Goal: Task Accomplishment & Management: Manage account settings

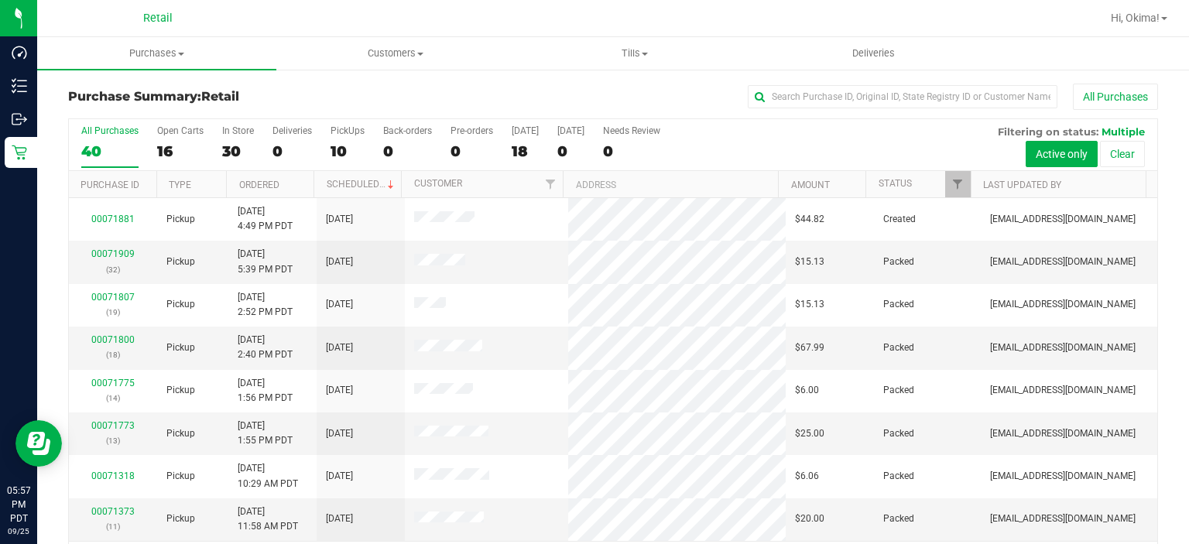
click at [290, 101] on h3 "Purchase Summary: Retail" at bounding box center [249, 97] width 363 height 14
click at [185, 151] on div "16" at bounding box center [180, 151] width 46 height 18
click at [0, 0] on input "Open Carts 16" at bounding box center [0, 0] width 0 height 0
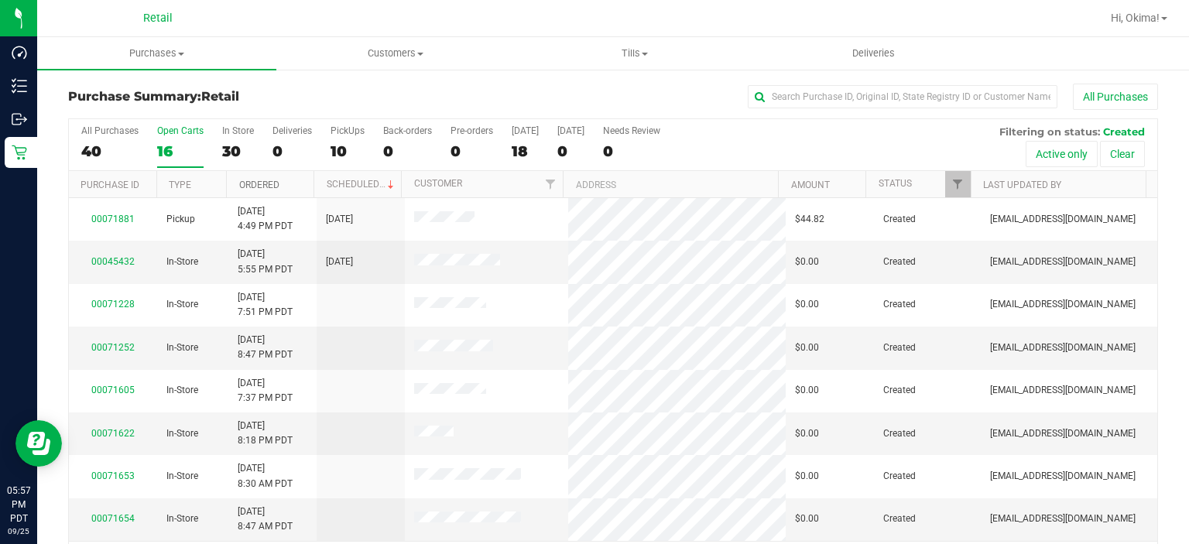
click at [272, 180] on link "Ordered" at bounding box center [259, 185] width 40 height 11
click at [106, 261] on link "00071228" at bounding box center [112, 261] width 43 height 11
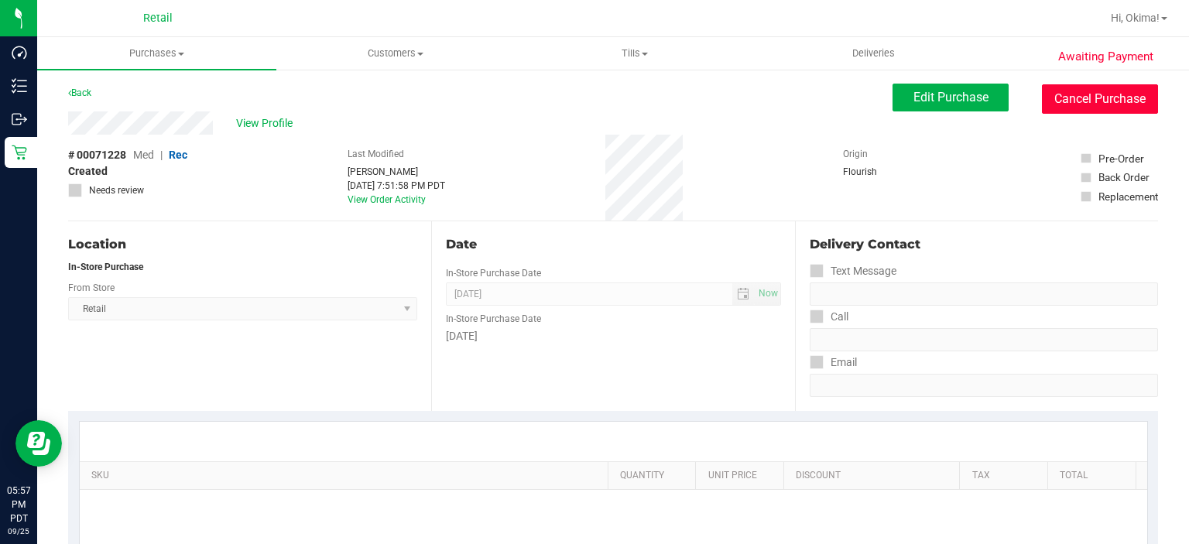
click at [1081, 105] on button "Cancel Purchase" at bounding box center [1100, 98] width 116 height 29
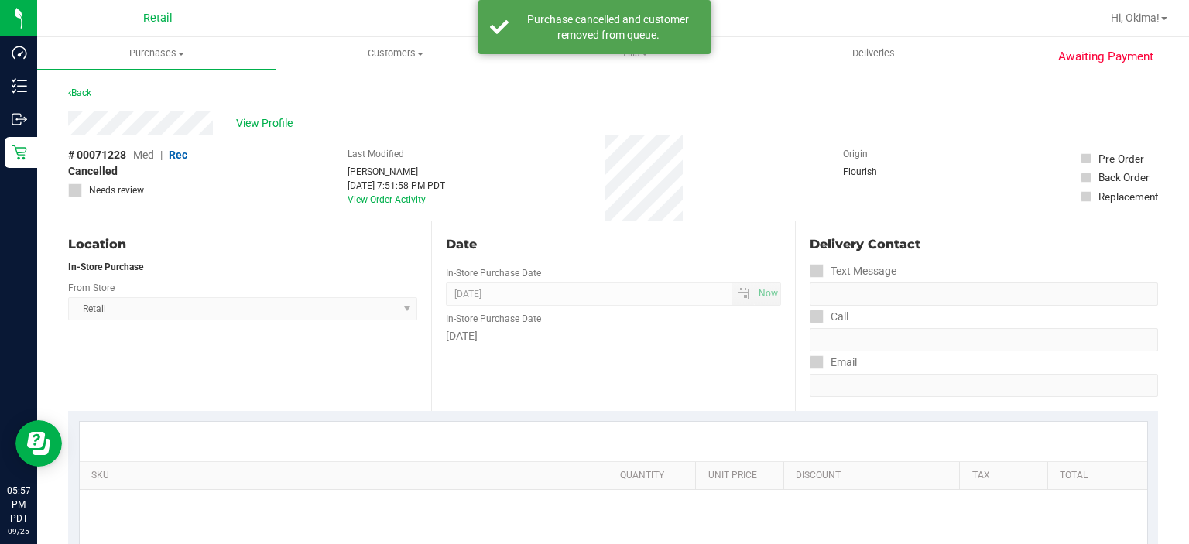
click at [81, 87] on link "Back" at bounding box center [79, 92] width 23 height 11
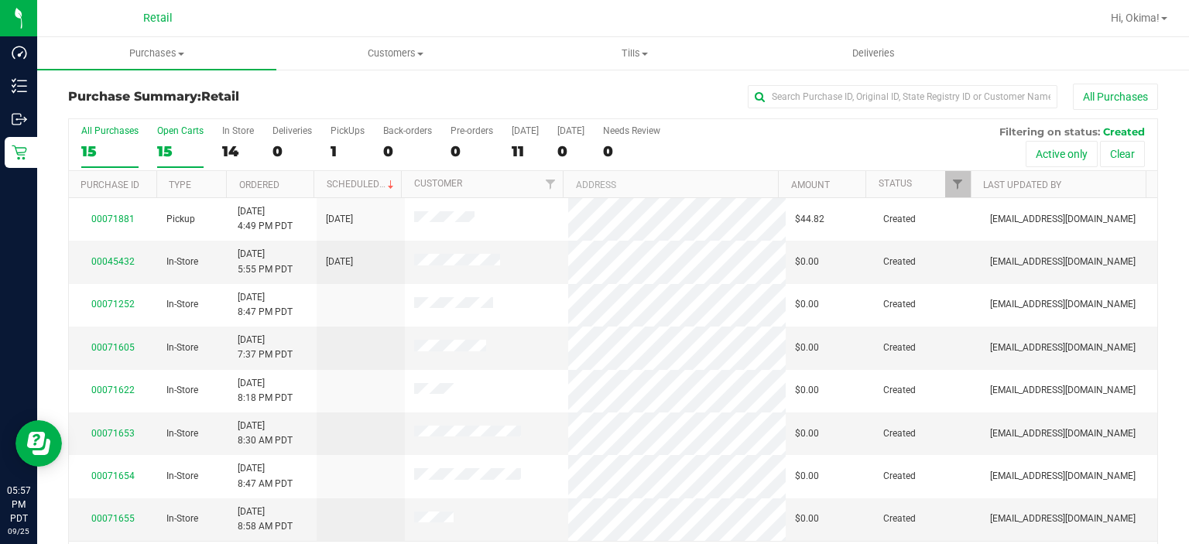
click at [172, 147] on div "15" at bounding box center [180, 151] width 46 height 18
click at [0, 0] on input "Open Carts 15" at bounding box center [0, 0] width 0 height 0
click at [272, 183] on link "Ordered" at bounding box center [259, 185] width 40 height 11
click at [114, 260] on link "00071252" at bounding box center [112, 261] width 43 height 11
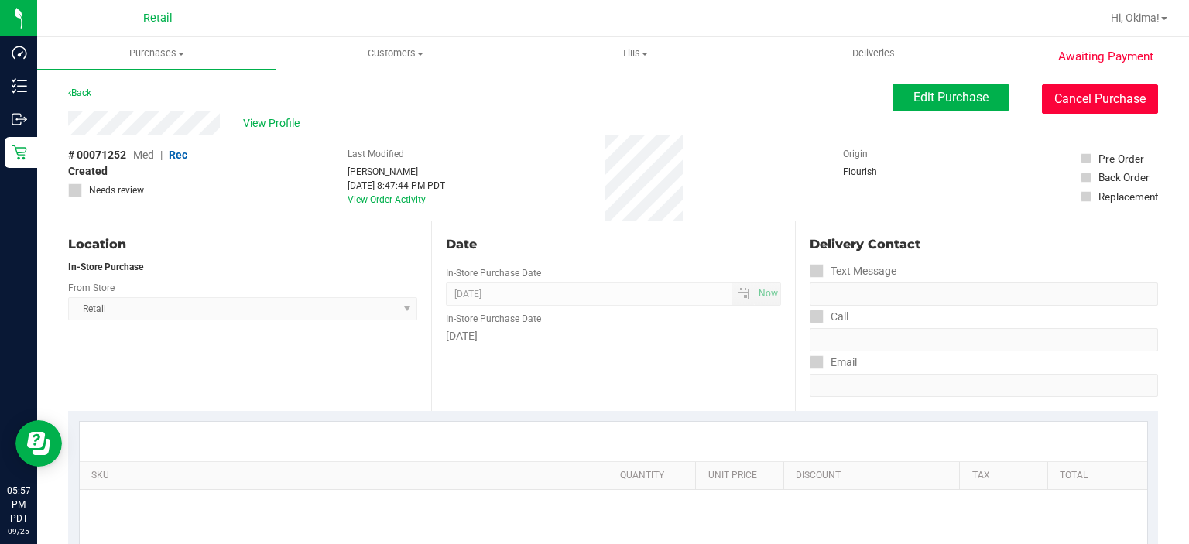
click at [1087, 100] on button "Cancel Purchase" at bounding box center [1100, 98] width 116 height 29
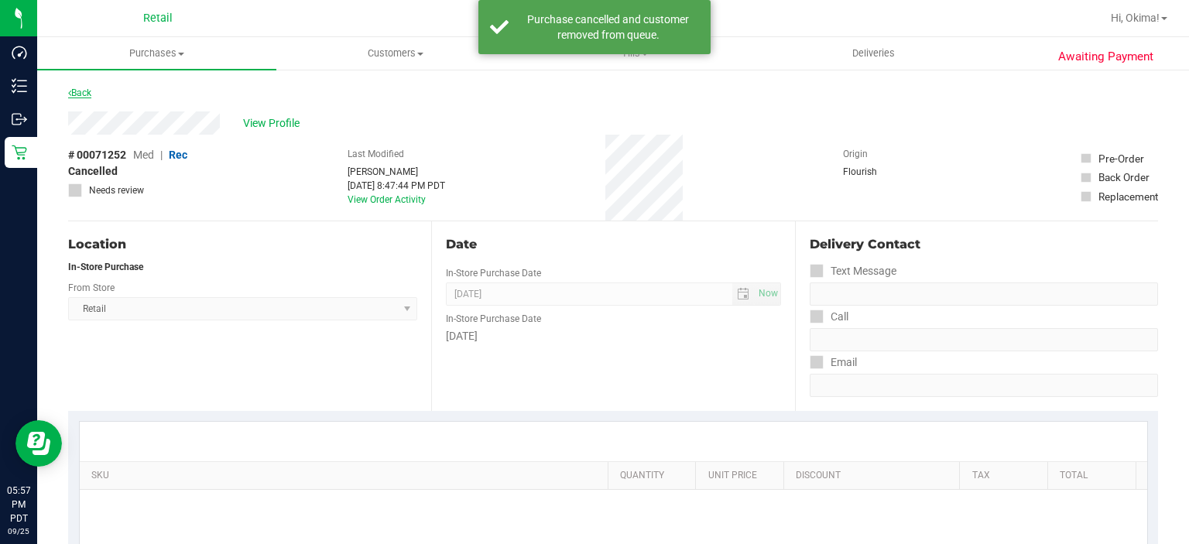
click at [83, 91] on link "Back" at bounding box center [79, 92] width 23 height 11
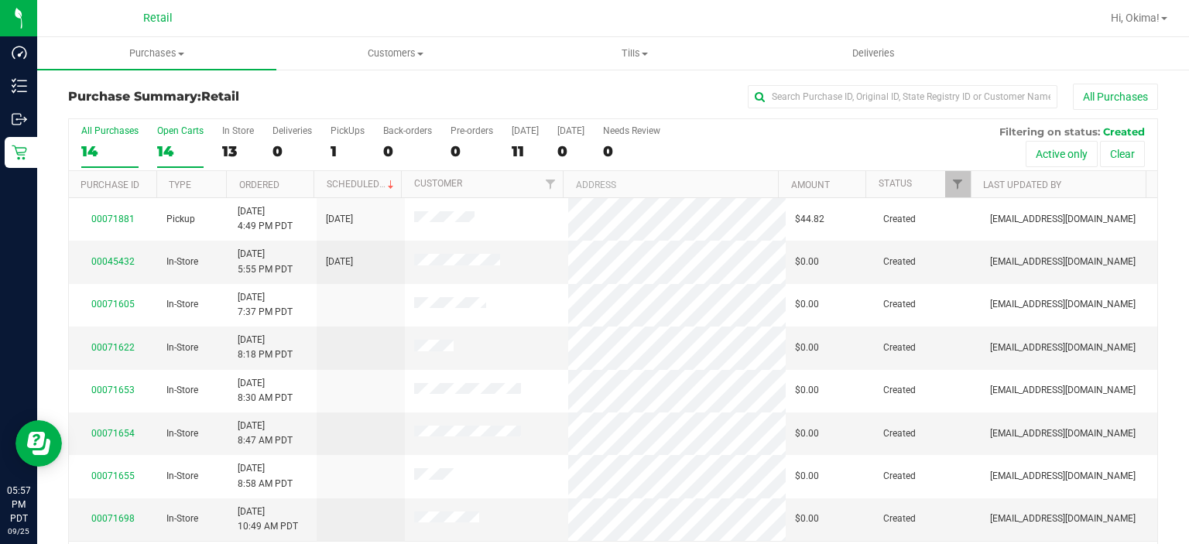
click at [177, 140] on label "Open Carts 14" at bounding box center [180, 146] width 46 height 43
click at [0, 0] on input "Open Carts 14" at bounding box center [0, 0] width 0 height 0
click at [273, 183] on link "Ordered" at bounding box center [259, 185] width 40 height 11
click at [108, 260] on link "00071605" at bounding box center [112, 261] width 43 height 11
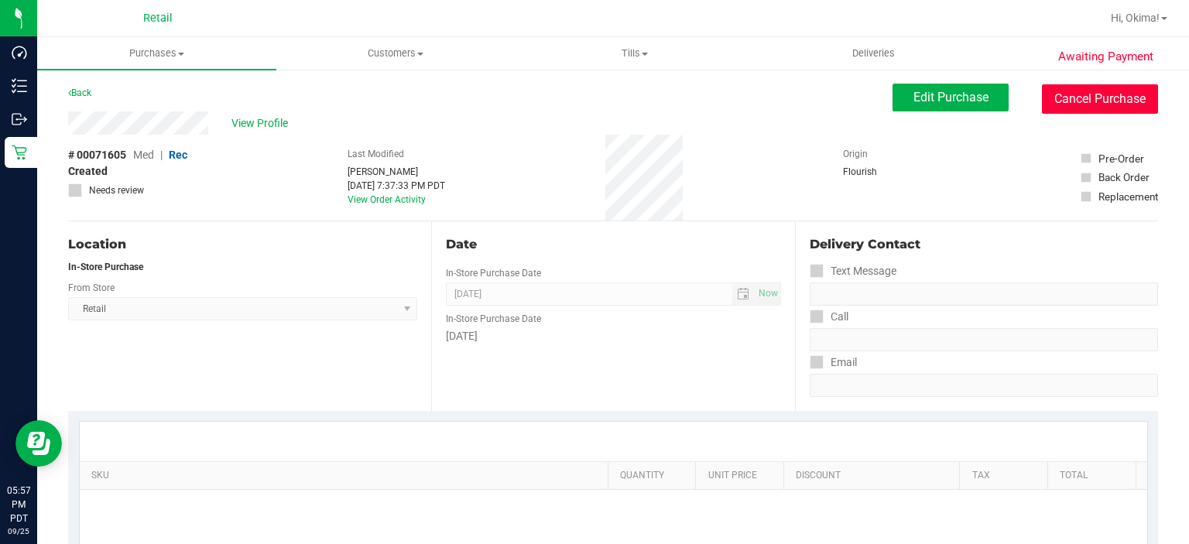
click at [1099, 100] on button "Cancel Purchase" at bounding box center [1100, 98] width 116 height 29
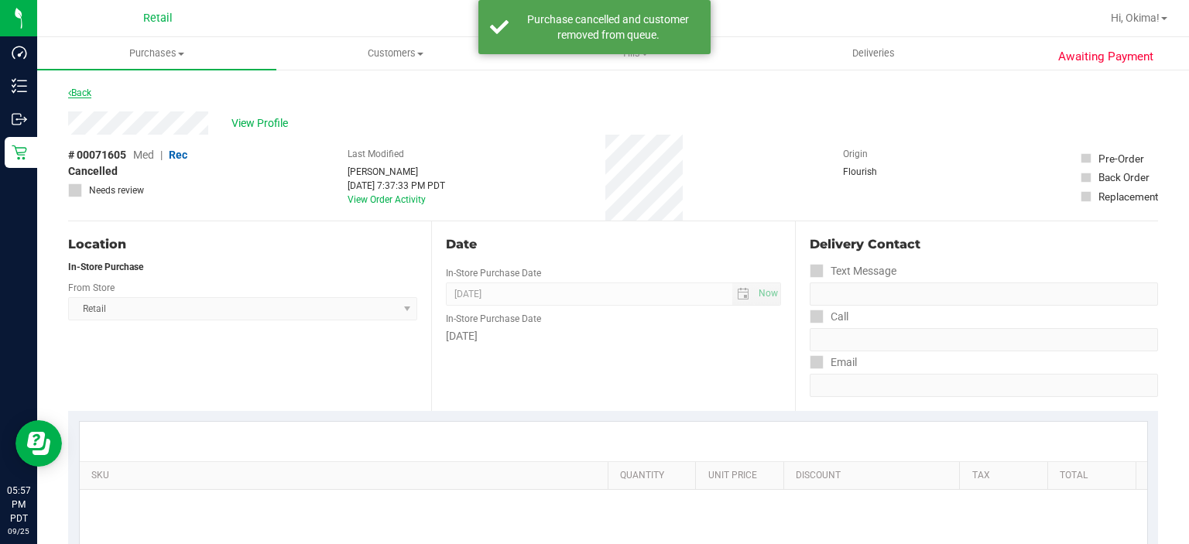
click at [86, 93] on link "Back" at bounding box center [79, 92] width 23 height 11
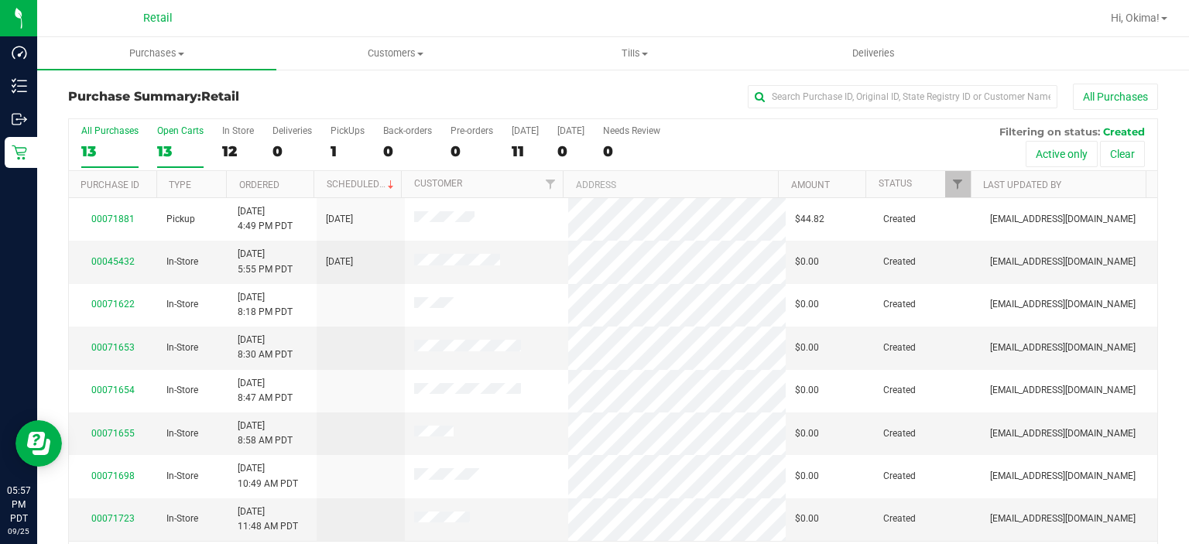
click at [168, 155] on div "13" at bounding box center [180, 151] width 46 height 18
click at [0, 0] on input "Open Carts 13" at bounding box center [0, 0] width 0 height 0
click at [276, 186] on link "Ordered" at bounding box center [259, 185] width 40 height 11
click at [420, 53] on span at bounding box center [420, 54] width 6 height 3
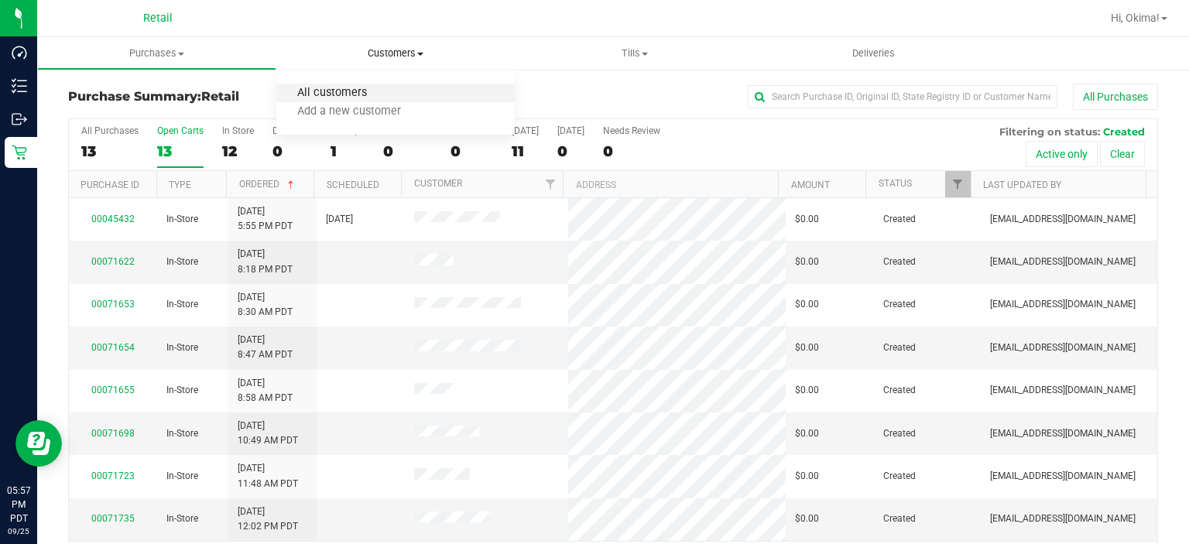
click at [325, 95] on span "All customers" at bounding box center [331, 93] width 111 height 13
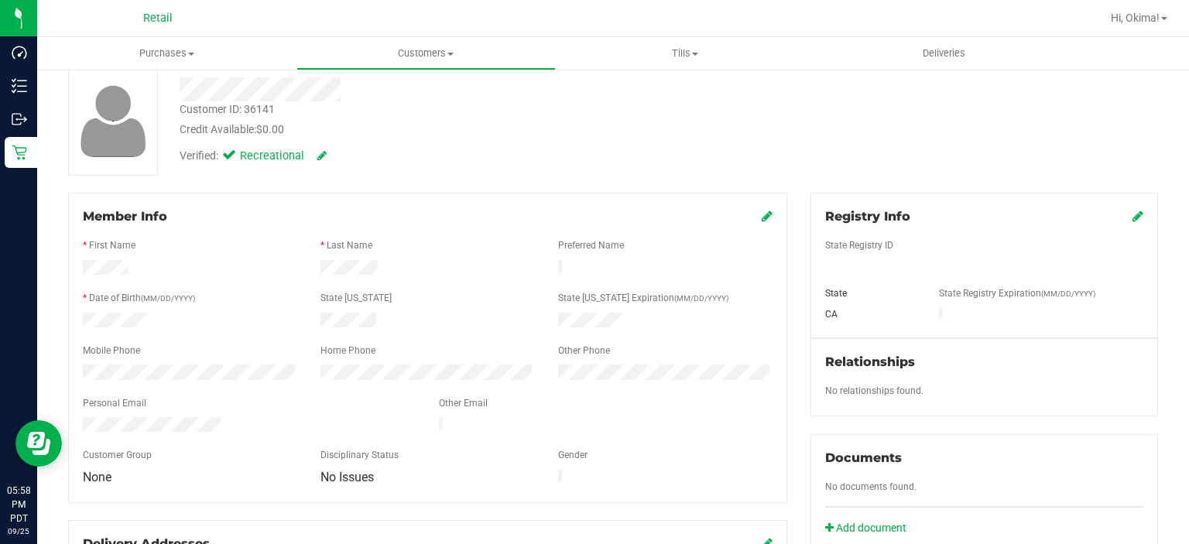
scroll to position [81, 0]
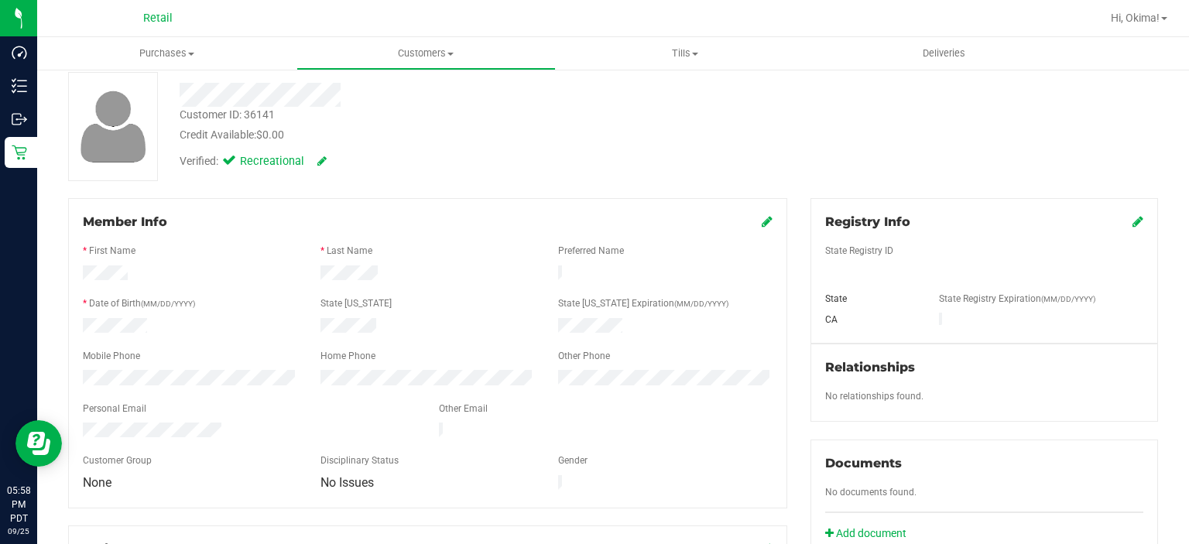
click at [1145, 211] on div "Registry Info State Registry ID State State Registry Expiration (MM/DD/YYYY) CA" at bounding box center [984, 271] width 348 height 146
click at [1132, 218] on icon at bounding box center [1137, 221] width 11 height 12
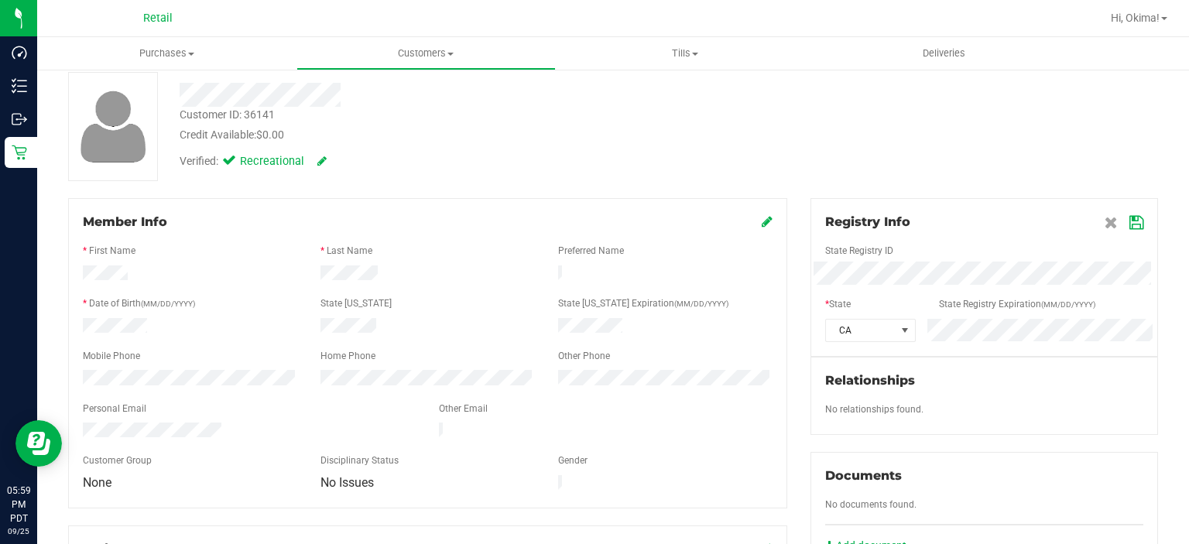
click at [1129, 220] on icon at bounding box center [1136, 223] width 14 height 12
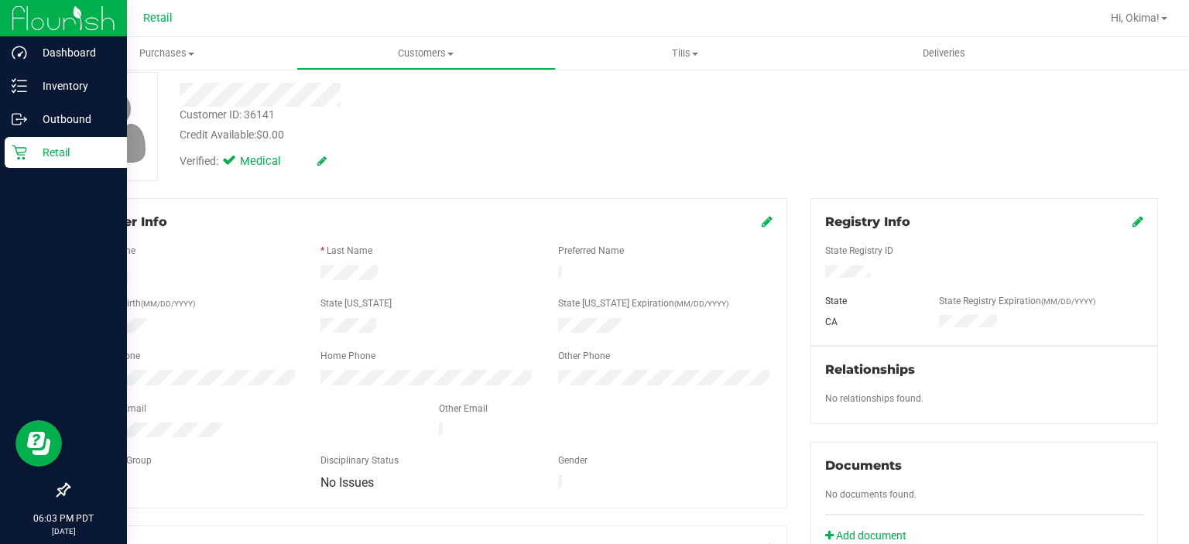
click at [27, 166] on div "Retail" at bounding box center [66, 152] width 122 height 31
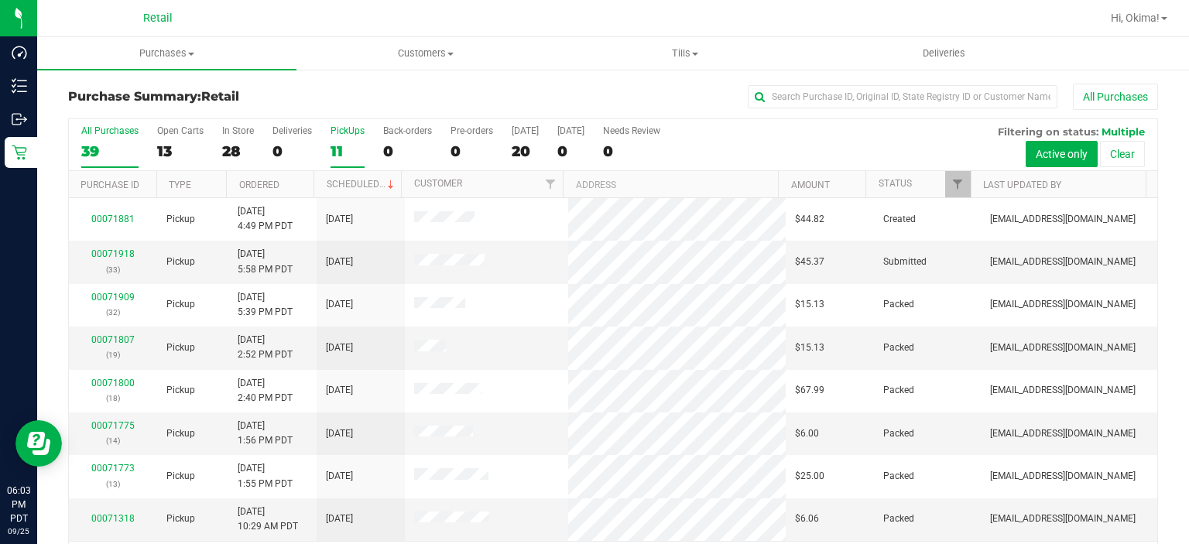
click at [349, 144] on div "11" at bounding box center [348, 151] width 34 height 18
click at [0, 0] on input "PickUps 11" at bounding box center [0, 0] width 0 height 0
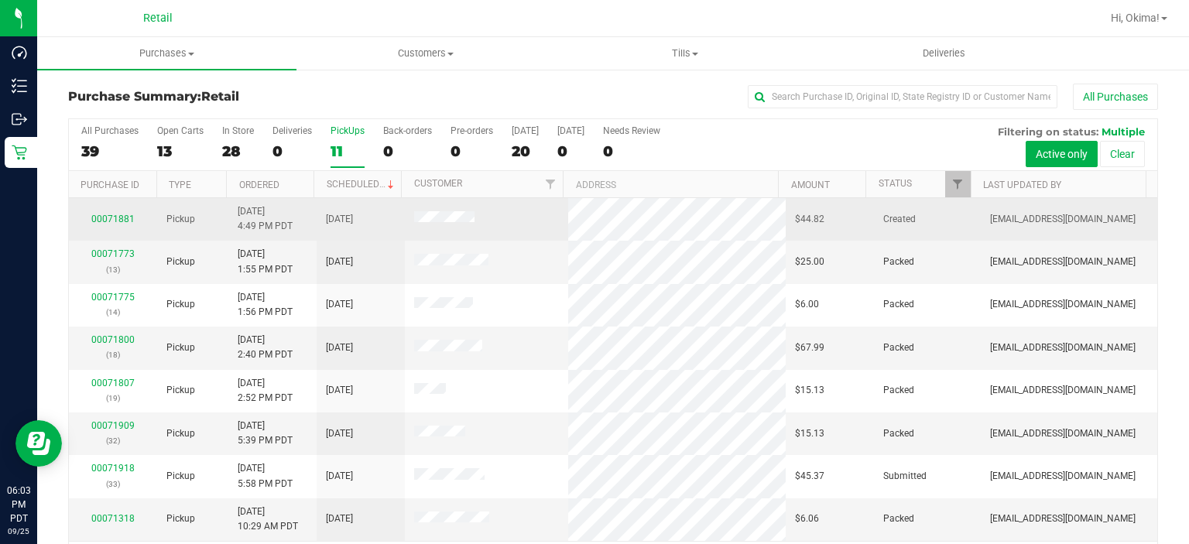
click at [289, 198] on td "[DATE] 4:49 PM PDT" at bounding box center [272, 219] width 88 height 43
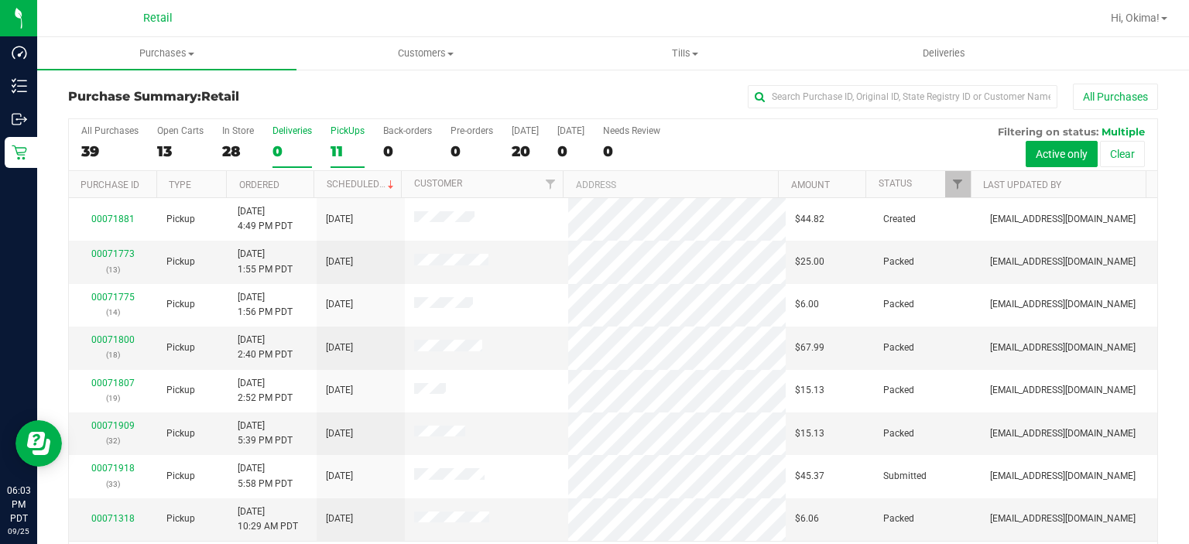
click at [284, 161] on label "Deliveries 0" at bounding box center [291, 146] width 39 height 43
click at [0, 0] on input "Deliveries 0" at bounding box center [0, 0] width 0 height 0
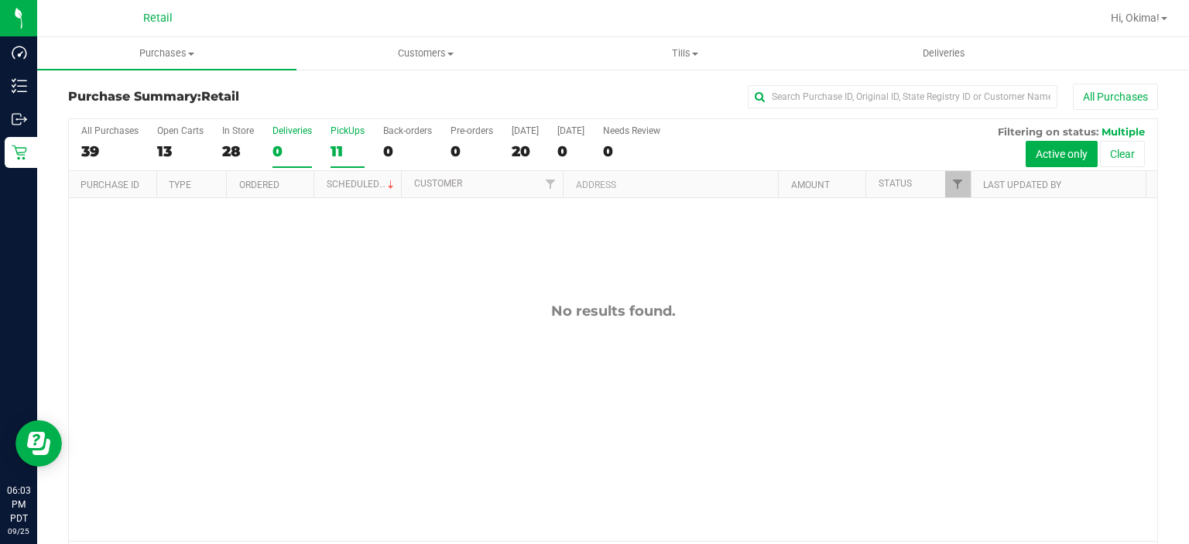
click at [349, 149] on div "11" at bounding box center [348, 151] width 34 height 18
click at [0, 0] on input "PickUps 11" at bounding box center [0, 0] width 0 height 0
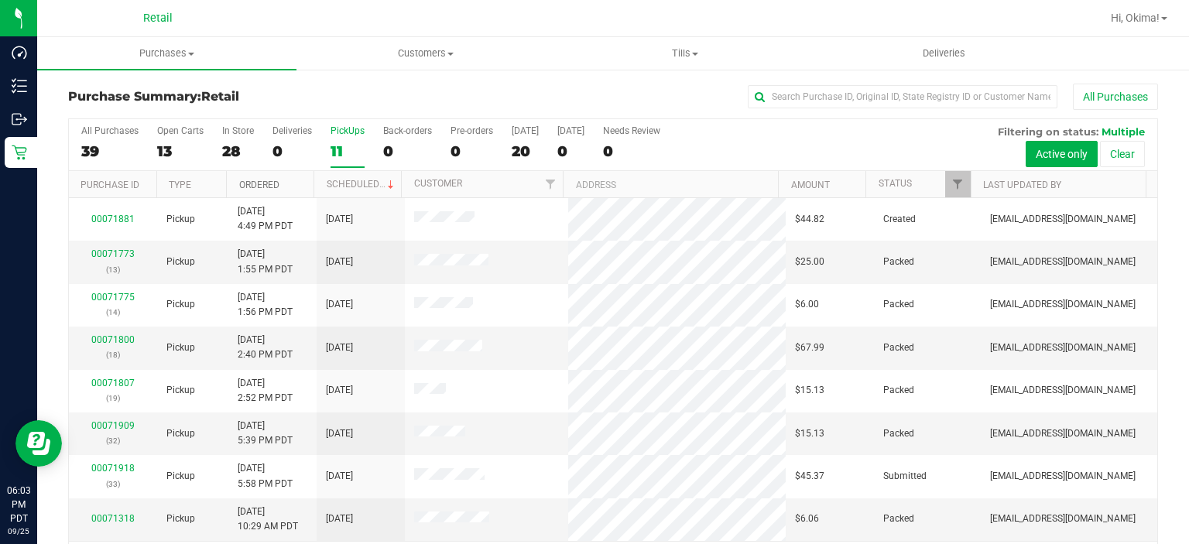
click at [274, 183] on link "Ordered" at bounding box center [259, 185] width 40 height 11
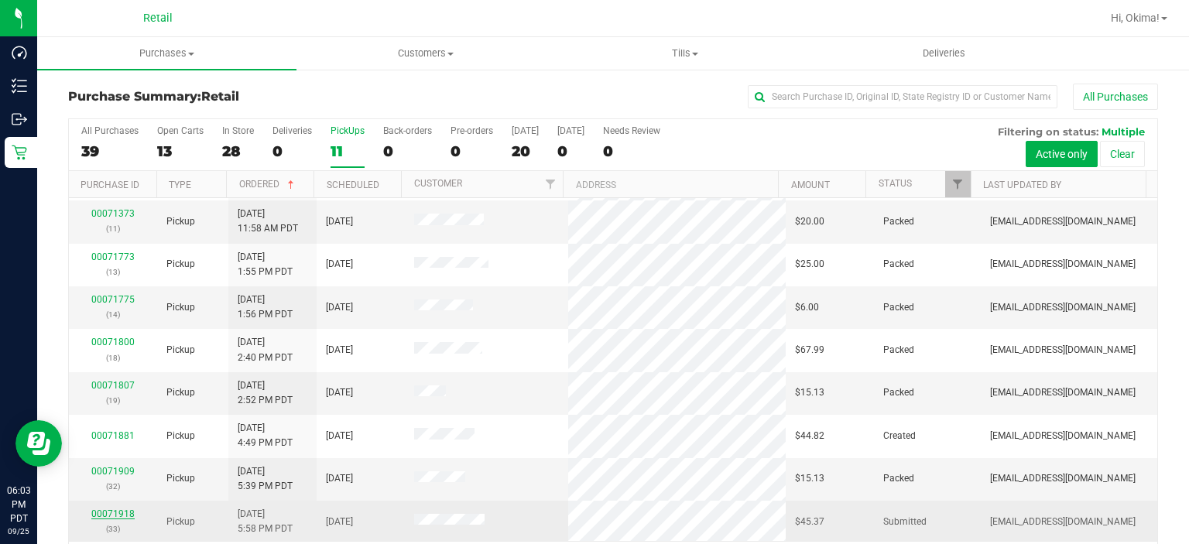
click at [119, 511] on link "00071918" at bounding box center [112, 514] width 43 height 11
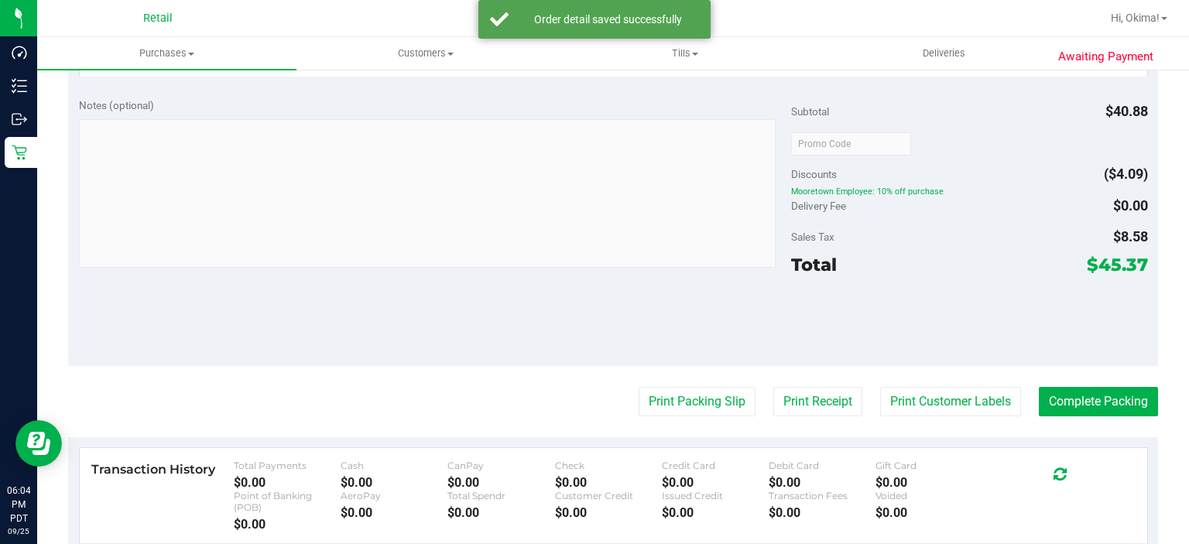
scroll to position [593, 0]
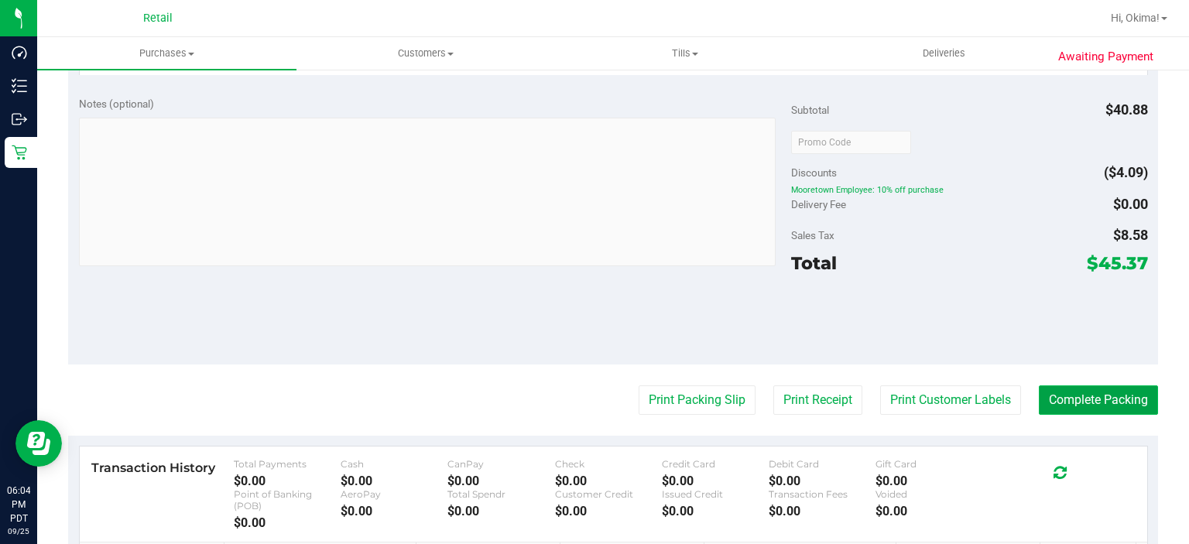
click at [1062, 396] on button "Complete Packing" at bounding box center [1098, 399] width 119 height 29
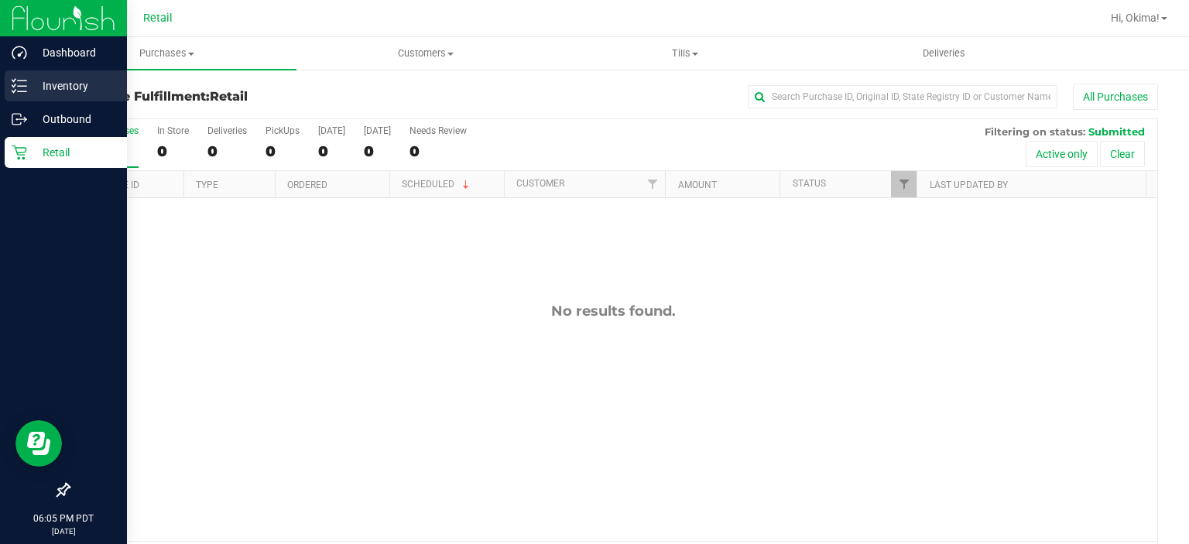
click at [32, 81] on p "Inventory" at bounding box center [73, 86] width 93 height 19
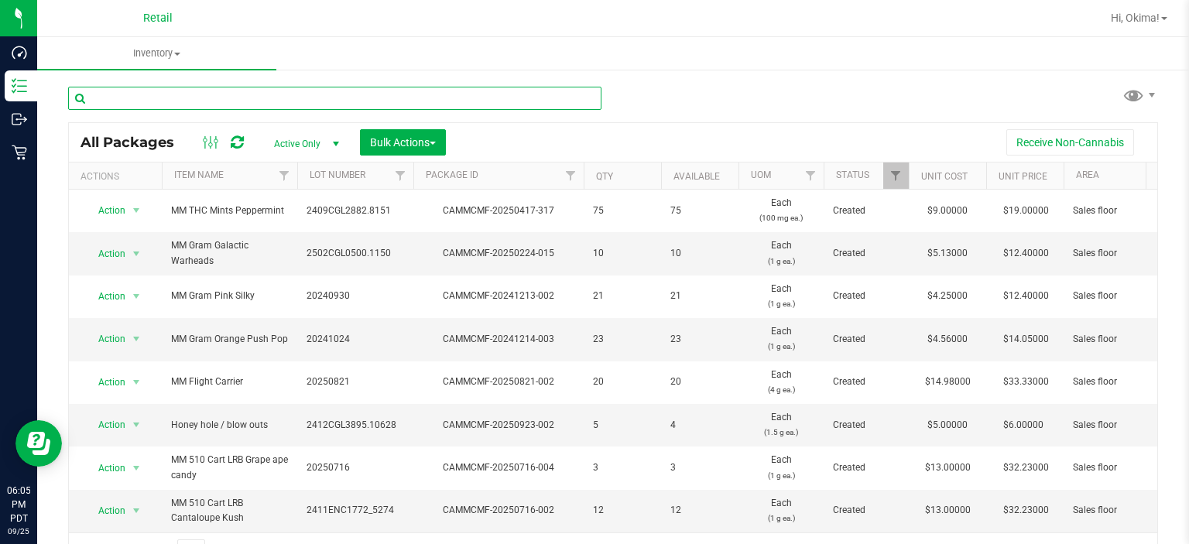
click at [198, 102] on input "text" at bounding box center [334, 98] width 533 height 23
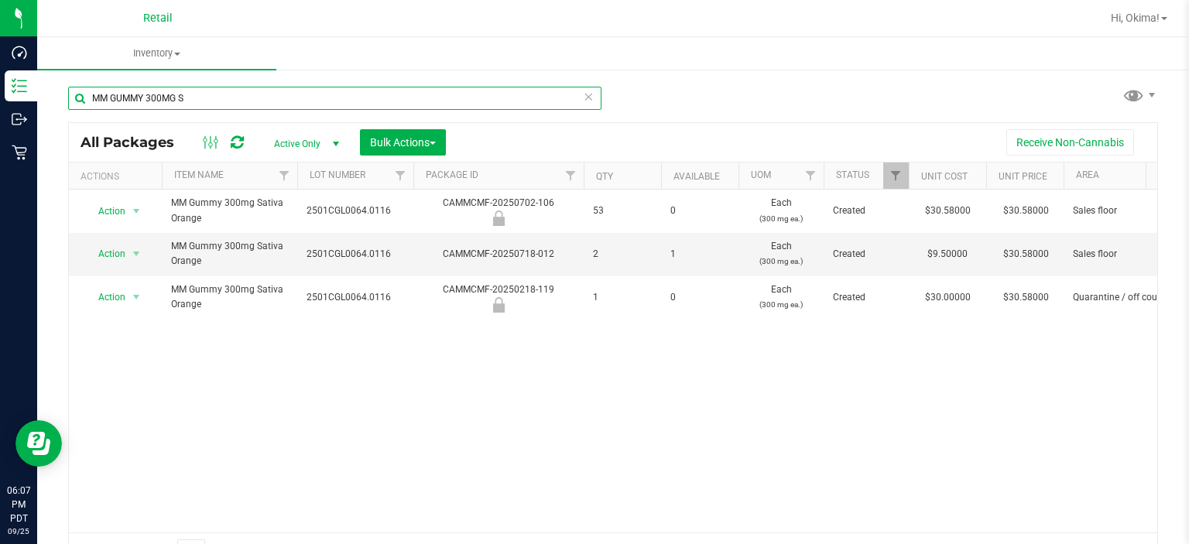
click at [576, 98] on input "MM GUMMY 300MG S" at bounding box center [334, 98] width 533 height 23
click at [570, 98] on input "MM GUMMY 300MG S" at bounding box center [334, 98] width 533 height 23
click at [567, 100] on input "MM GUMMY 300MG S" at bounding box center [334, 98] width 533 height 23
type input "MM GUMMY 300MG S"
click at [583, 91] on icon at bounding box center [588, 96] width 11 height 19
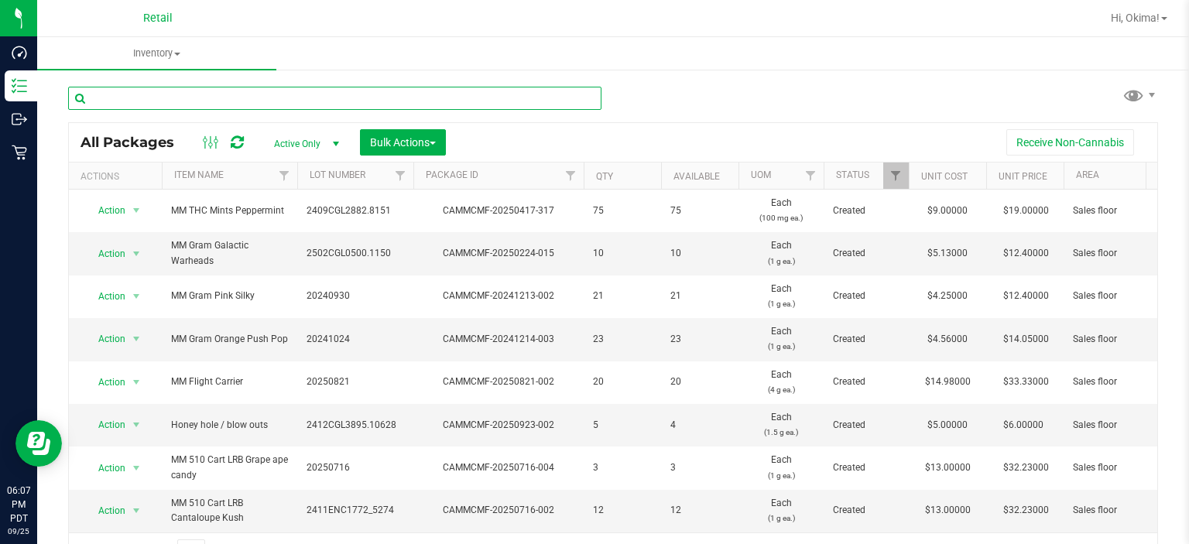
click at [128, 102] on input "text" at bounding box center [334, 98] width 533 height 23
click at [144, 99] on input "text" at bounding box center [334, 98] width 533 height 23
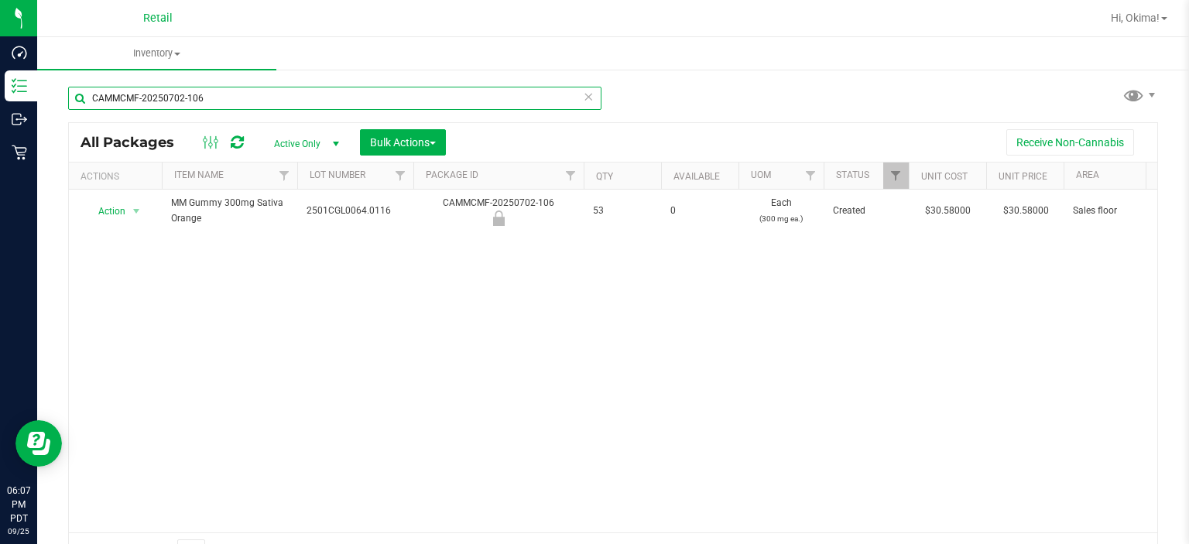
type input "CAMMCMF-20250702-106"
click at [142, 259] on div "Action Action Edit attributes Global inventory Package audit log Print package …" at bounding box center [613, 361] width 1088 height 343
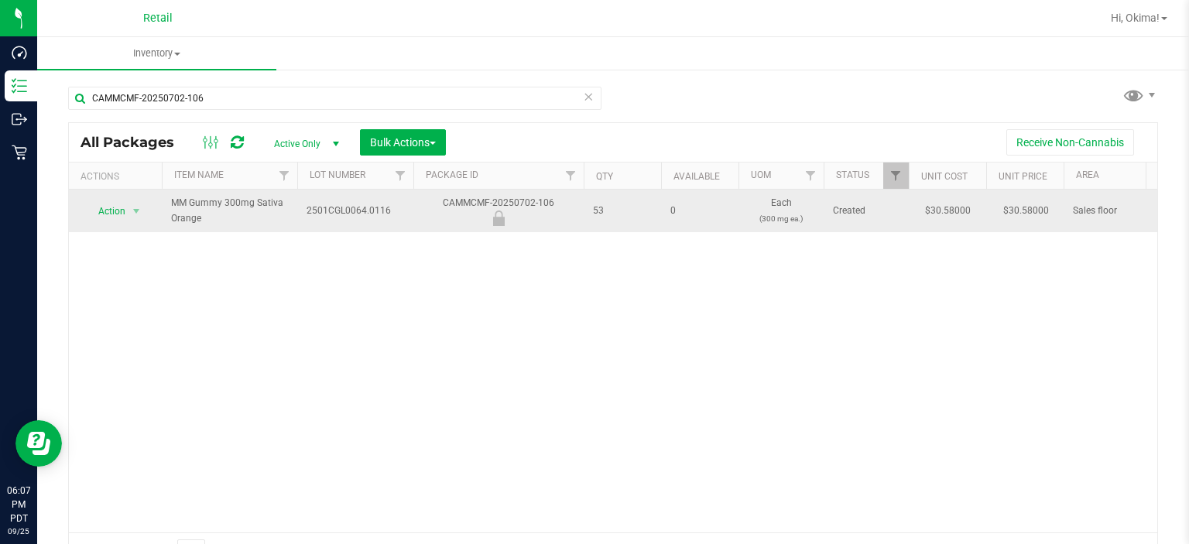
click at [106, 214] on span "Action" at bounding box center [105, 211] width 42 height 22
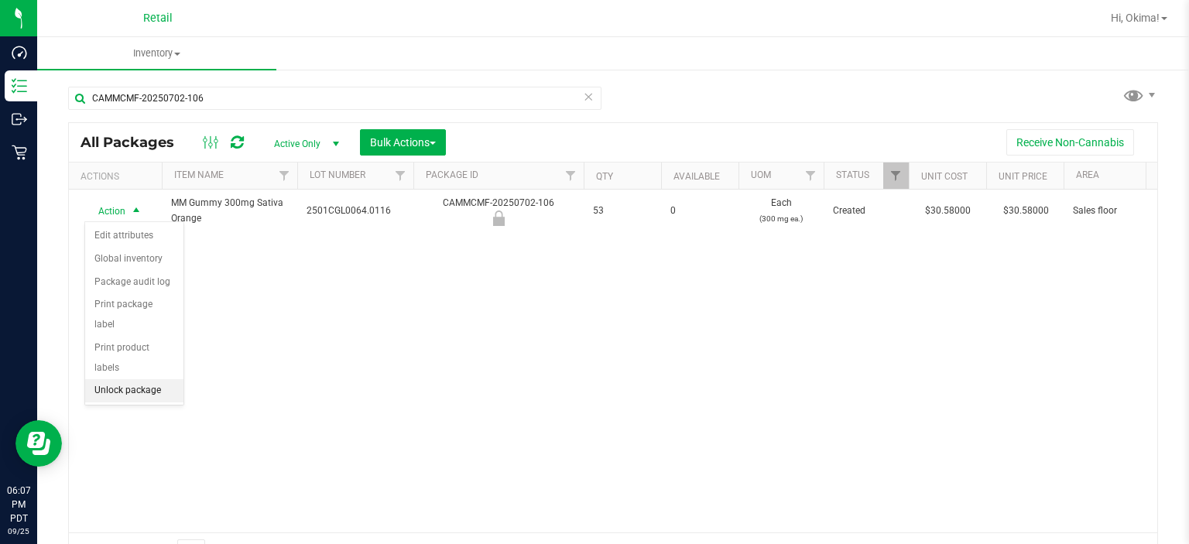
click at [138, 379] on li "Unlock package" at bounding box center [134, 390] width 98 height 23
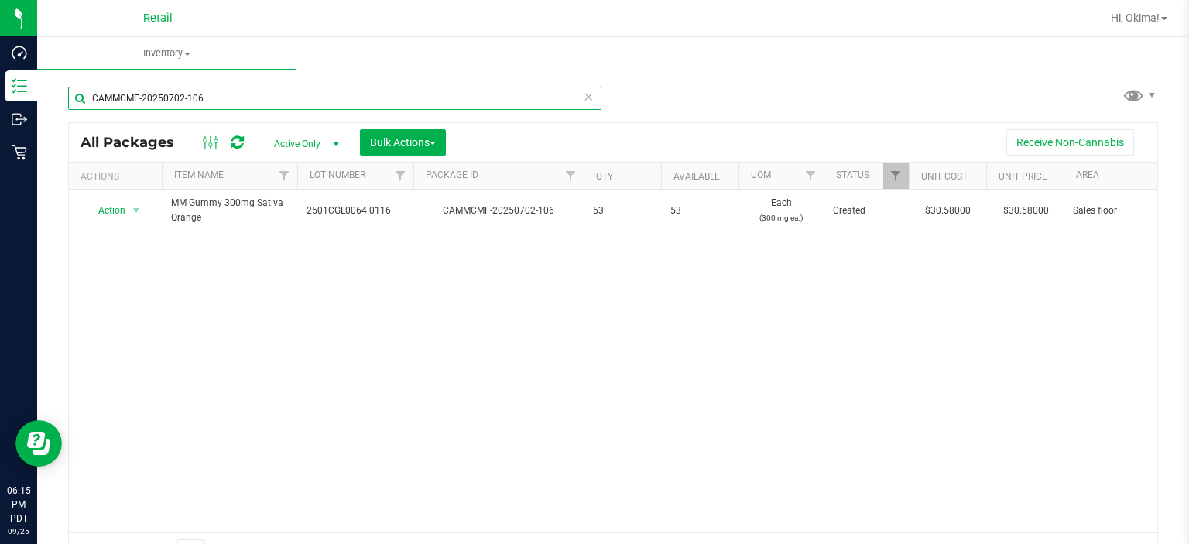
click at [186, 99] on input "CAMMCMF-20250702-106" at bounding box center [334, 98] width 533 height 23
click at [584, 102] on icon at bounding box center [588, 96] width 11 height 19
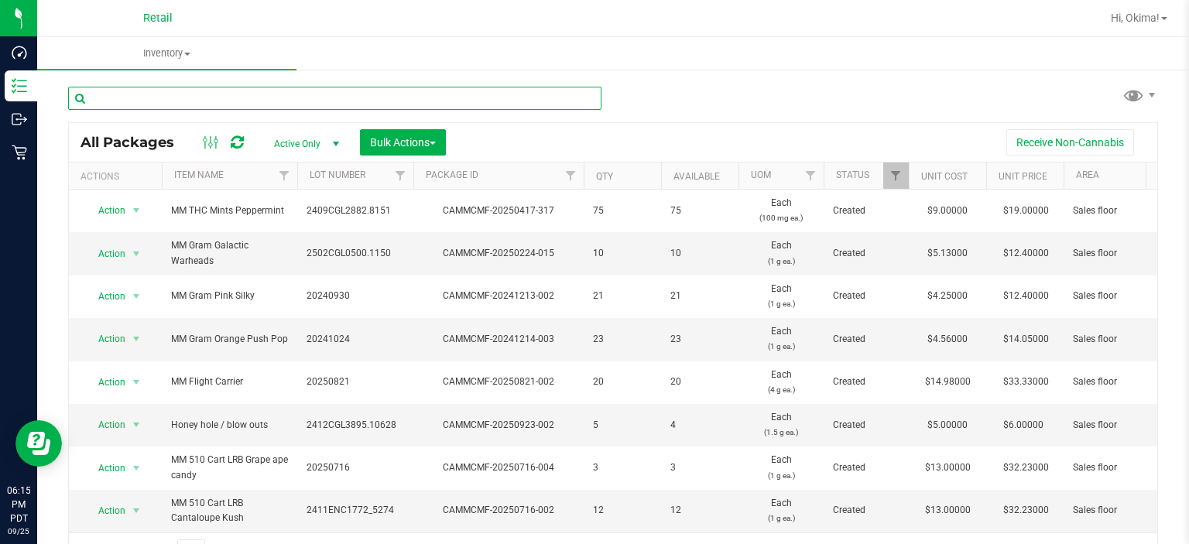
click at [186, 95] on input "text" at bounding box center [334, 98] width 533 height 23
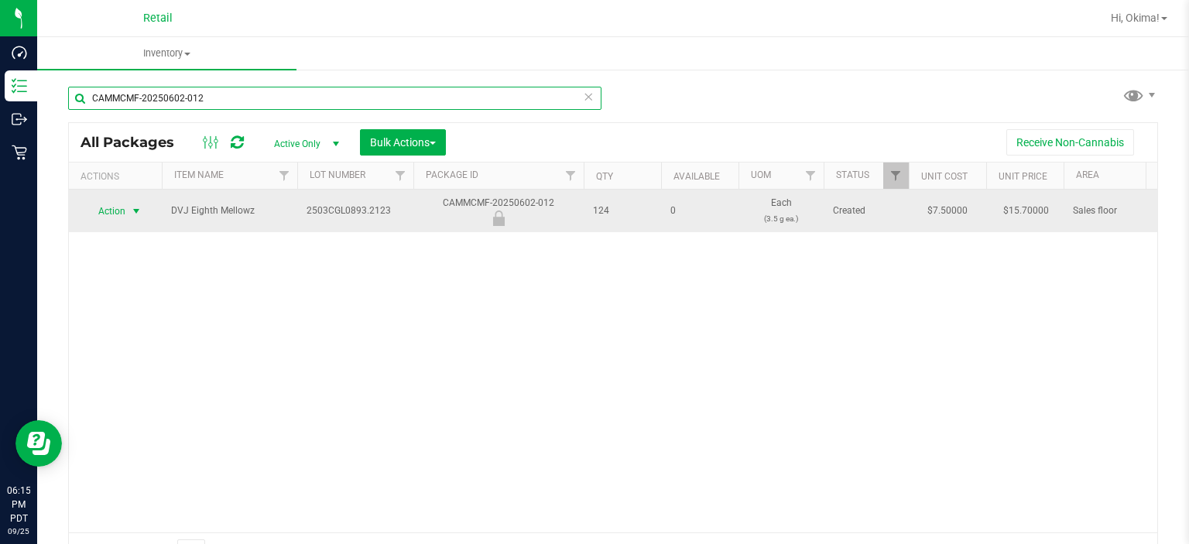
type input "CAMMCMF-20250602-012"
click at [134, 210] on span "select" at bounding box center [136, 211] width 12 height 12
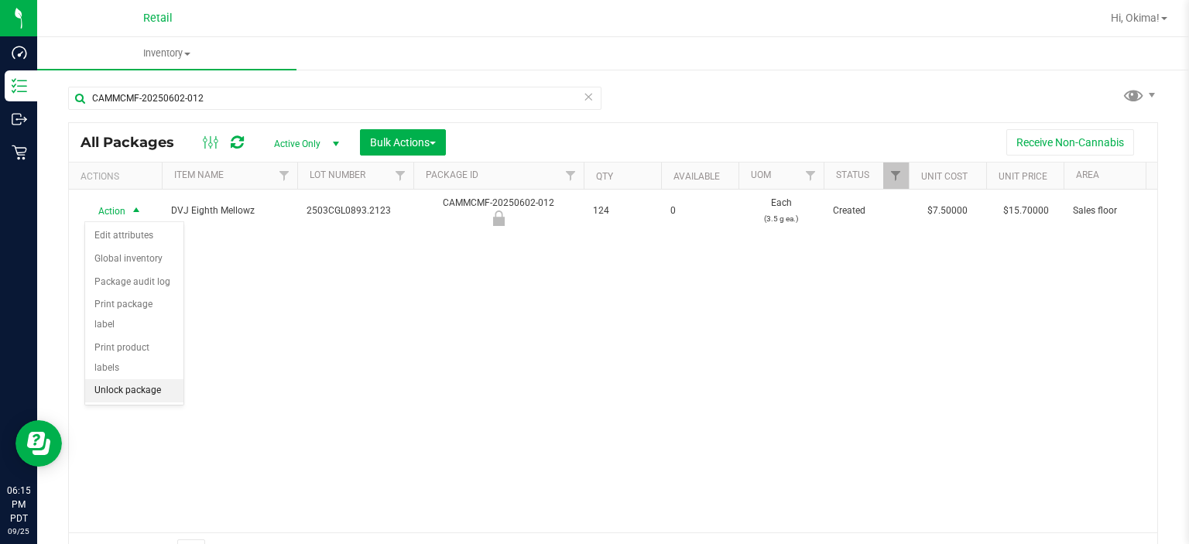
click at [137, 379] on li "Unlock package" at bounding box center [134, 390] width 98 height 23
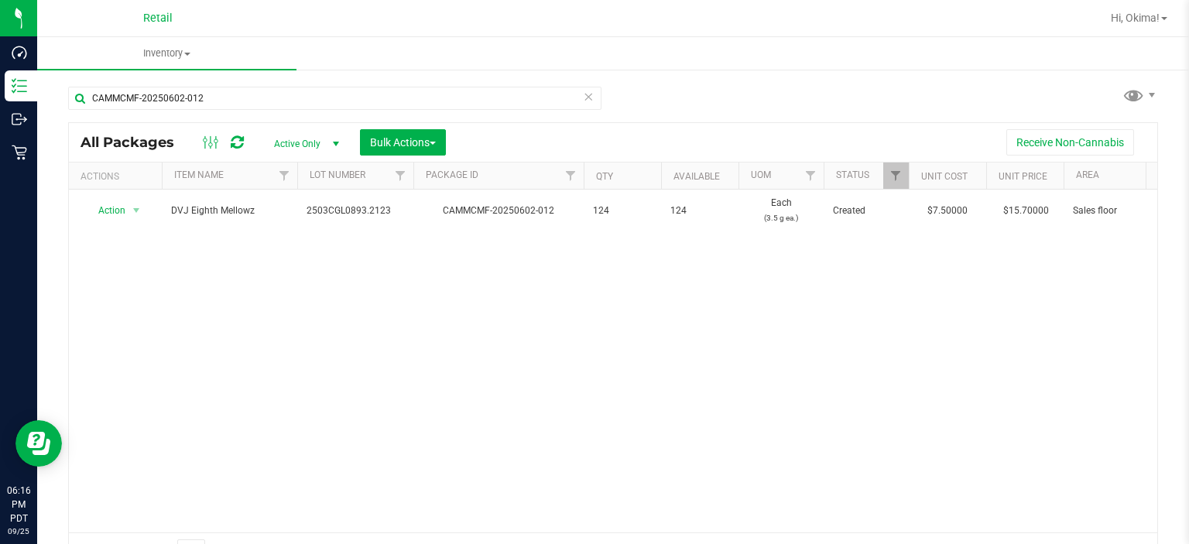
click at [583, 98] on icon at bounding box center [588, 96] width 11 height 19
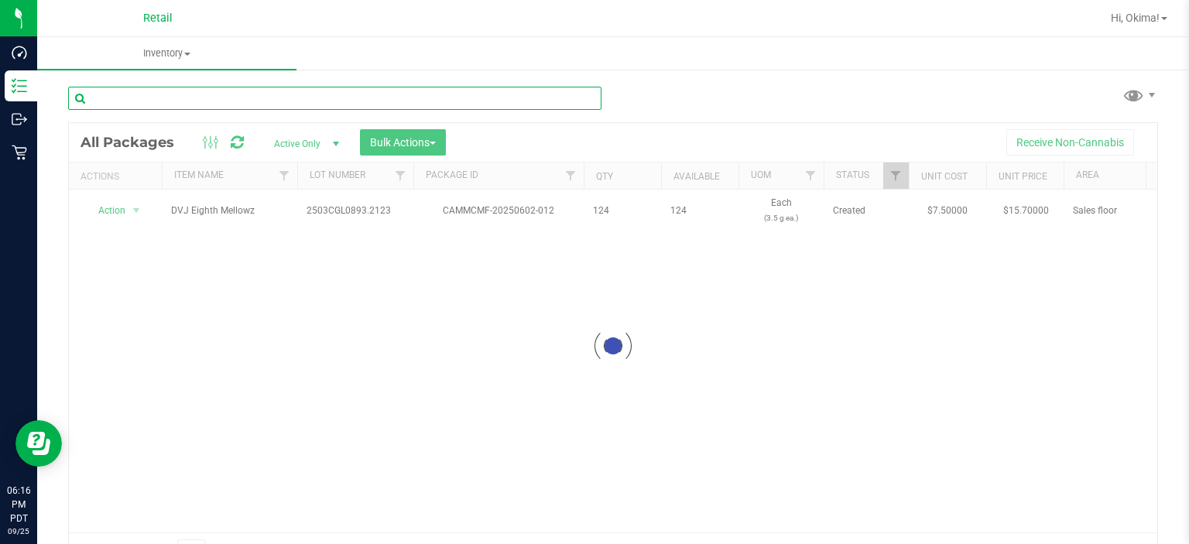
click at [155, 101] on input "text" at bounding box center [334, 98] width 533 height 23
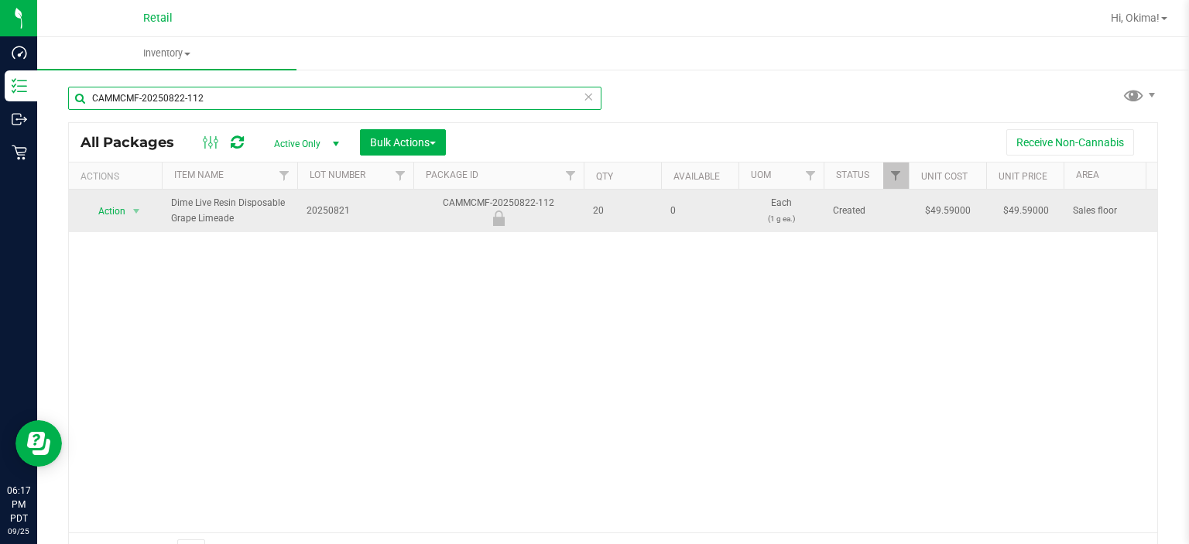
type input "CAMMCMF-20250822-112"
click at [109, 207] on span "Action" at bounding box center [105, 211] width 42 height 22
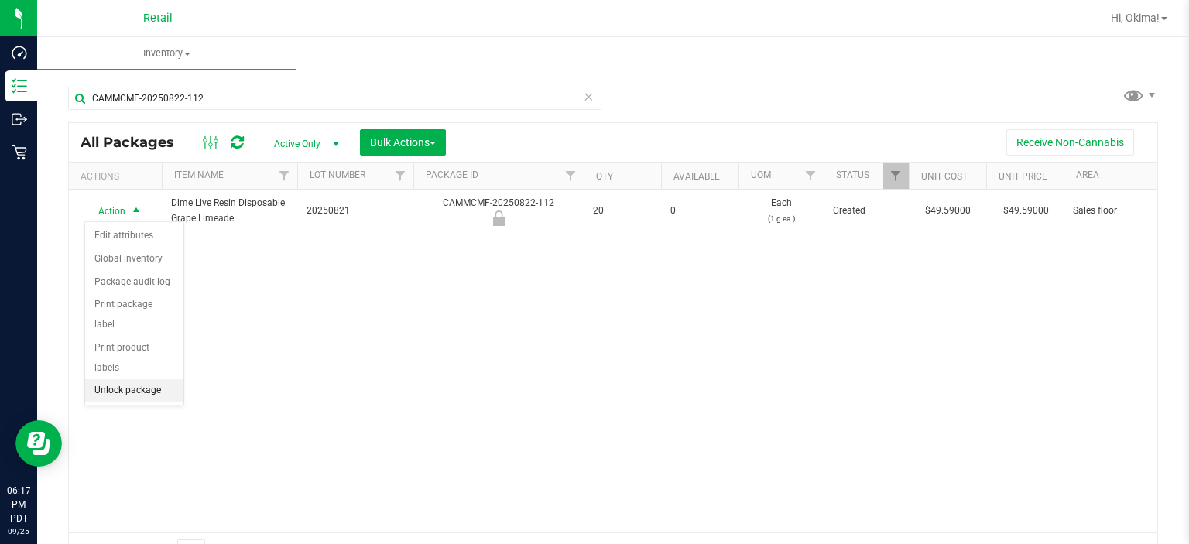
click at [149, 379] on li "Unlock package" at bounding box center [134, 390] width 98 height 23
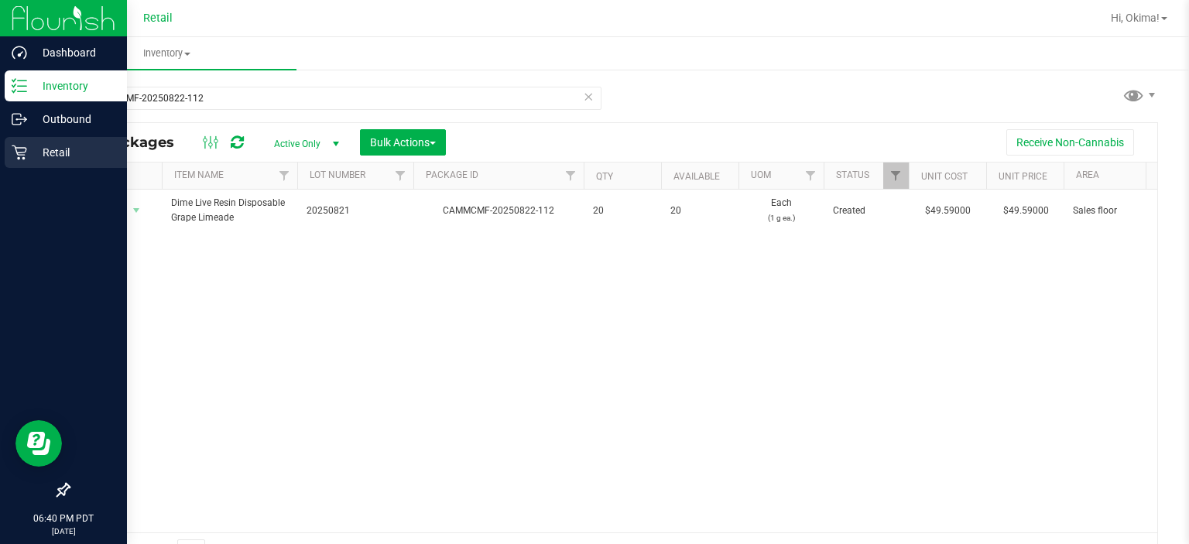
click at [34, 146] on p "Retail" at bounding box center [73, 152] width 93 height 19
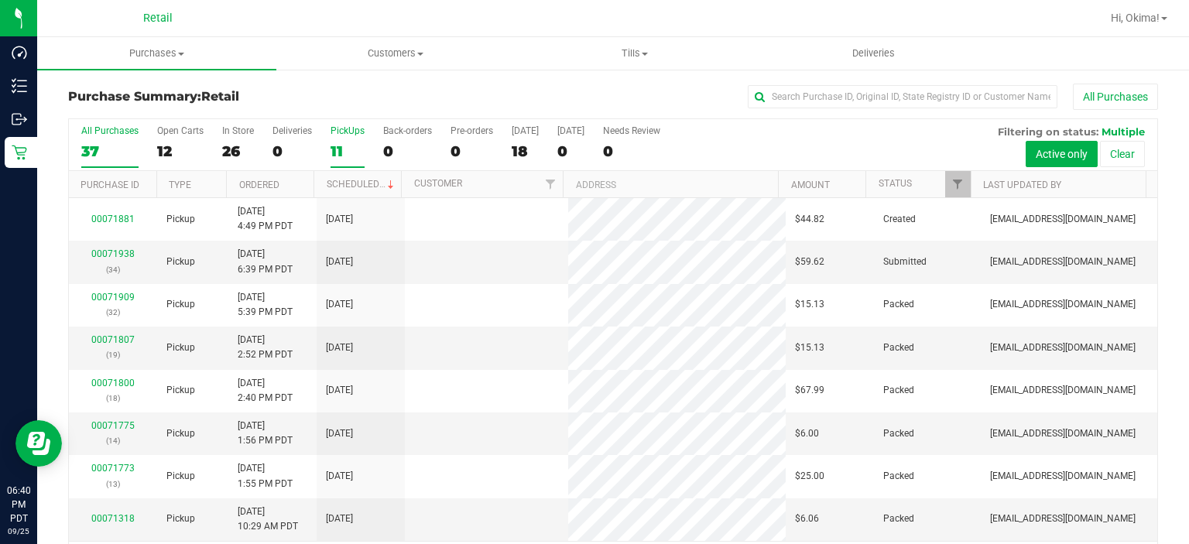
click at [345, 154] on div "11" at bounding box center [348, 151] width 34 height 18
click at [0, 0] on input "PickUps 11" at bounding box center [0, 0] width 0 height 0
click at [275, 183] on link "Ordered" at bounding box center [259, 185] width 40 height 11
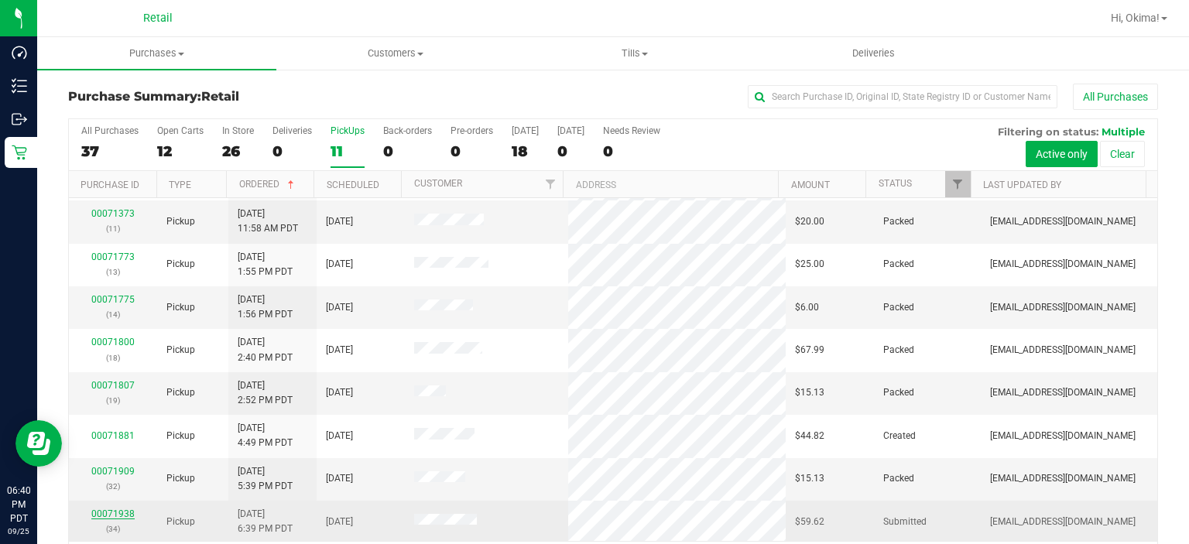
click at [118, 515] on link "00071938" at bounding box center [112, 514] width 43 height 11
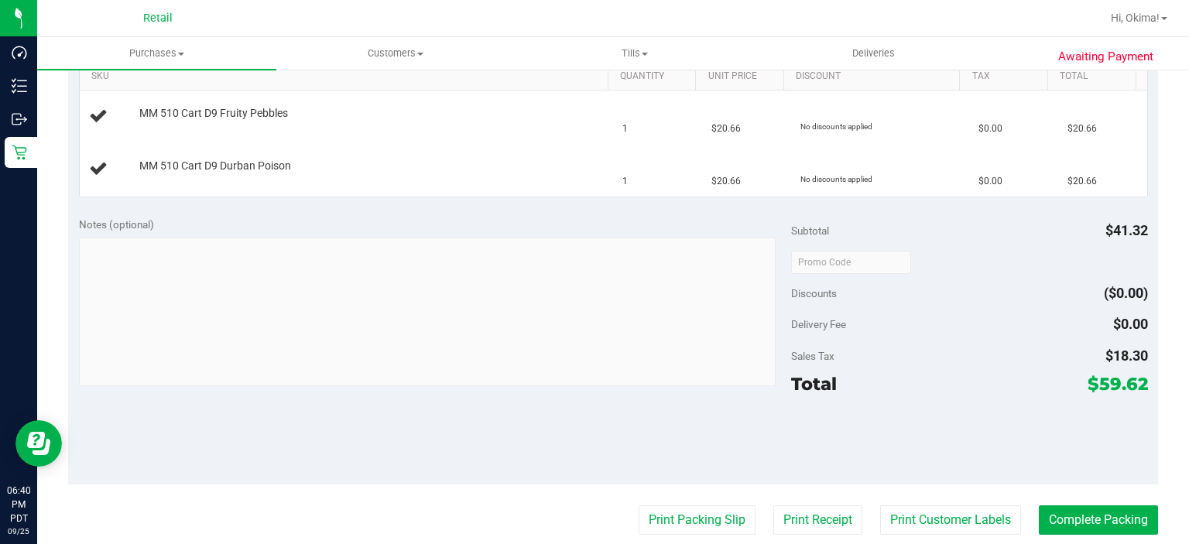
scroll to position [405, 0]
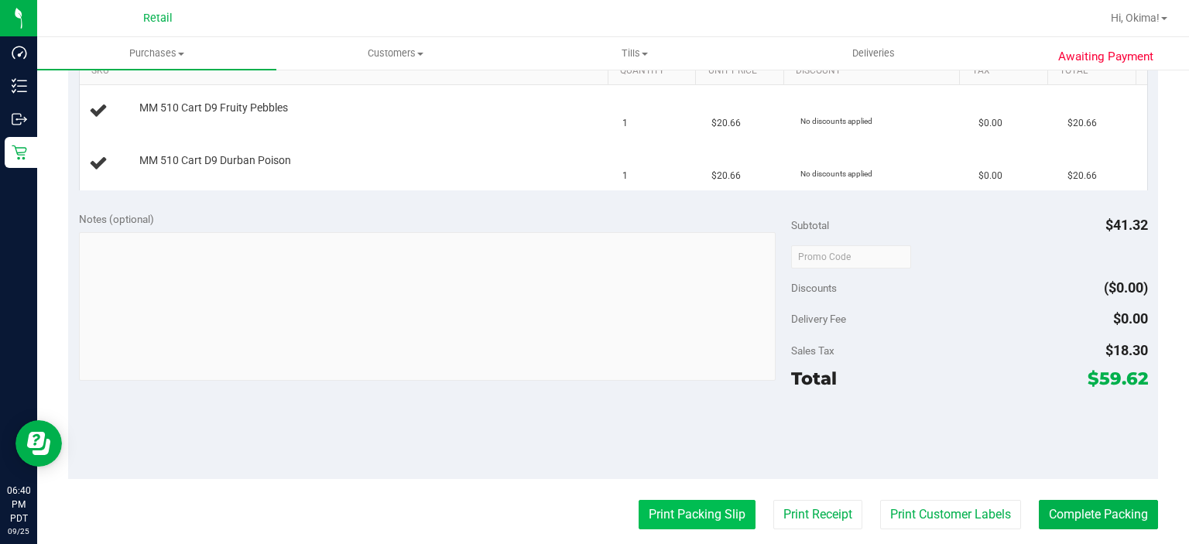
click at [663, 516] on button "Print Packing Slip" at bounding box center [697, 514] width 117 height 29
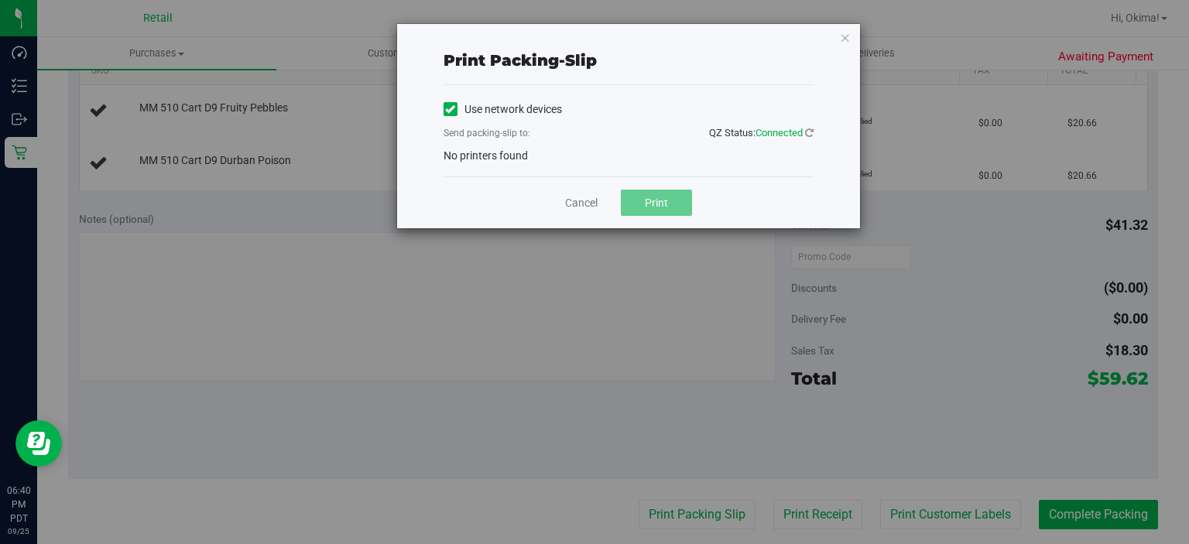
click at [449, 109] on icon at bounding box center [450, 109] width 10 height 0
click at [0, 0] on input "Use network devices" at bounding box center [0, 0] width 0 height 0
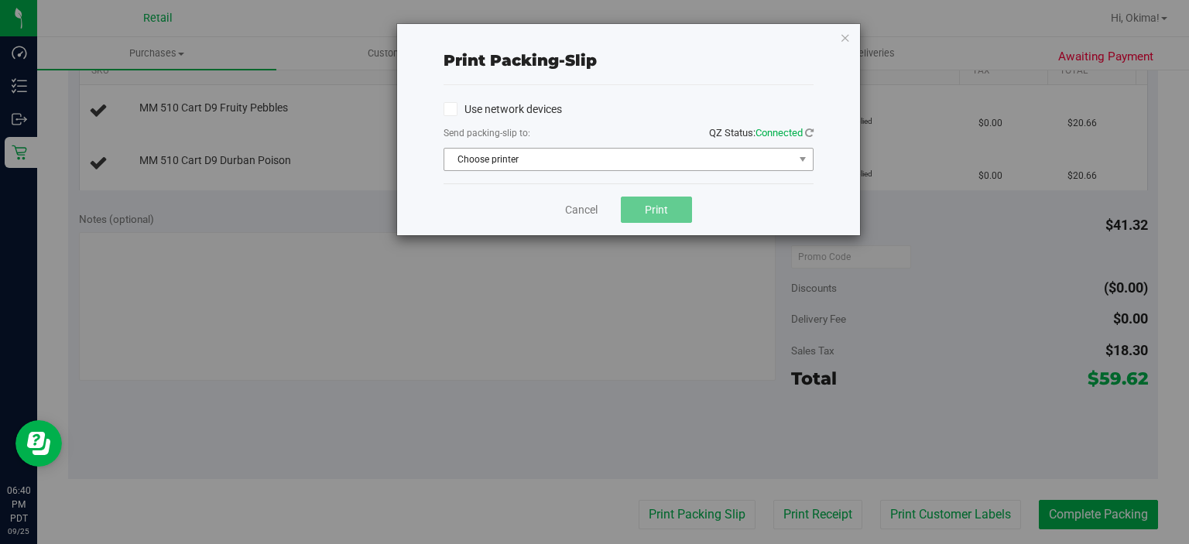
click at [529, 155] on span "Choose printer" at bounding box center [618, 160] width 349 height 22
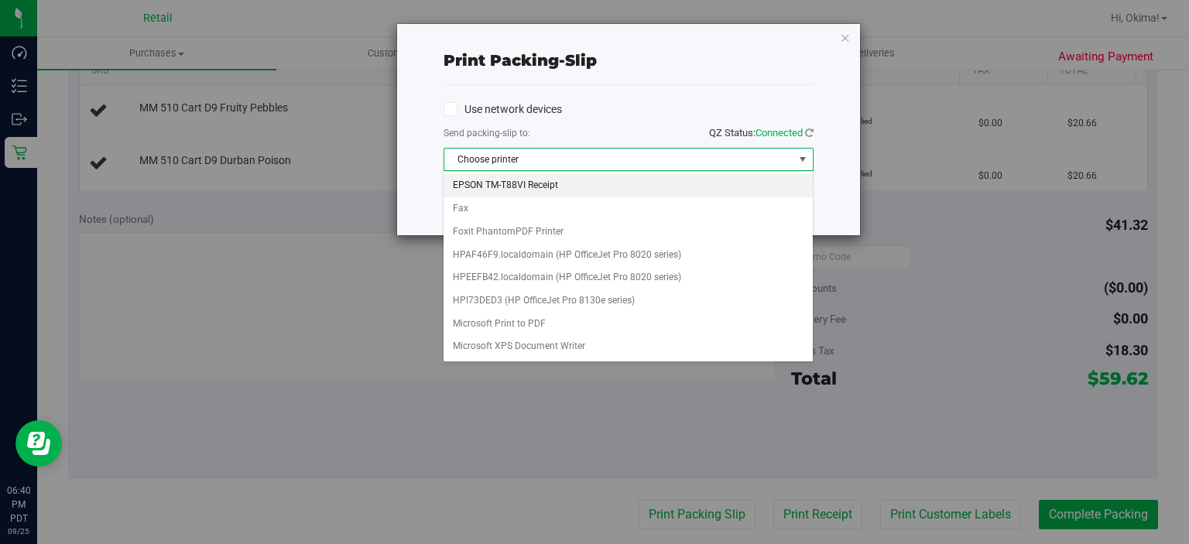
click at [490, 188] on li "EPSON TM-T88VI Receipt" at bounding box center [628, 185] width 368 height 23
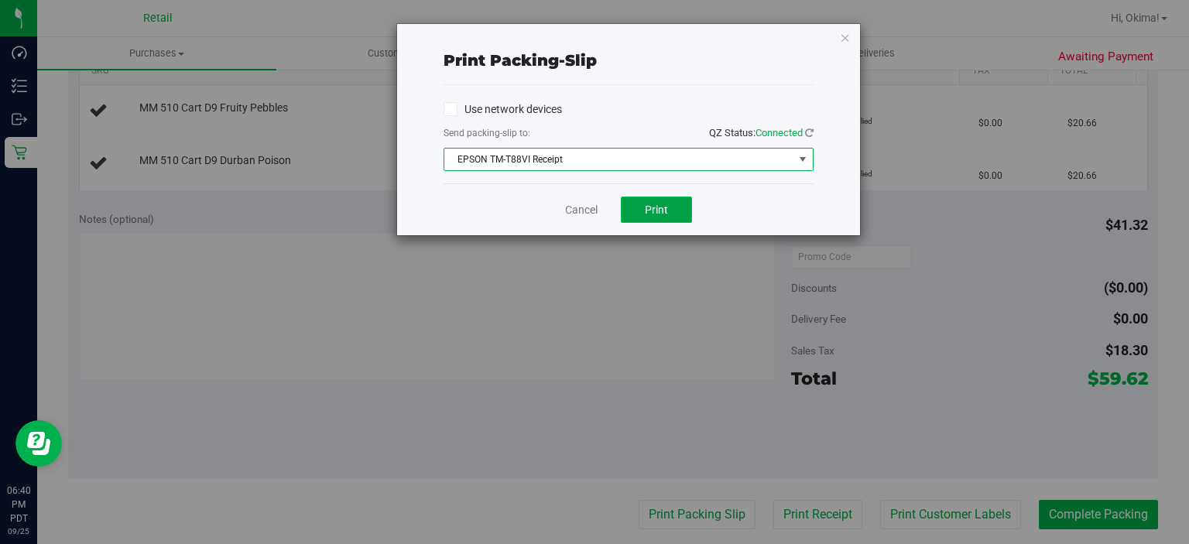
click at [657, 208] on span "Print" at bounding box center [656, 210] width 23 height 12
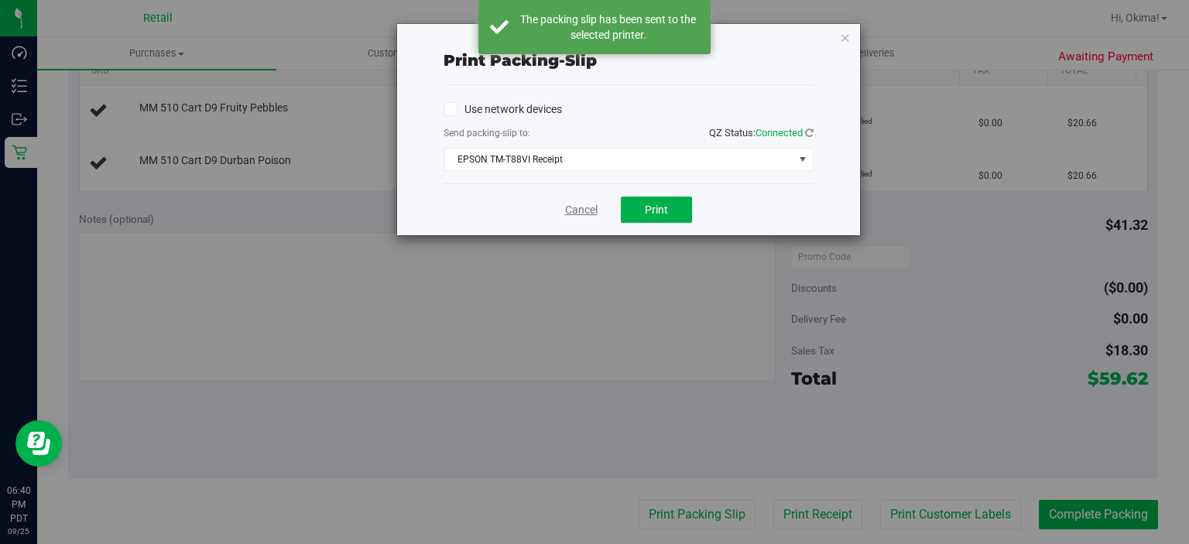
click at [576, 208] on link "Cancel" at bounding box center [581, 210] width 33 height 16
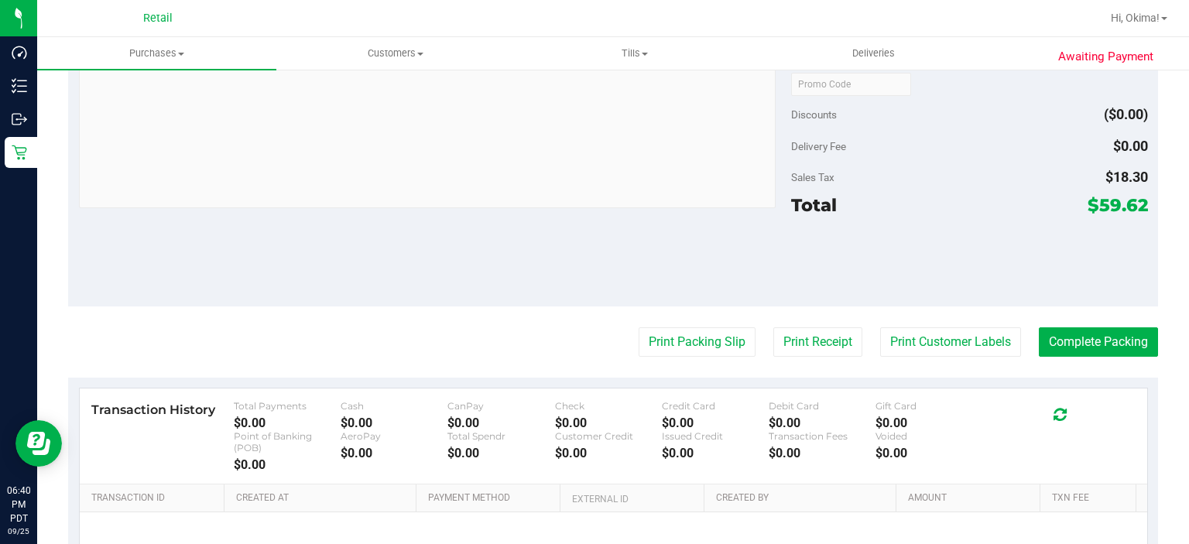
scroll to position [739, 0]
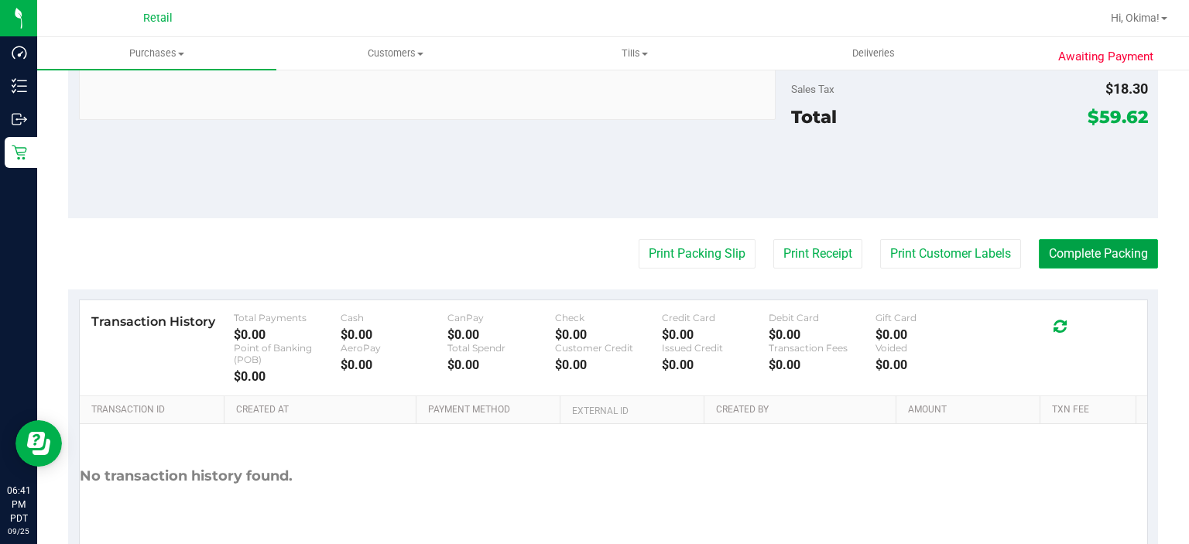
click at [1058, 254] on button "Complete Packing" at bounding box center [1098, 253] width 119 height 29
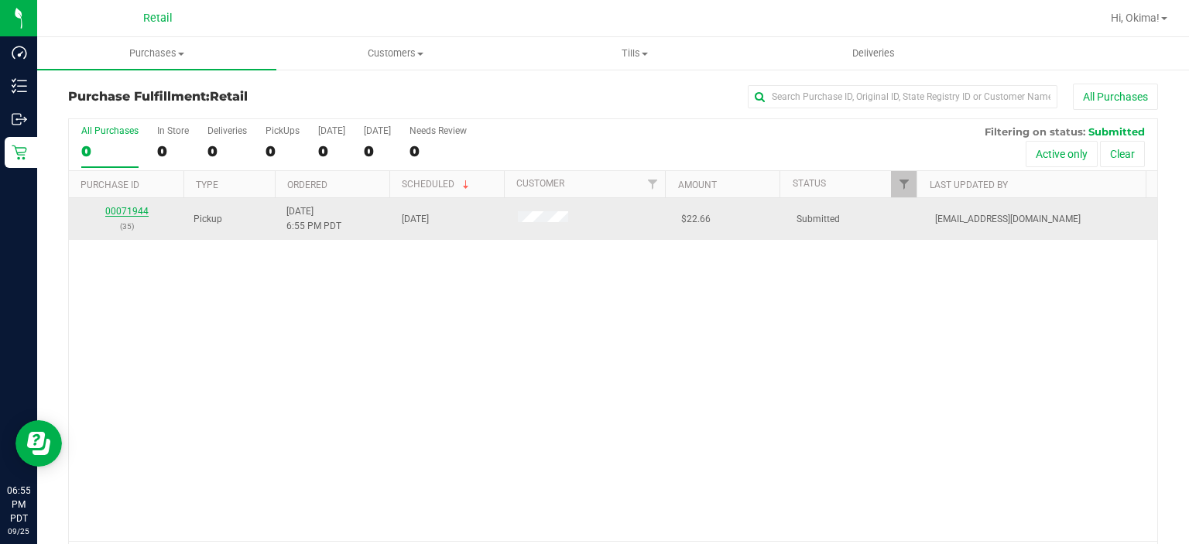
click at [124, 211] on link "00071944" at bounding box center [126, 211] width 43 height 11
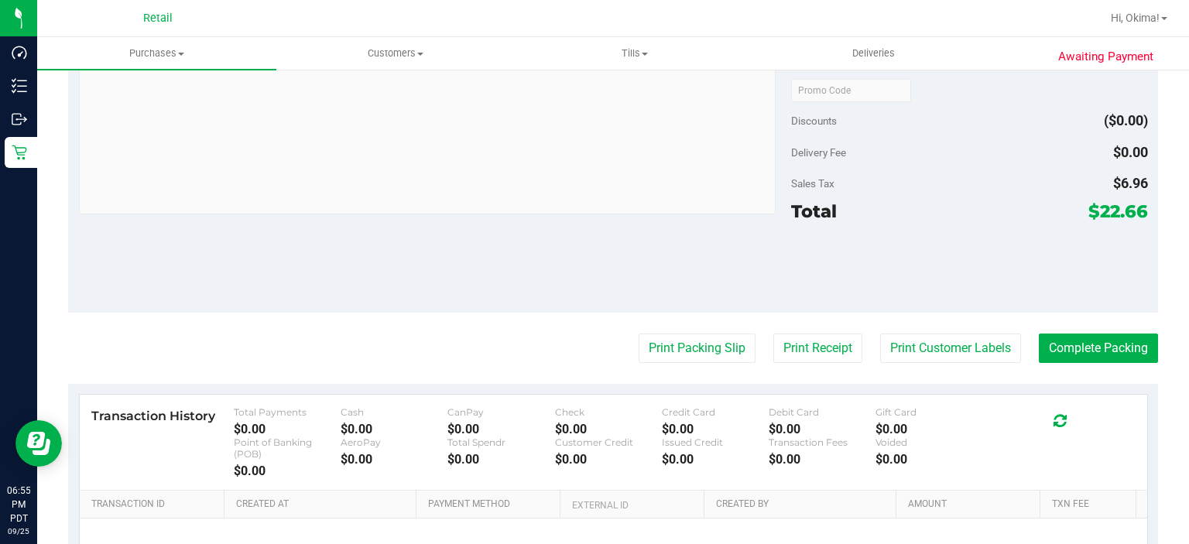
scroll to position [522, 0]
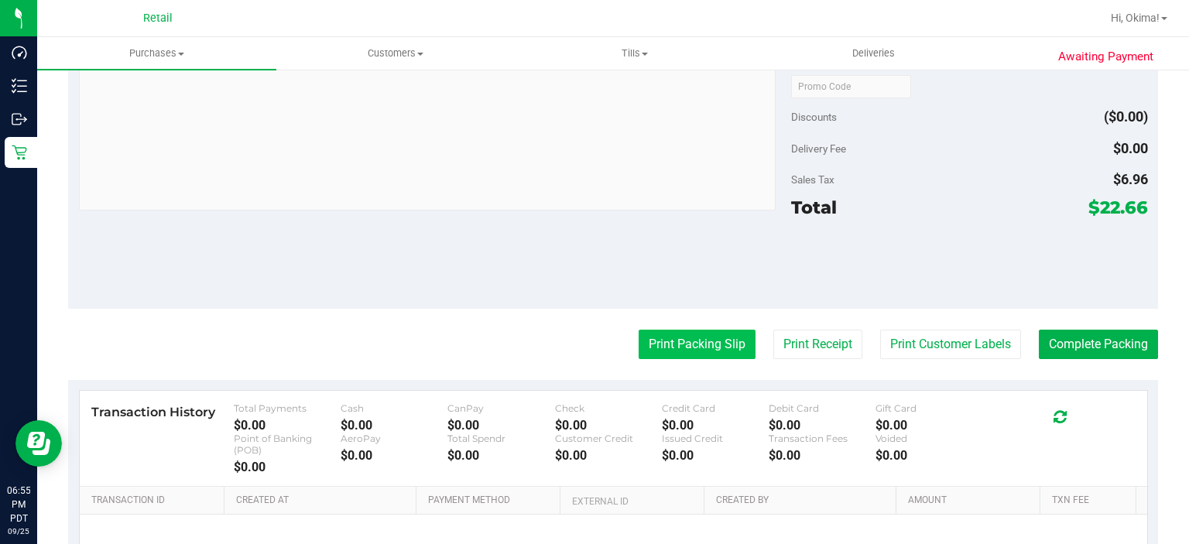
click at [670, 336] on button "Print Packing Slip" at bounding box center [697, 344] width 117 height 29
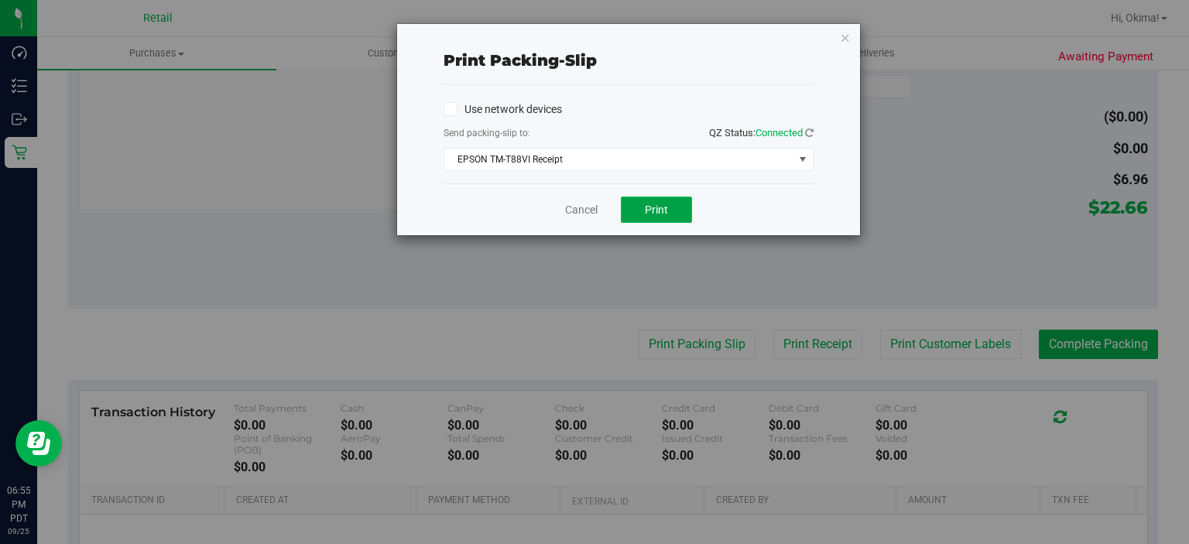
click at [659, 207] on span "Print" at bounding box center [656, 210] width 23 height 12
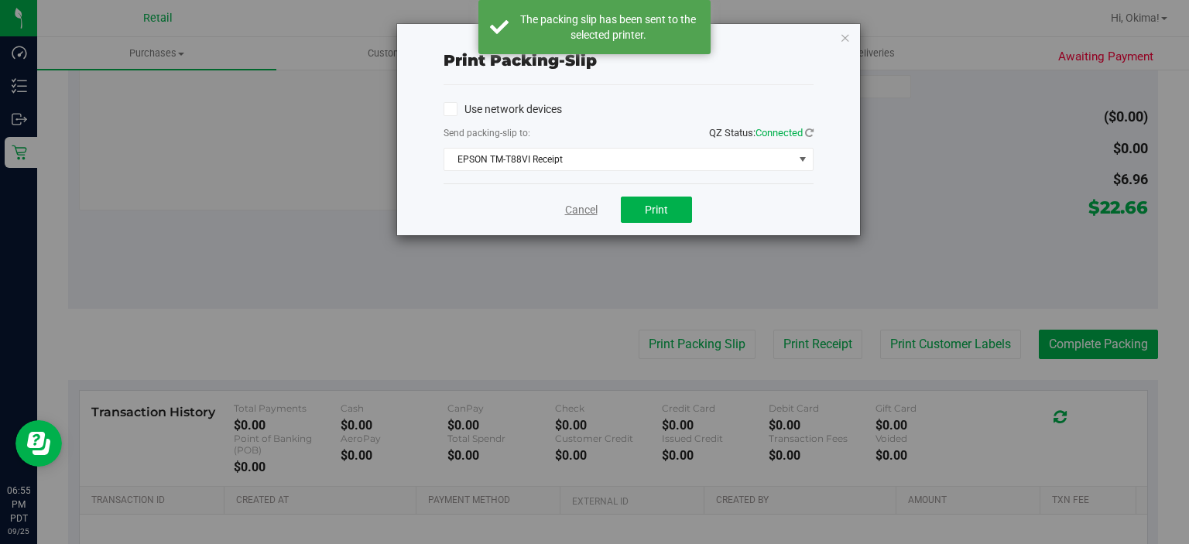
click at [579, 214] on link "Cancel" at bounding box center [581, 210] width 33 height 16
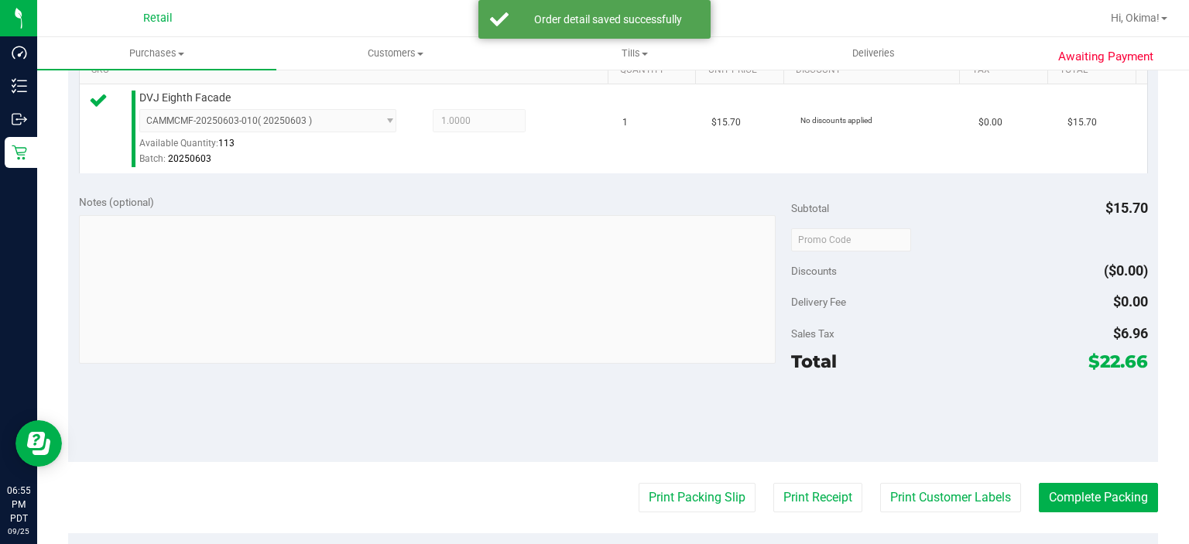
scroll to position [430, 0]
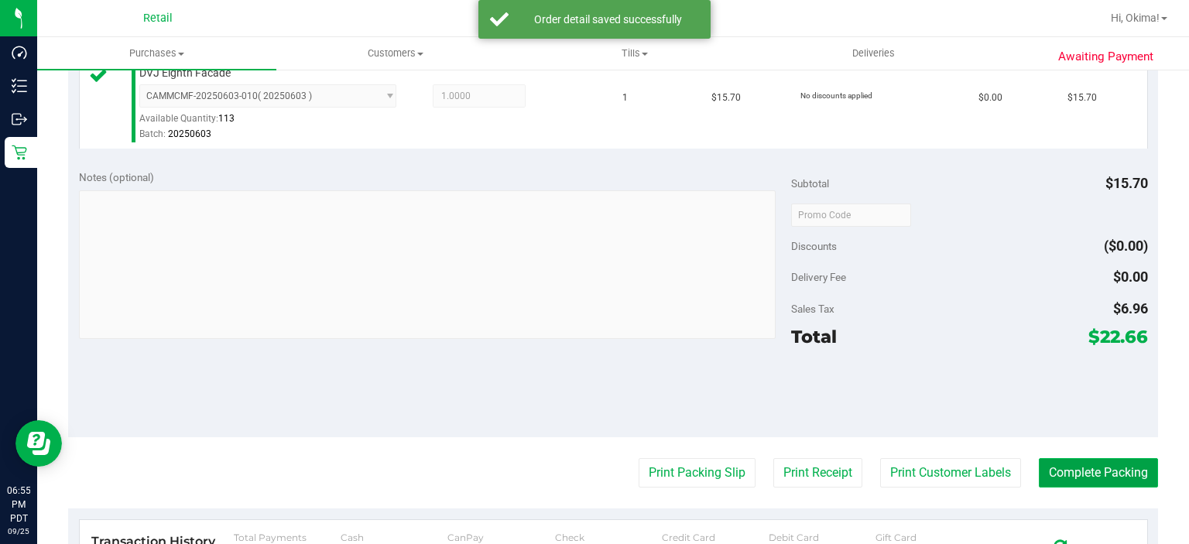
click at [1096, 486] on button "Complete Packing" at bounding box center [1098, 472] width 119 height 29
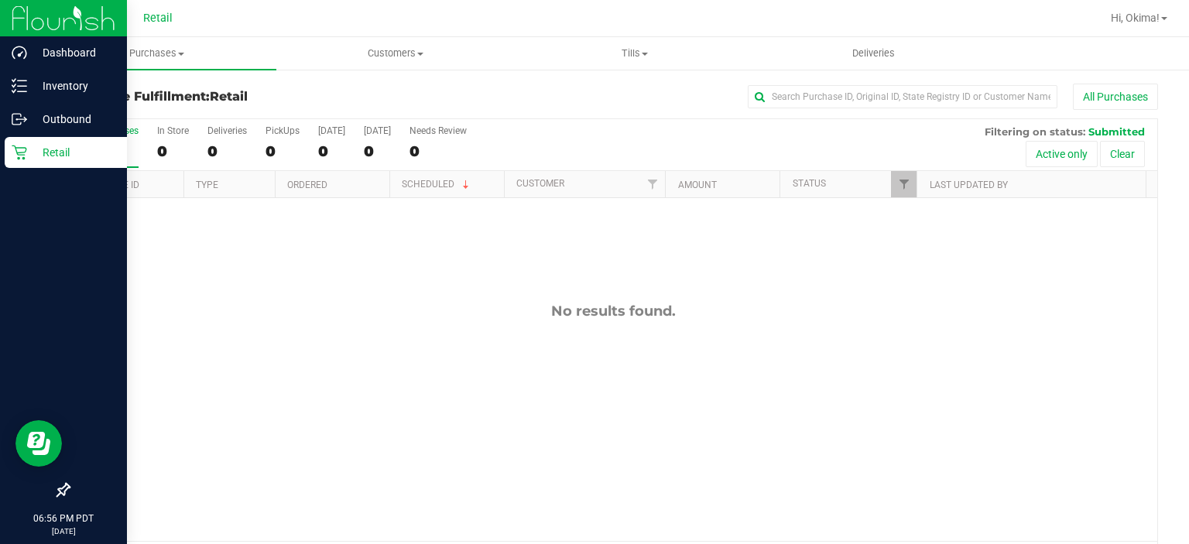
click at [19, 168] on link "Retail" at bounding box center [63, 153] width 127 height 33
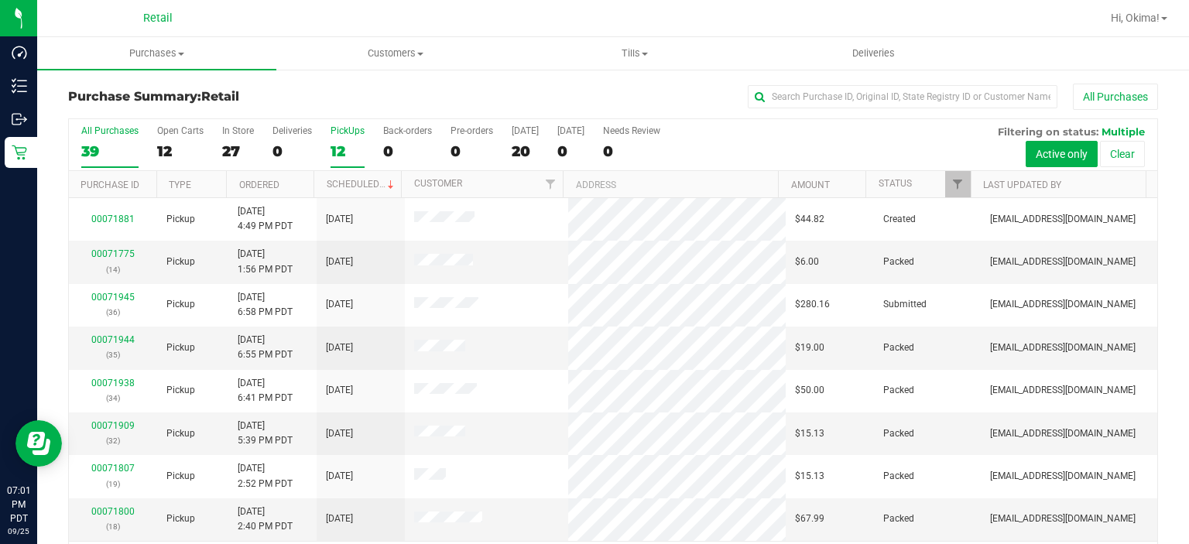
click at [334, 145] on div "12" at bounding box center [348, 151] width 34 height 18
click at [0, 0] on input "PickUps 12" at bounding box center [0, 0] width 0 height 0
click at [283, 164] on label "Deliveries 0" at bounding box center [291, 146] width 39 height 43
click at [0, 0] on input "Deliveries 0" at bounding box center [0, 0] width 0 height 0
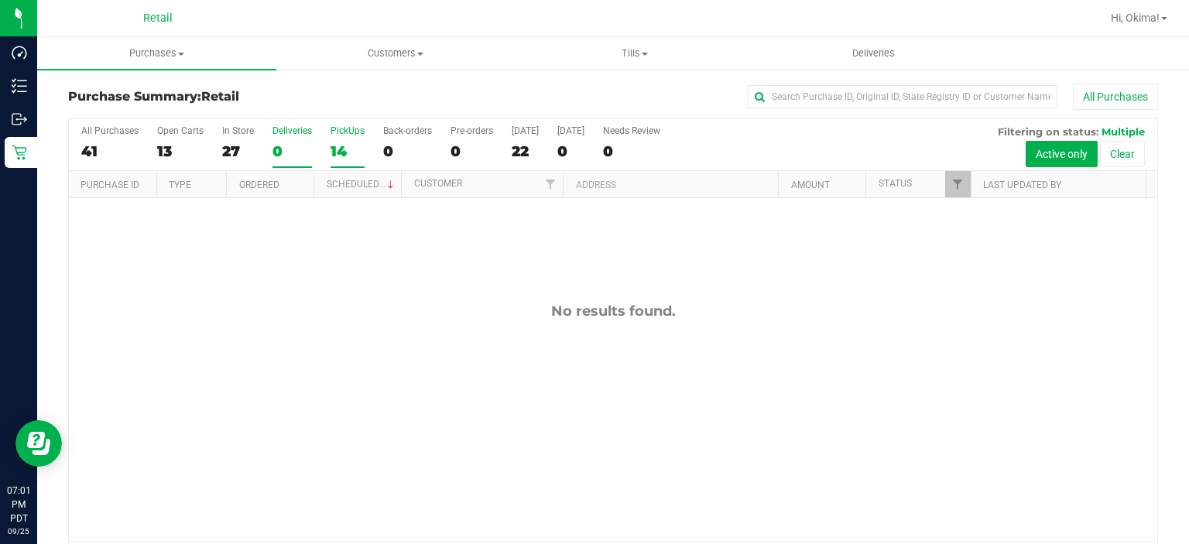
click at [344, 132] on div "PickUps" at bounding box center [348, 130] width 34 height 11
click at [0, 0] on input "PickUps 14" at bounding box center [0, 0] width 0 height 0
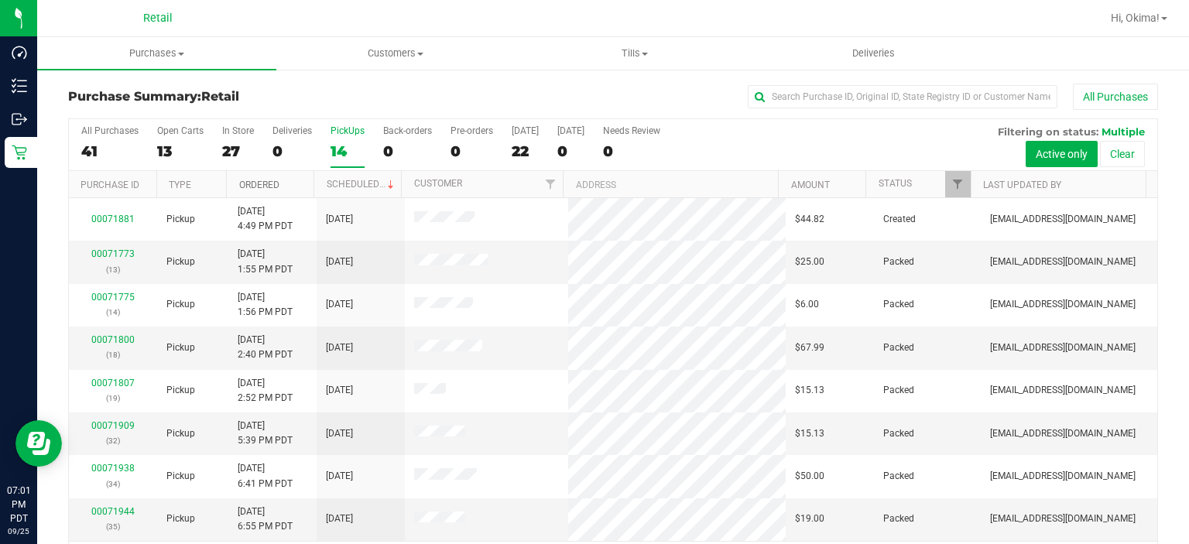
click at [275, 183] on link "Ordered" at bounding box center [259, 185] width 40 height 11
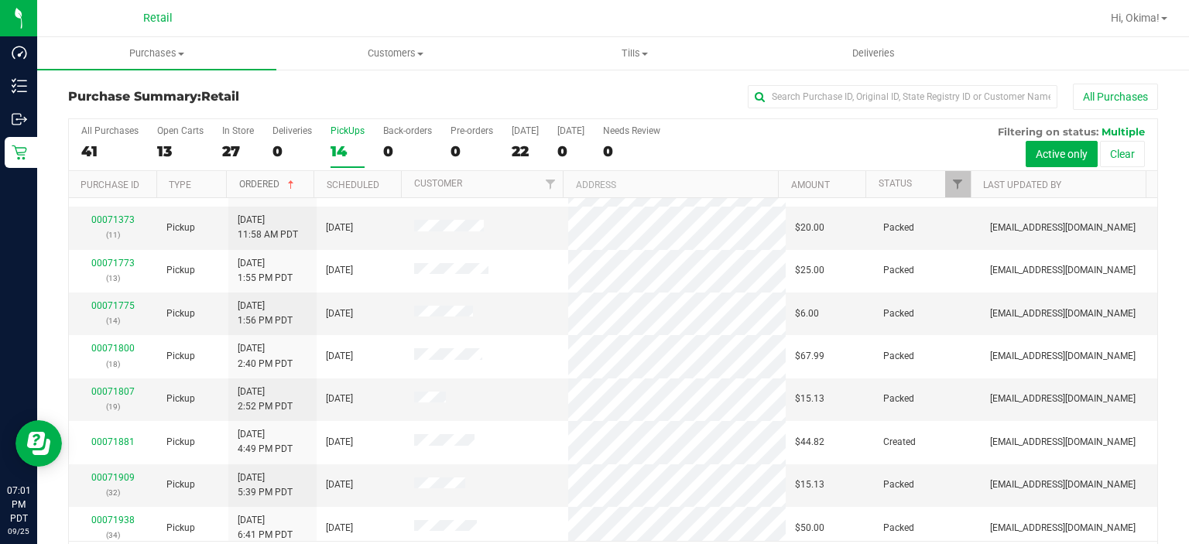
scroll to position [254, 0]
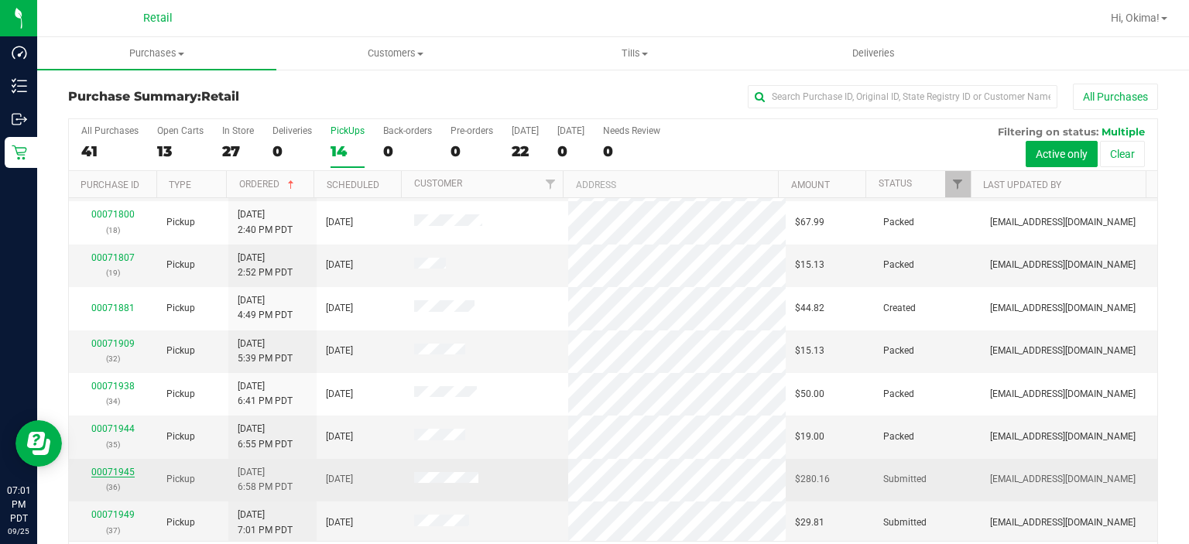
click at [111, 472] on link "00071945" at bounding box center [112, 472] width 43 height 11
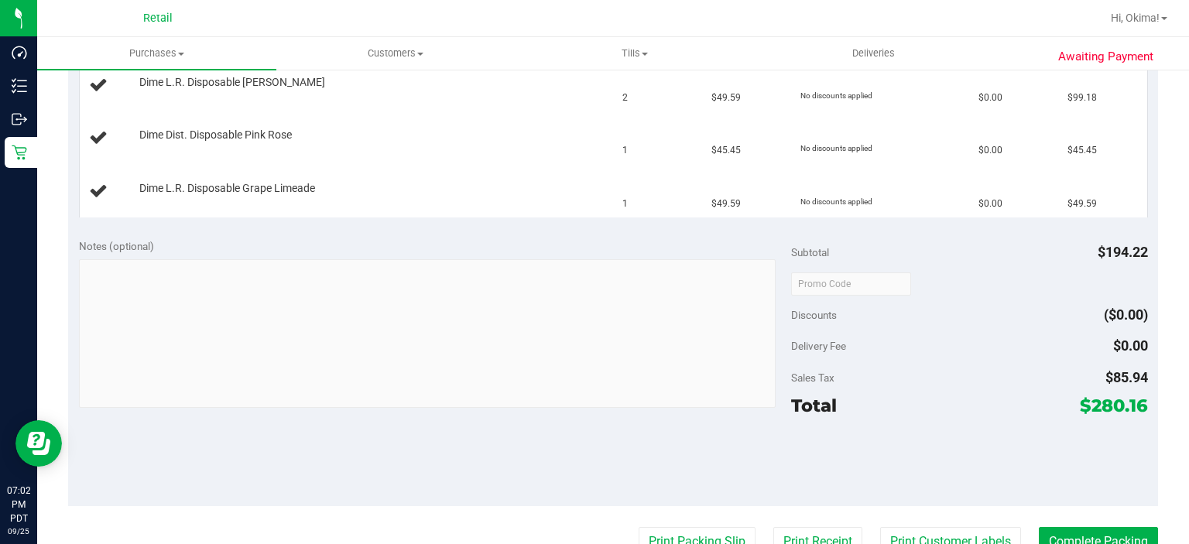
scroll to position [482, 0]
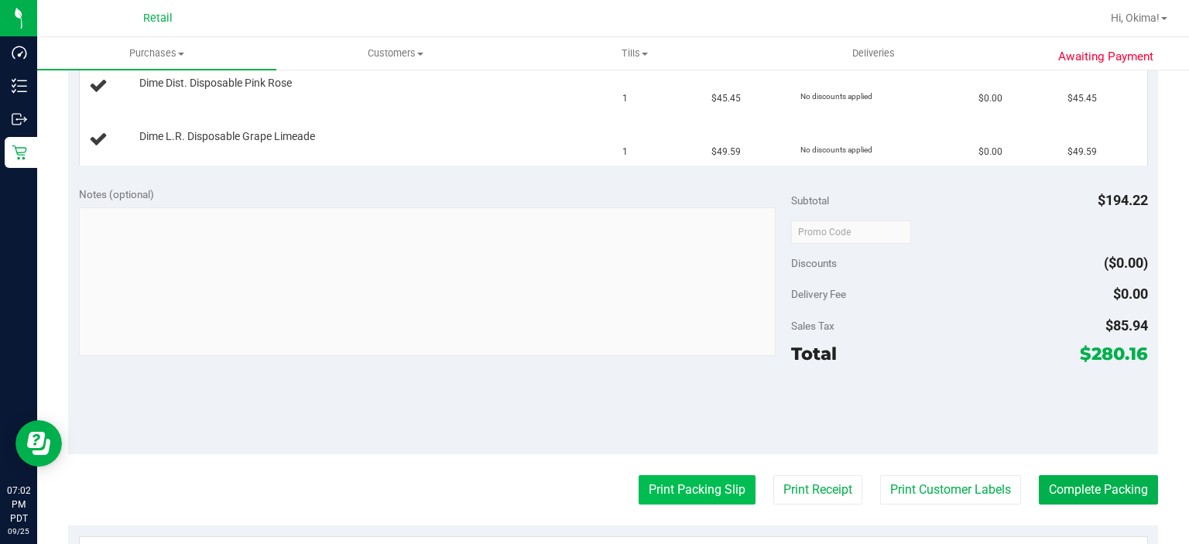
click at [656, 497] on button "Print Packing Slip" at bounding box center [697, 489] width 117 height 29
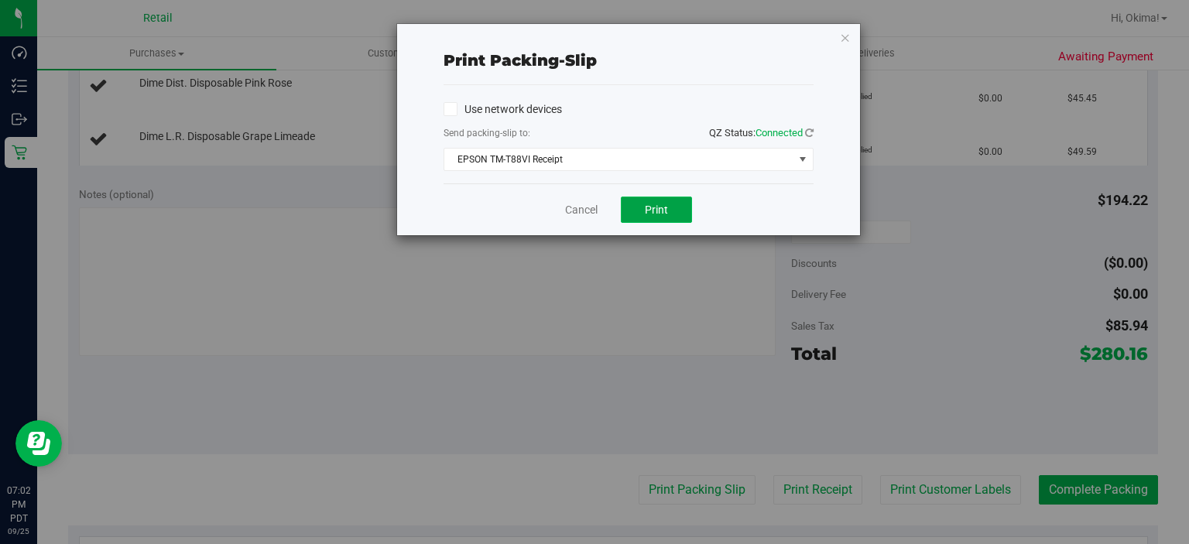
click at [654, 212] on span "Print" at bounding box center [656, 210] width 23 height 12
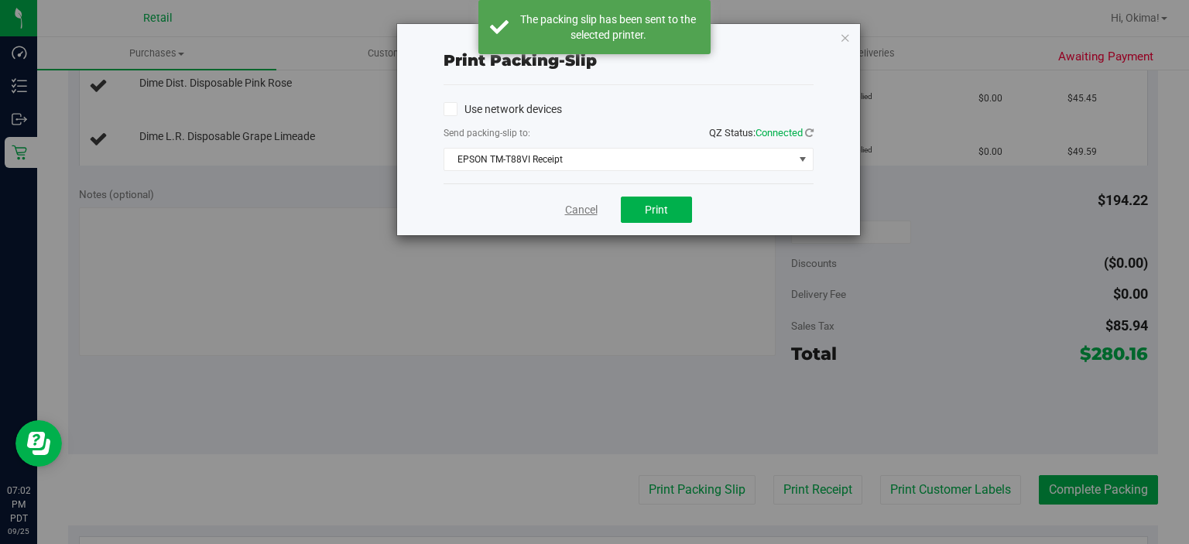
click at [568, 213] on link "Cancel" at bounding box center [581, 210] width 33 height 16
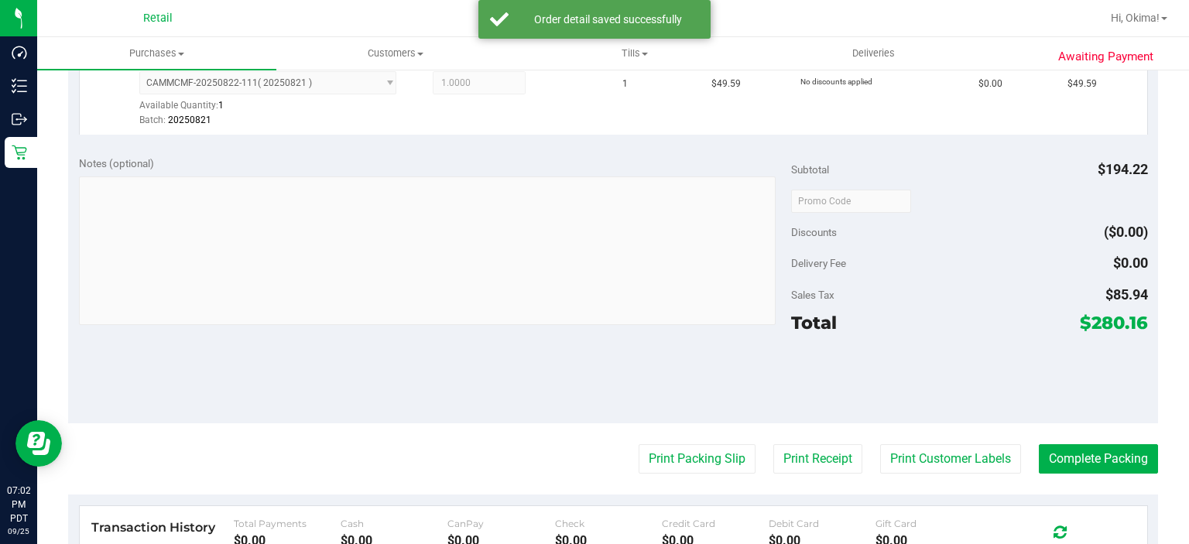
scroll to position [644, 0]
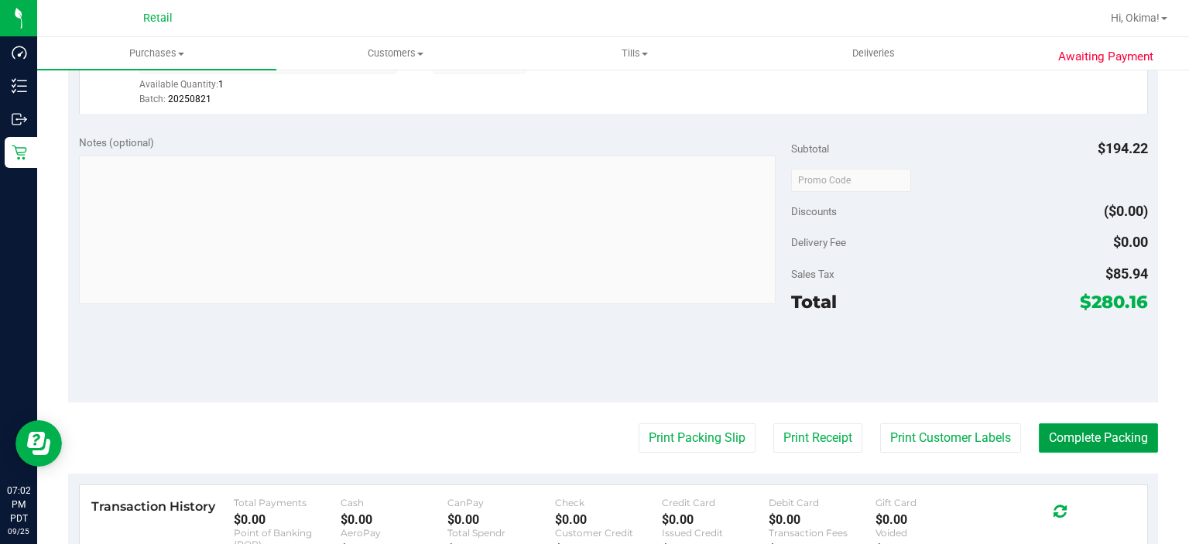
click at [1121, 437] on button "Complete Packing" at bounding box center [1098, 437] width 119 height 29
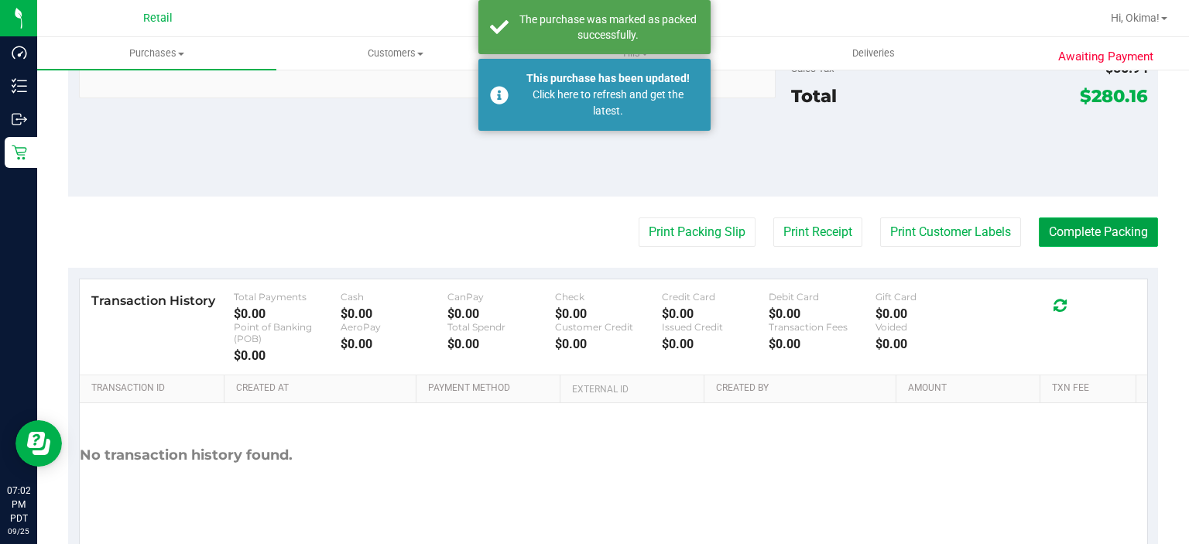
scroll to position [851, 0]
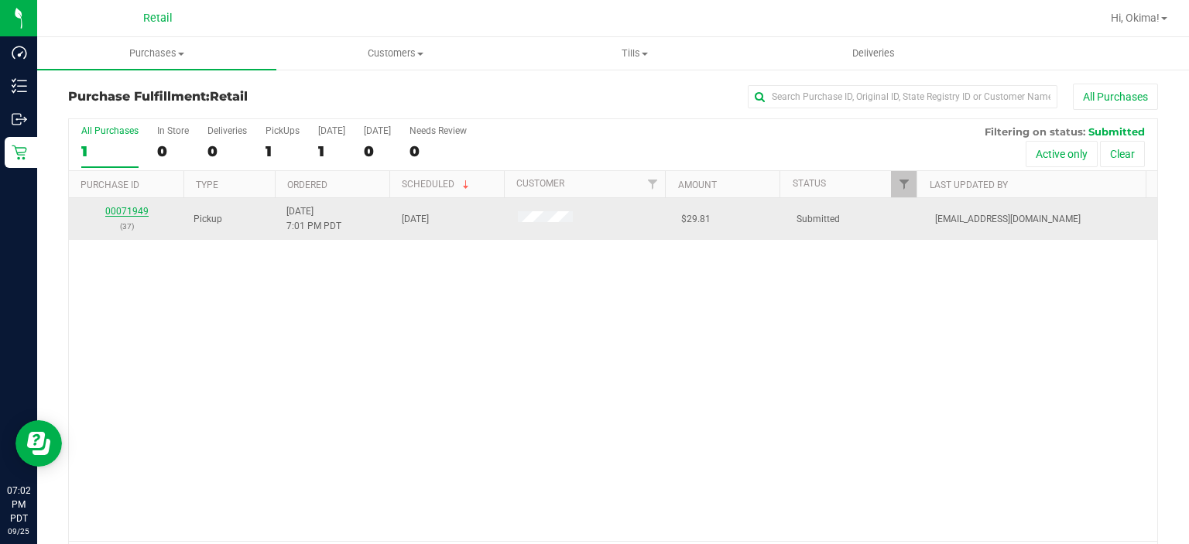
click at [119, 215] on link "00071949" at bounding box center [126, 211] width 43 height 11
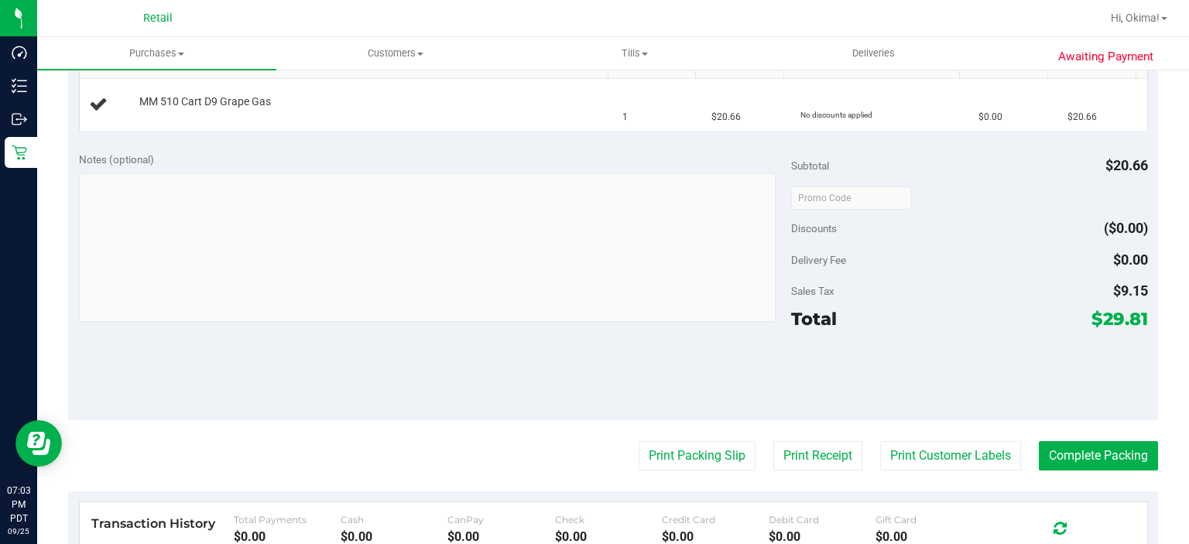
scroll to position [443, 0]
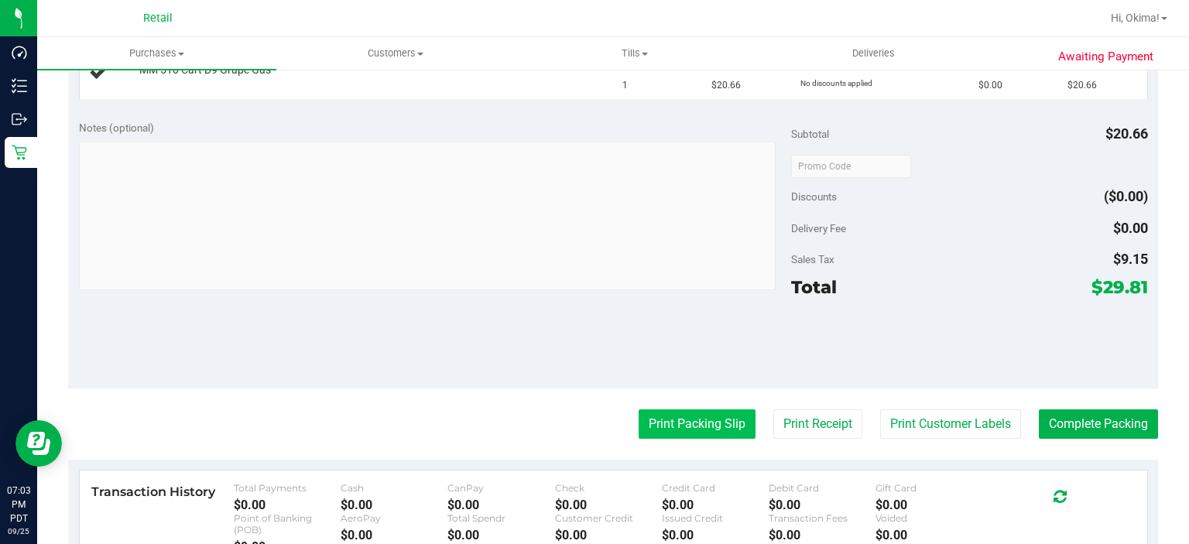
click at [666, 426] on button "Print Packing Slip" at bounding box center [697, 423] width 117 height 29
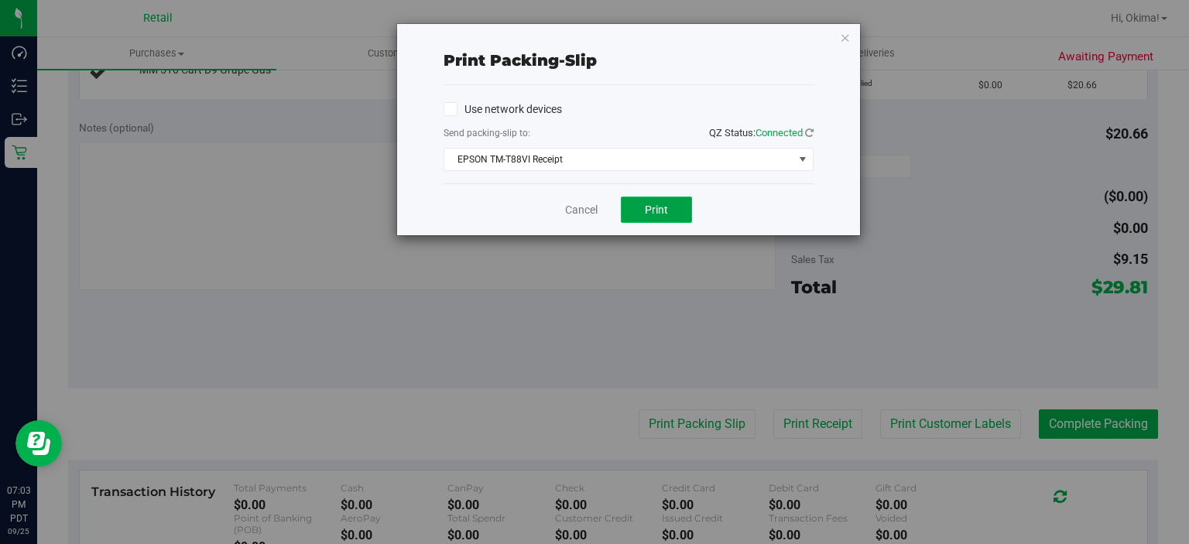
click at [660, 214] on span "Print" at bounding box center [656, 210] width 23 height 12
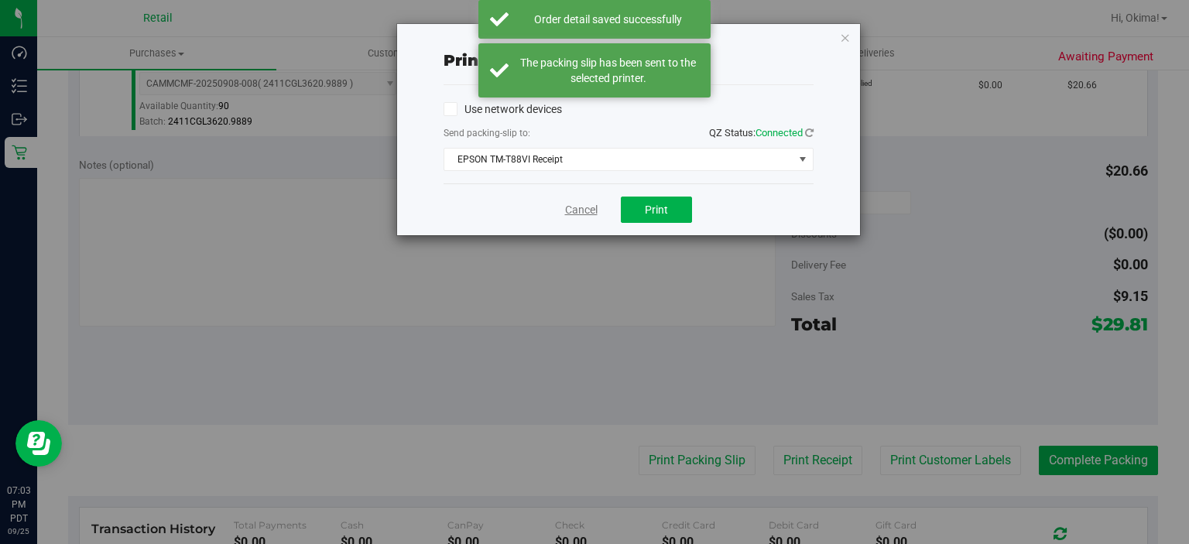
click at [592, 211] on link "Cancel" at bounding box center [581, 210] width 33 height 16
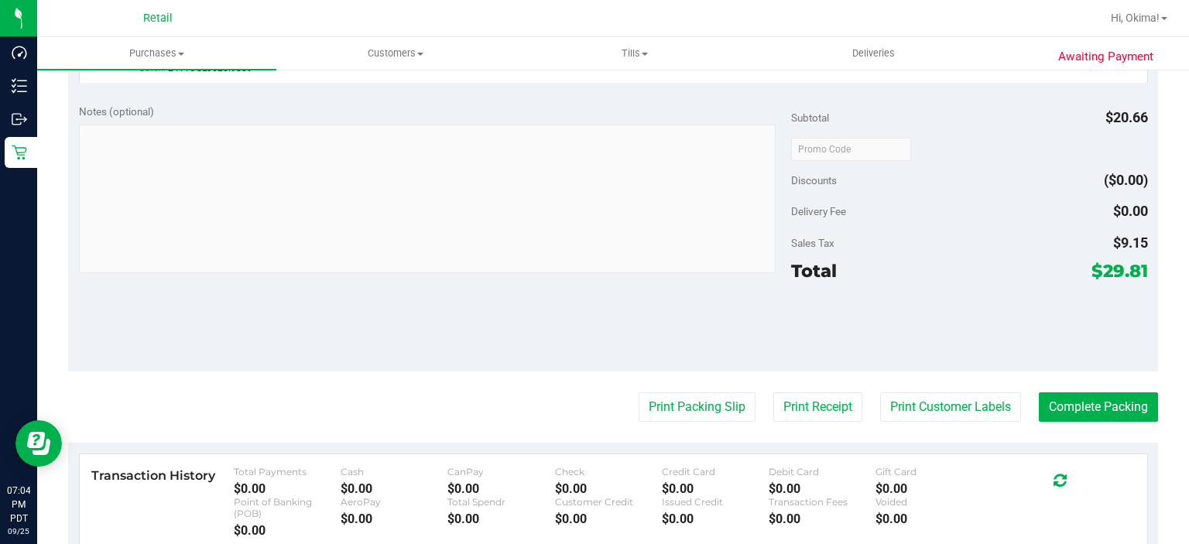
scroll to position [499, 0]
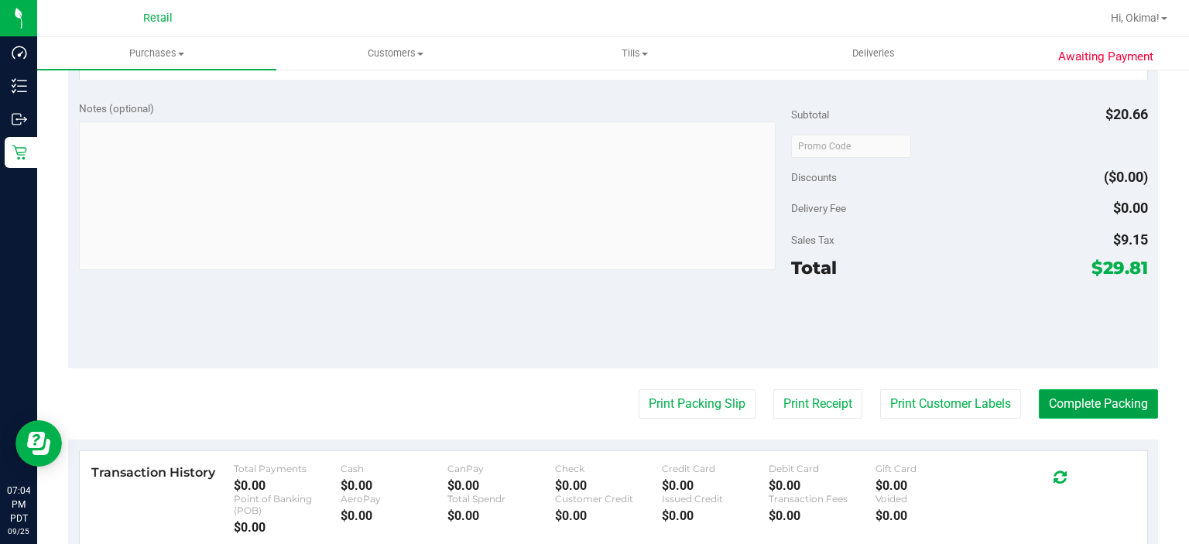
click at [1099, 403] on button "Complete Packing" at bounding box center [1098, 403] width 119 height 29
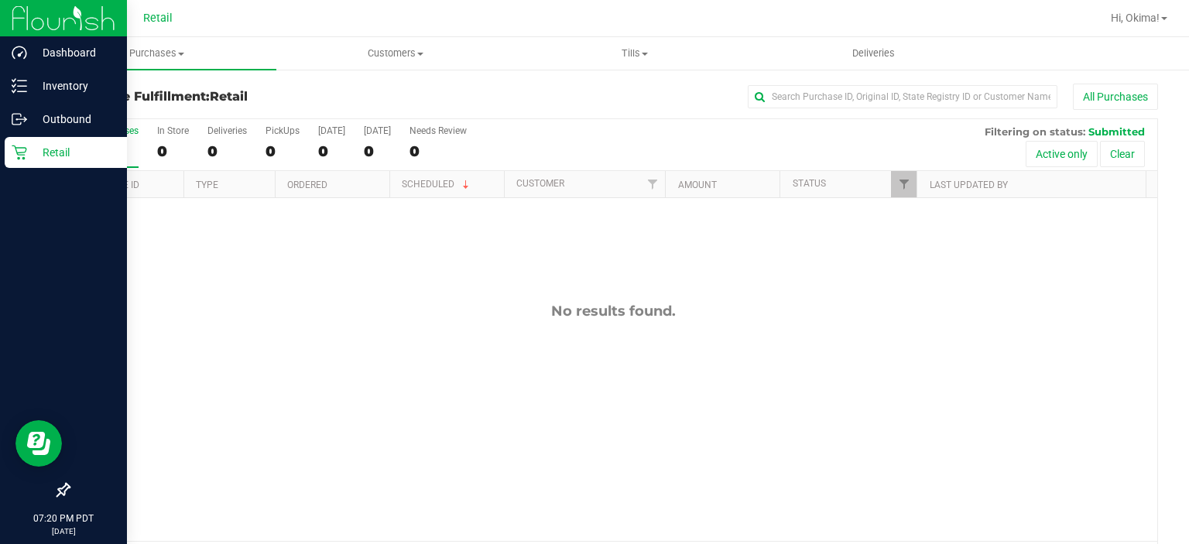
click at [31, 155] on p "Retail" at bounding box center [73, 152] width 93 height 19
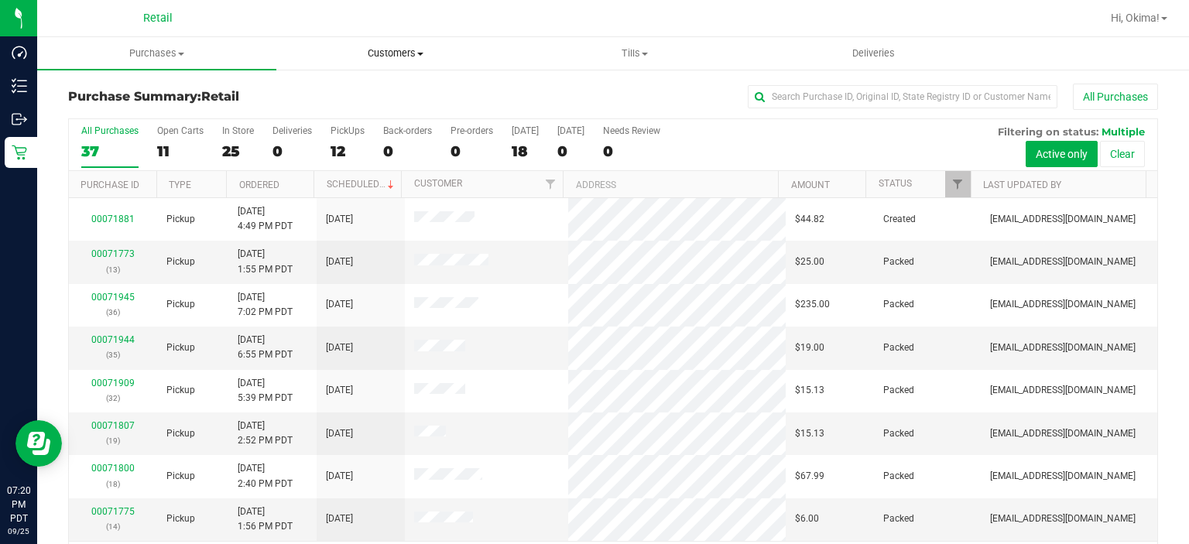
click at [406, 48] on span "Customers" at bounding box center [396, 53] width 238 height 14
click at [149, 53] on span "Purchases" at bounding box center [157, 53] width 238 height 14
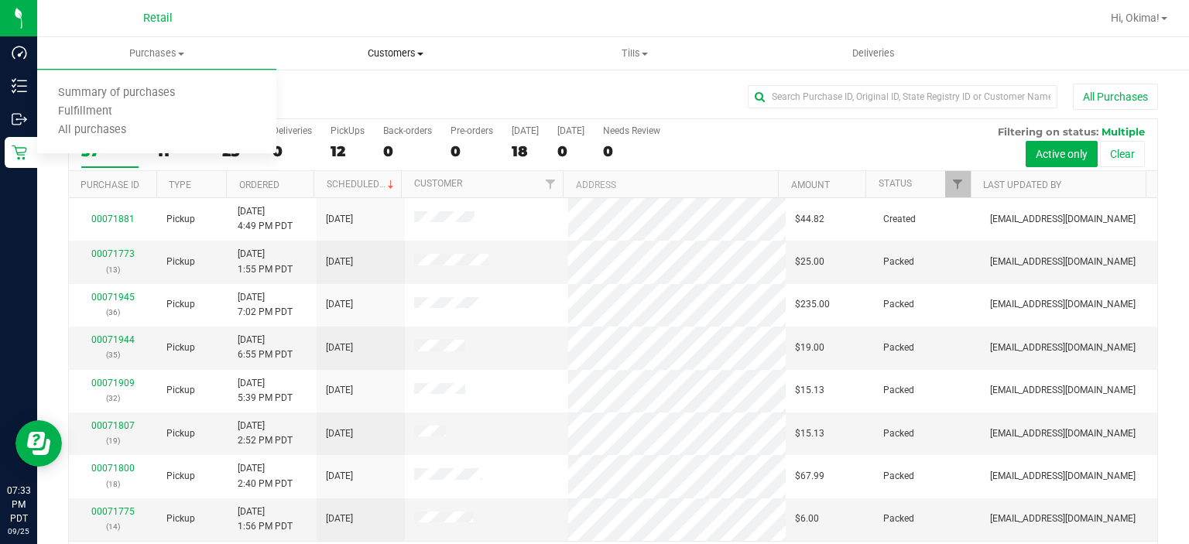
click at [412, 65] on uib-tab-heading "Customers All customers Add a new customer" at bounding box center [396, 53] width 238 height 31
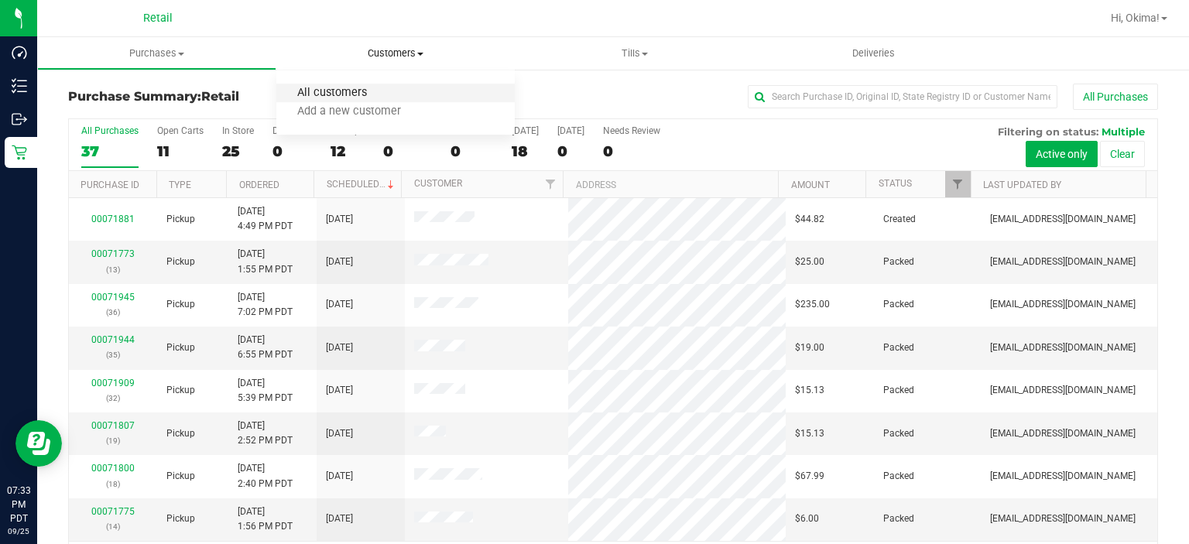
click at [340, 93] on span "All customers" at bounding box center [331, 93] width 111 height 13
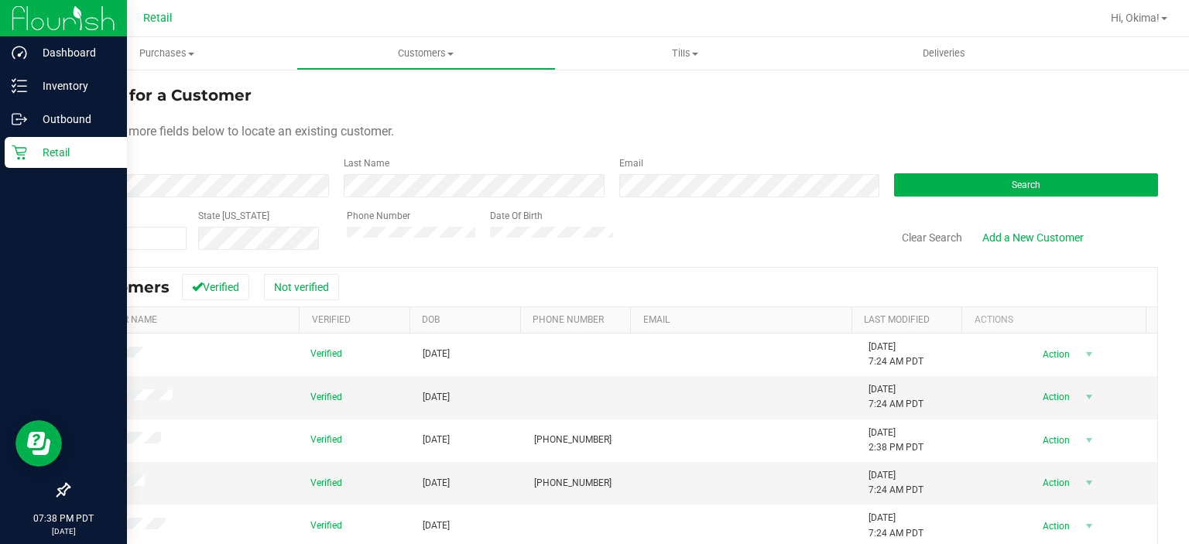
click at [22, 151] on icon at bounding box center [19, 152] width 15 height 15
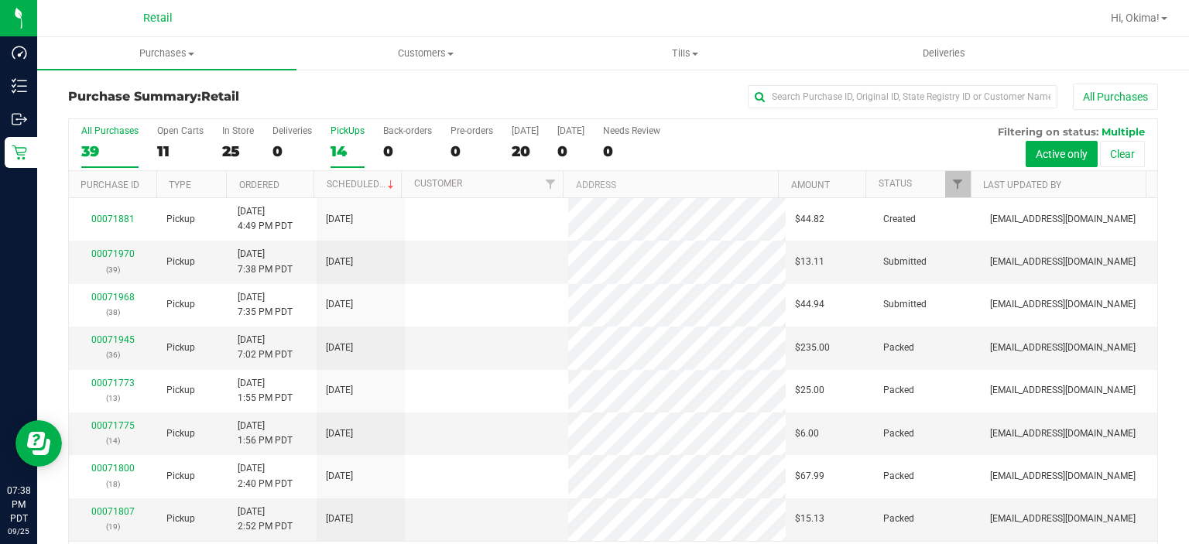
click at [356, 149] on div "14" at bounding box center [348, 151] width 34 height 18
click at [0, 0] on input "PickUps 14" at bounding box center [0, 0] width 0 height 0
click at [277, 183] on link "Ordered" at bounding box center [259, 185] width 40 height 11
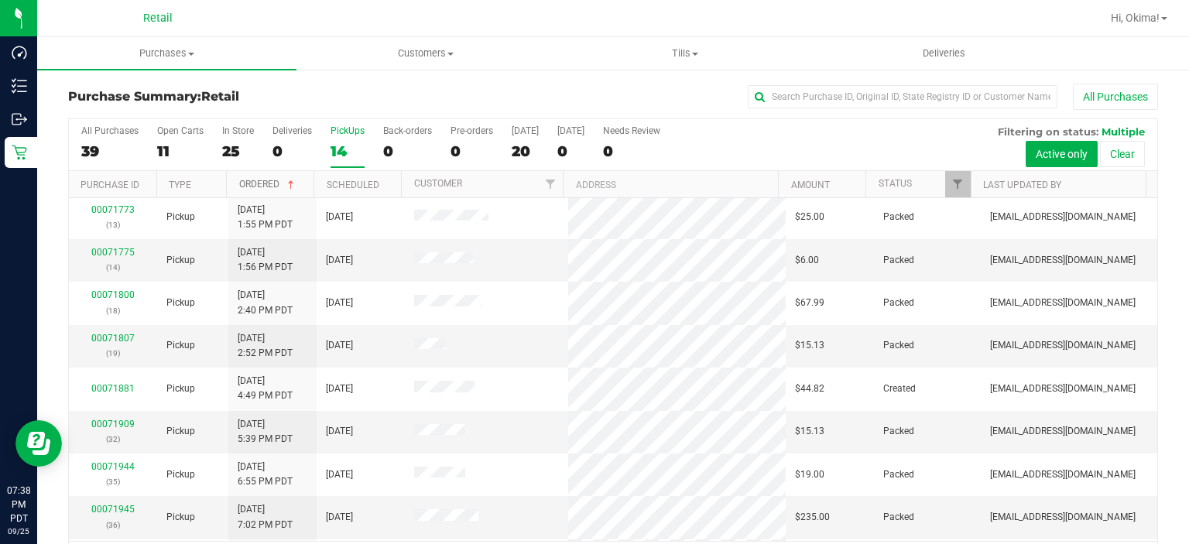
scroll to position [254, 0]
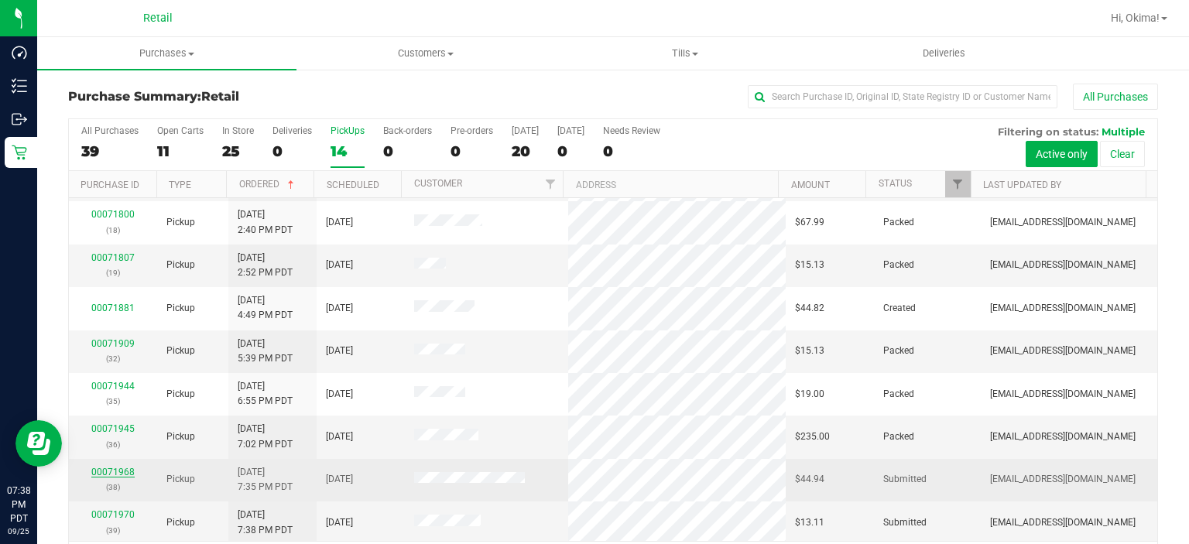
click at [120, 468] on link "00071968" at bounding box center [112, 472] width 43 height 11
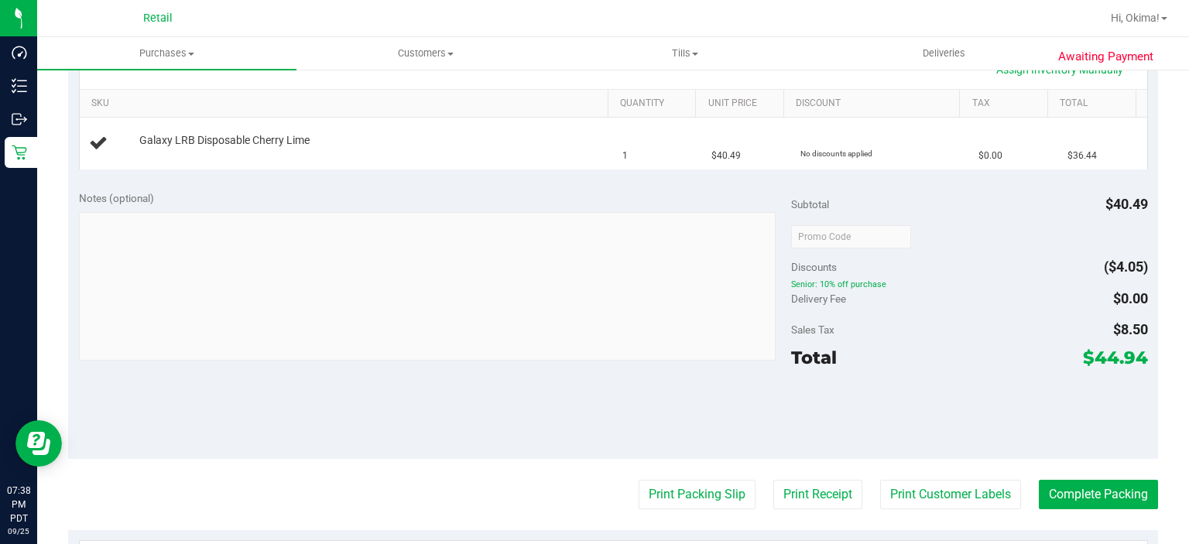
scroll to position [409, 0]
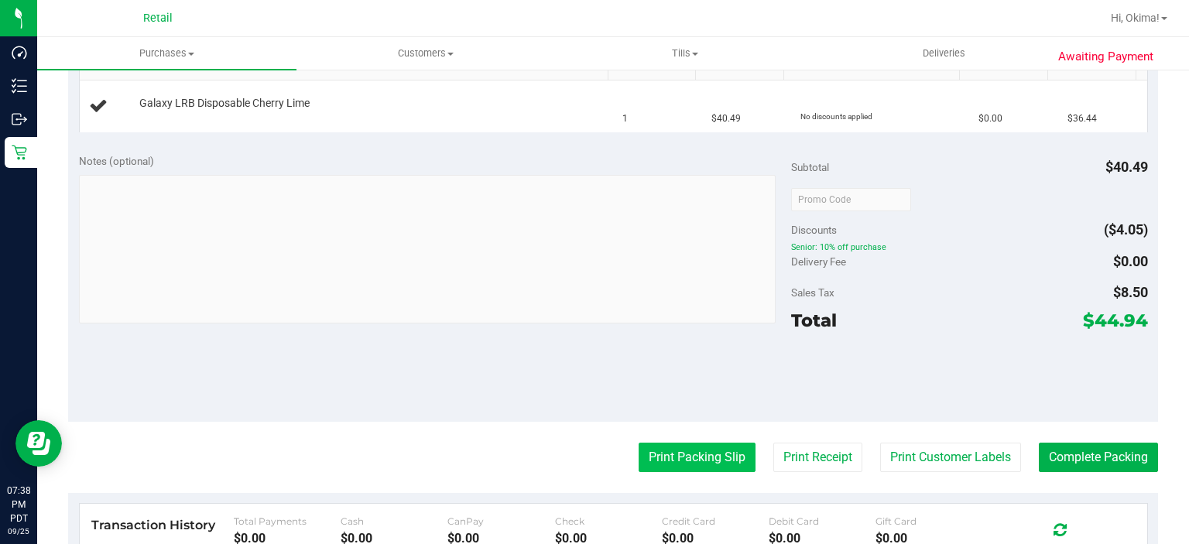
click at [670, 451] on button "Print Packing Slip" at bounding box center [697, 457] width 117 height 29
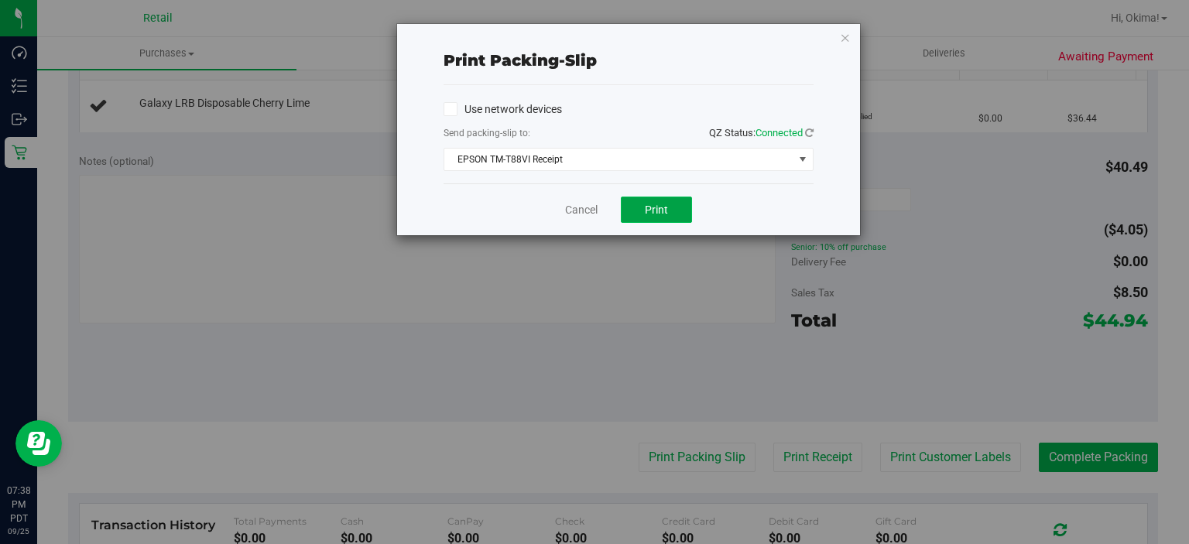
click at [659, 204] on span "Print" at bounding box center [656, 210] width 23 height 12
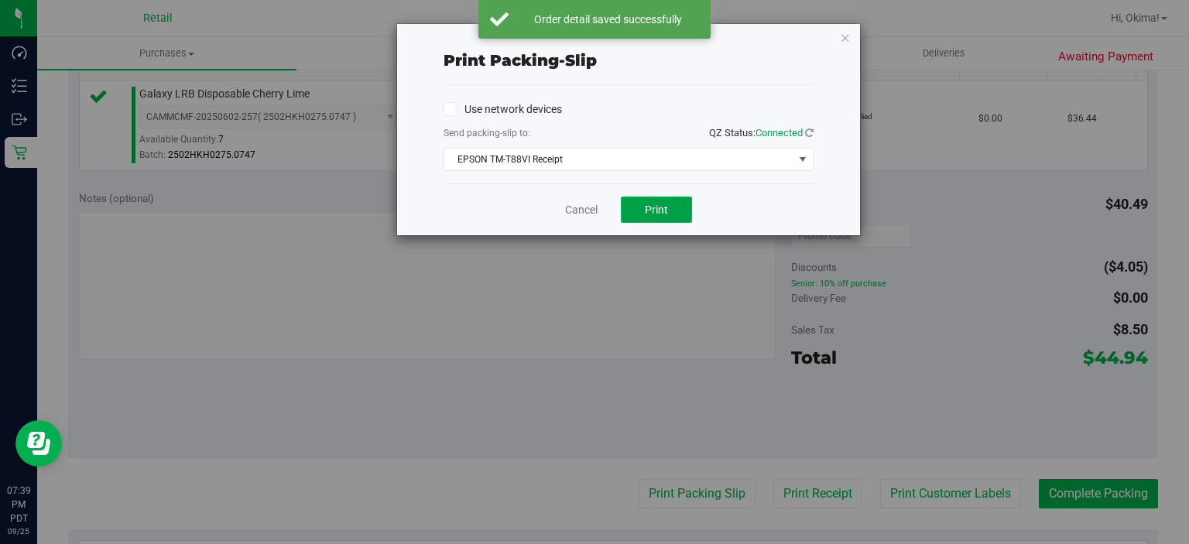
click at [653, 204] on span "Print" at bounding box center [656, 210] width 23 height 12
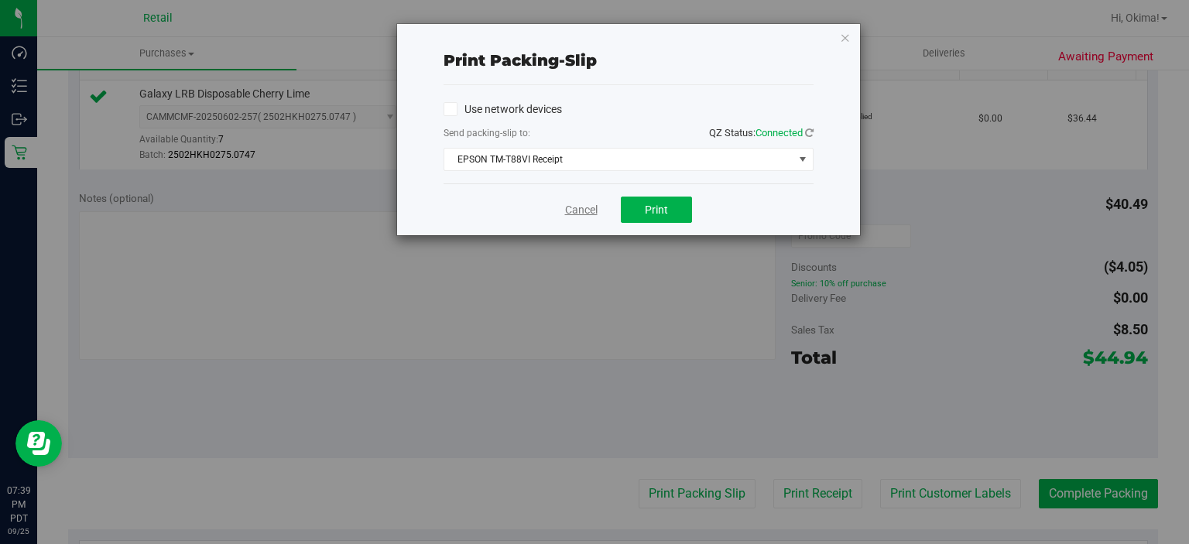
click at [573, 209] on link "Cancel" at bounding box center [581, 210] width 33 height 16
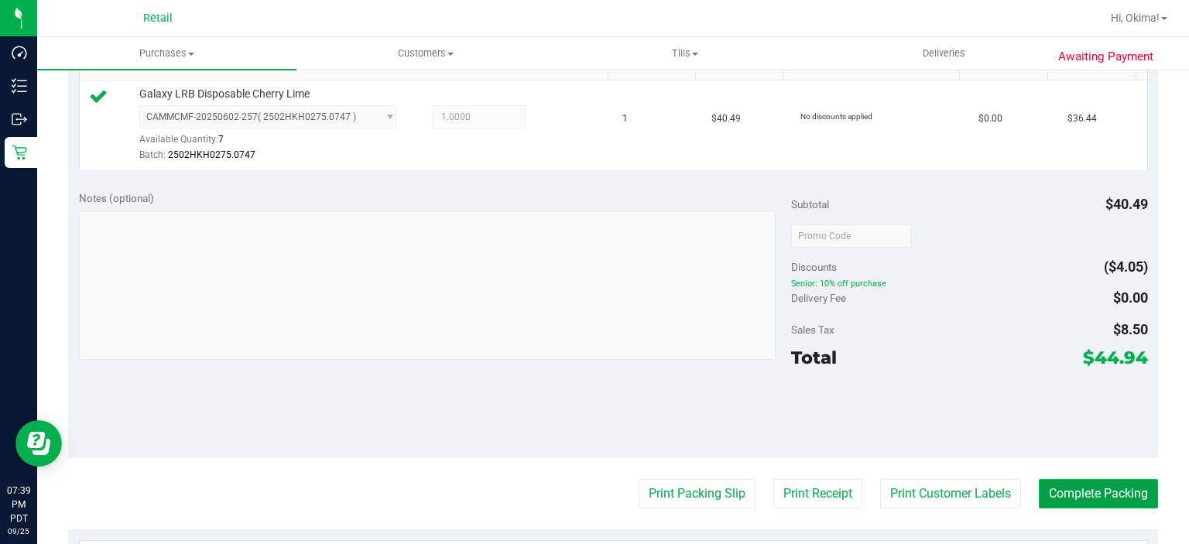
click at [1091, 482] on button "Complete Packing" at bounding box center [1098, 493] width 119 height 29
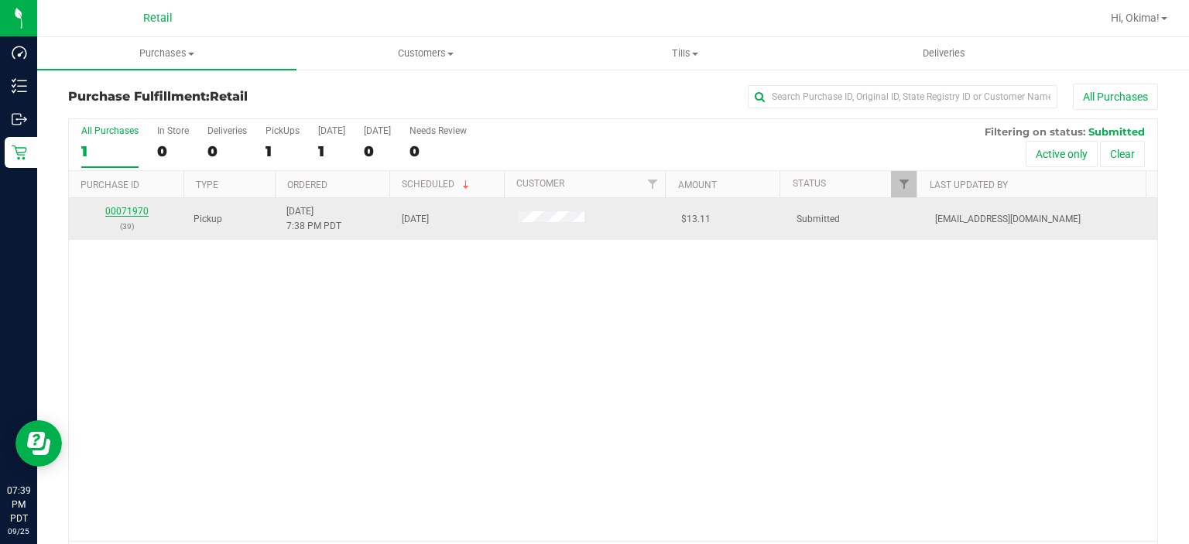
click at [136, 207] on link "00071970" at bounding box center [126, 211] width 43 height 11
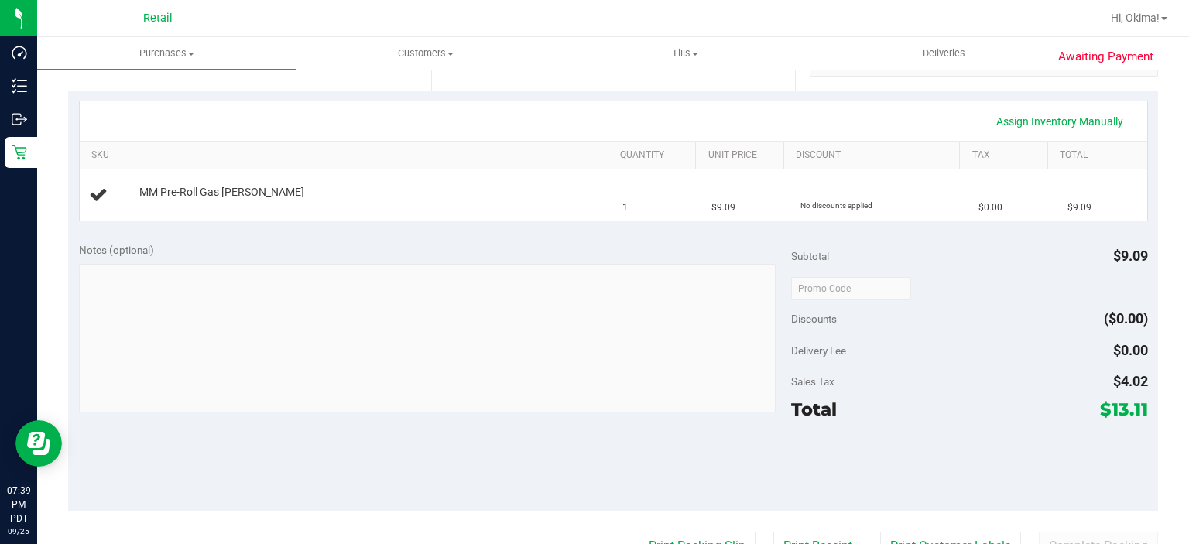
scroll to position [366, 0]
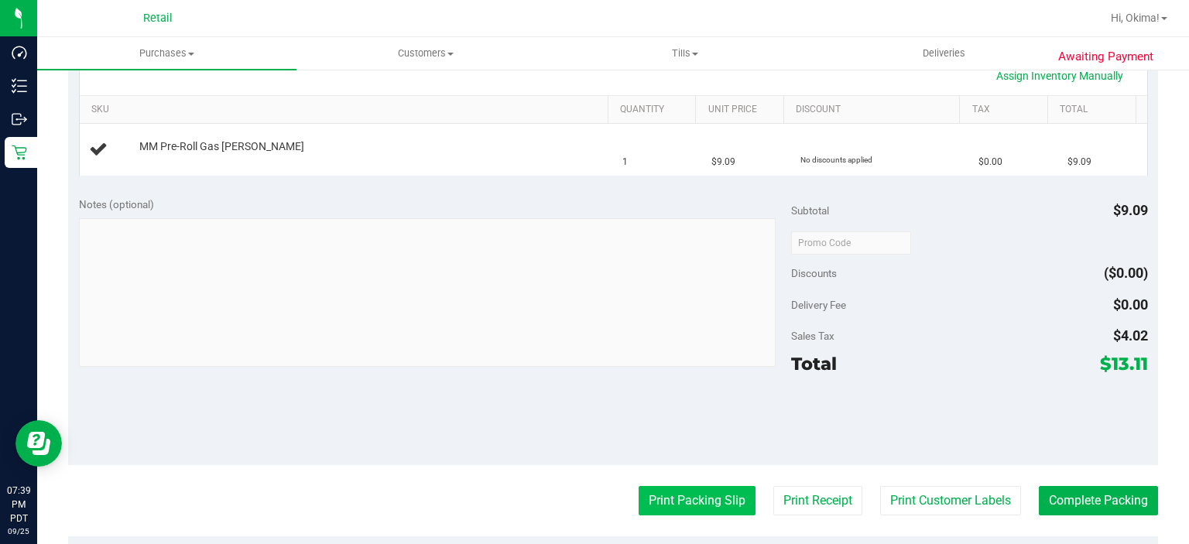
click at [666, 496] on button "Print Packing Slip" at bounding box center [697, 500] width 117 height 29
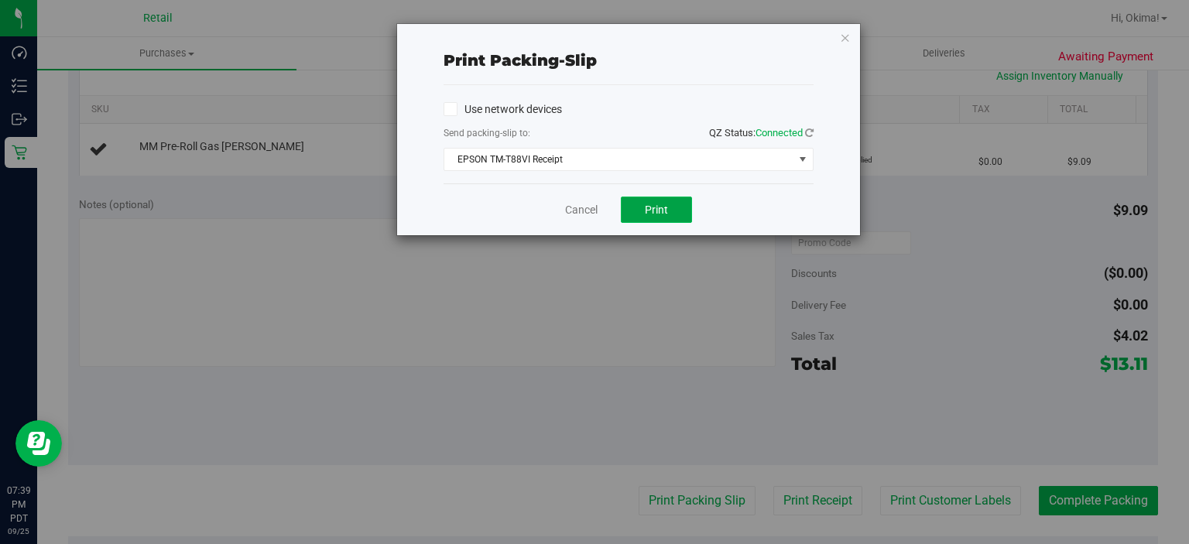
click at [684, 221] on button "Print" at bounding box center [656, 210] width 71 height 26
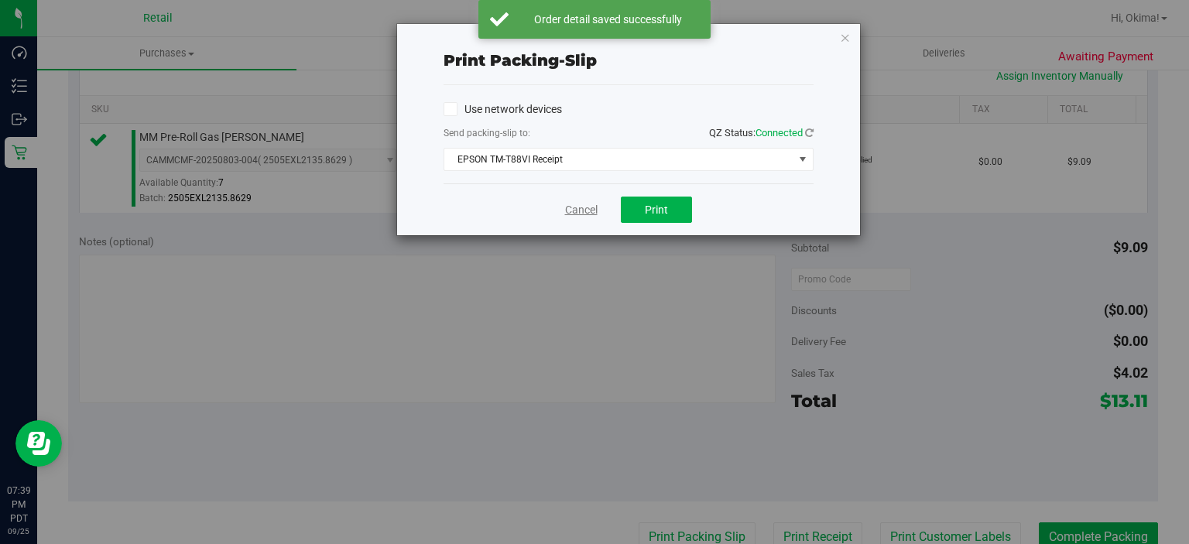
click at [565, 211] on link "Cancel" at bounding box center [581, 210] width 33 height 16
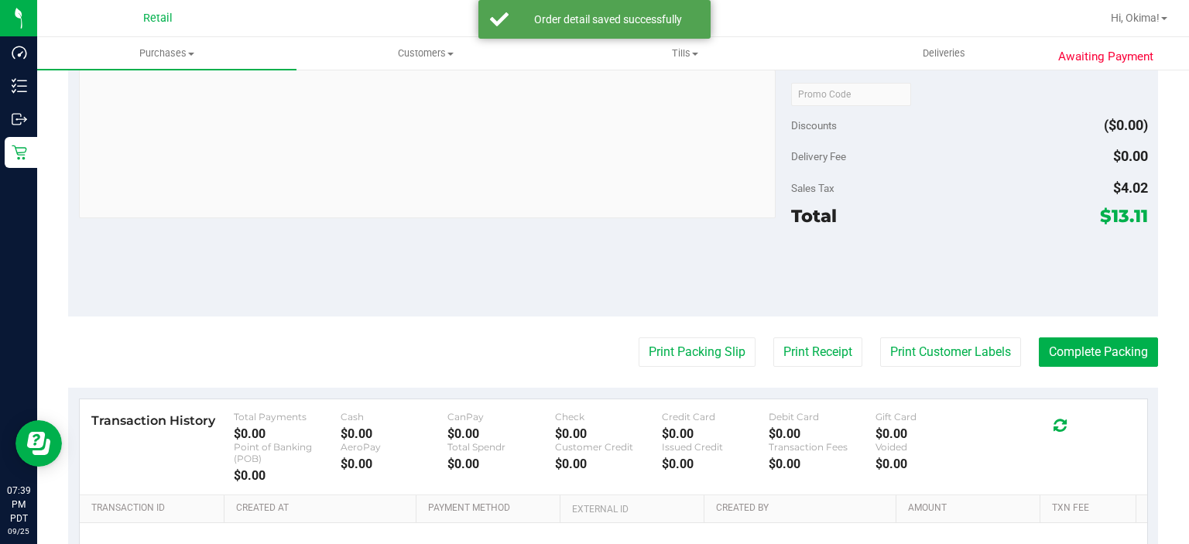
scroll to position [570, 0]
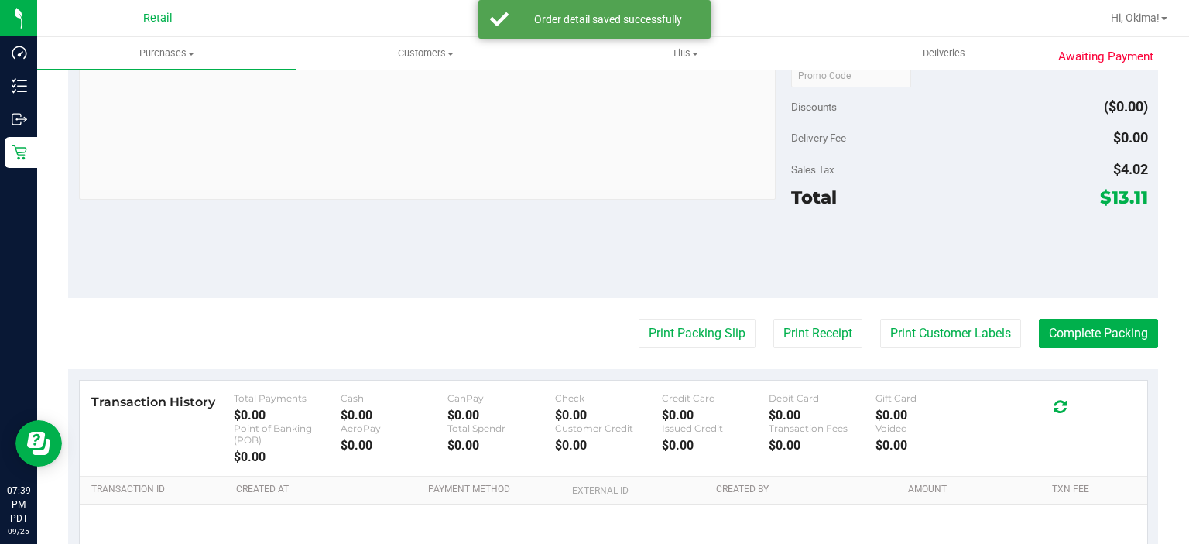
click at [1093, 382] on div "Transaction History Total Payments $0.00 Cash $0.00 CanPay $0.00 Check $0.00 Cr…" at bounding box center [613, 429] width 1067 height 96
click at [1098, 334] on button "Complete Packing" at bounding box center [1098, 333] width 119 height 29
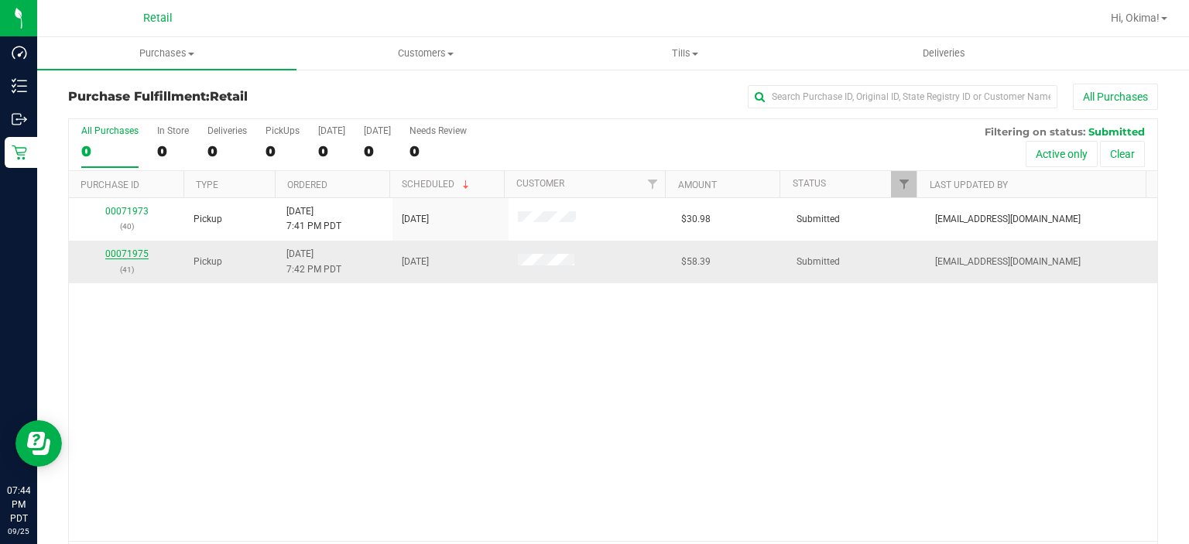
click at [130, 251] on link "00071975" at bounding box center [126, 253] width 43 height 11
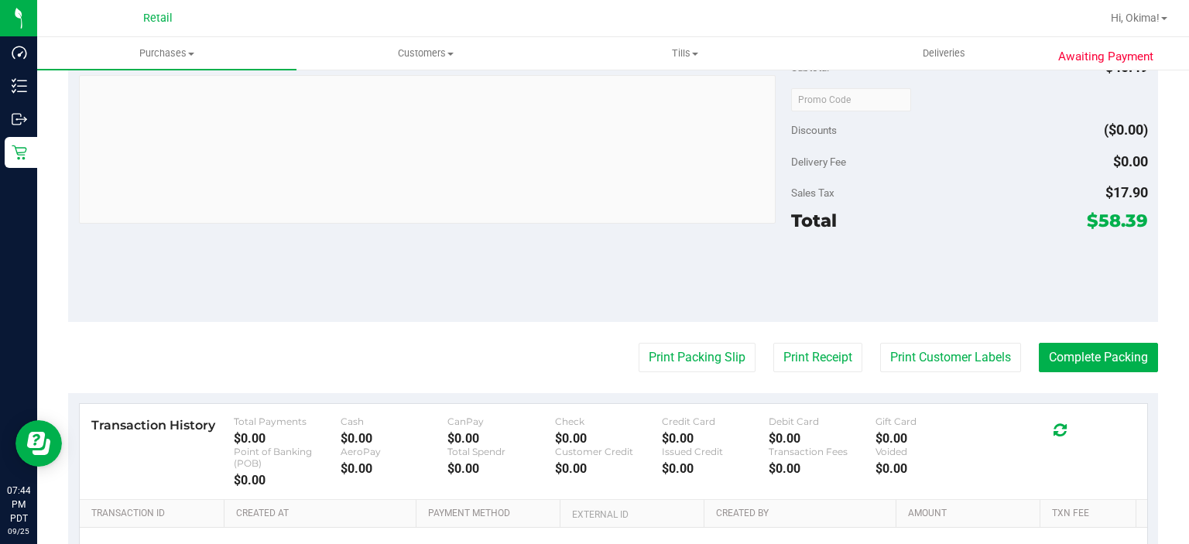
scroll to position [511, 0]
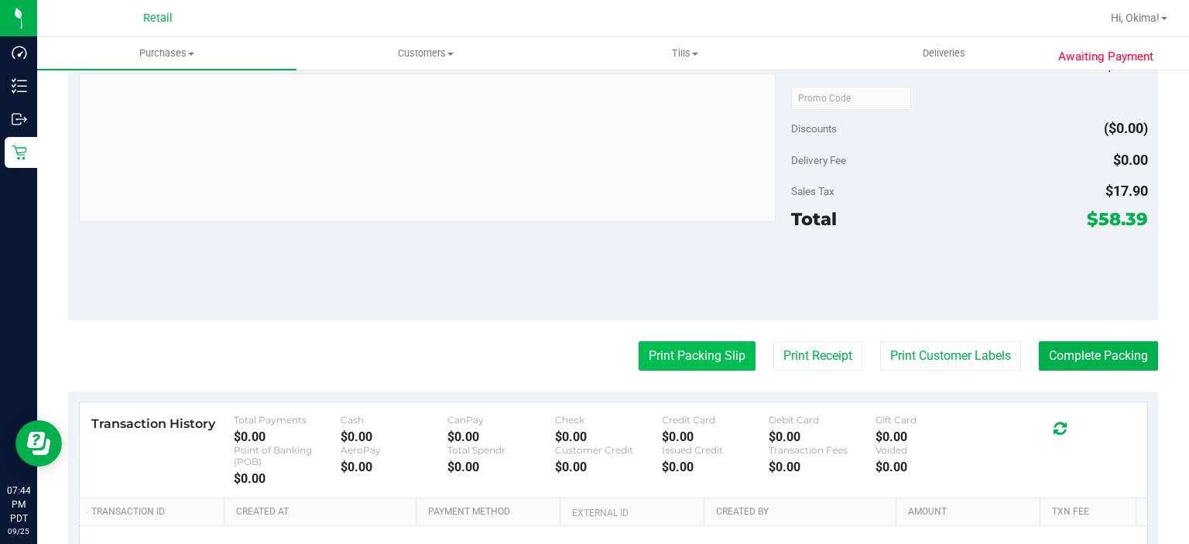
click at [678, 365] on button "Print Packing Slip" at bounding box center [697, 355] width 117 height 29
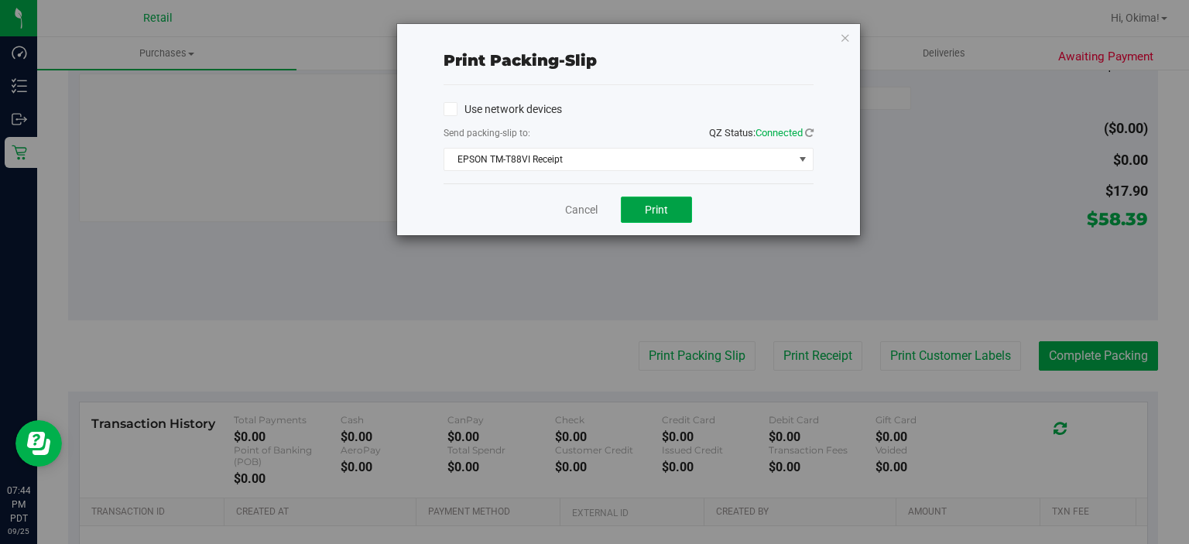
click at [665, 218] on button "Print" at bounding box center [656, 210] width 71 height 26
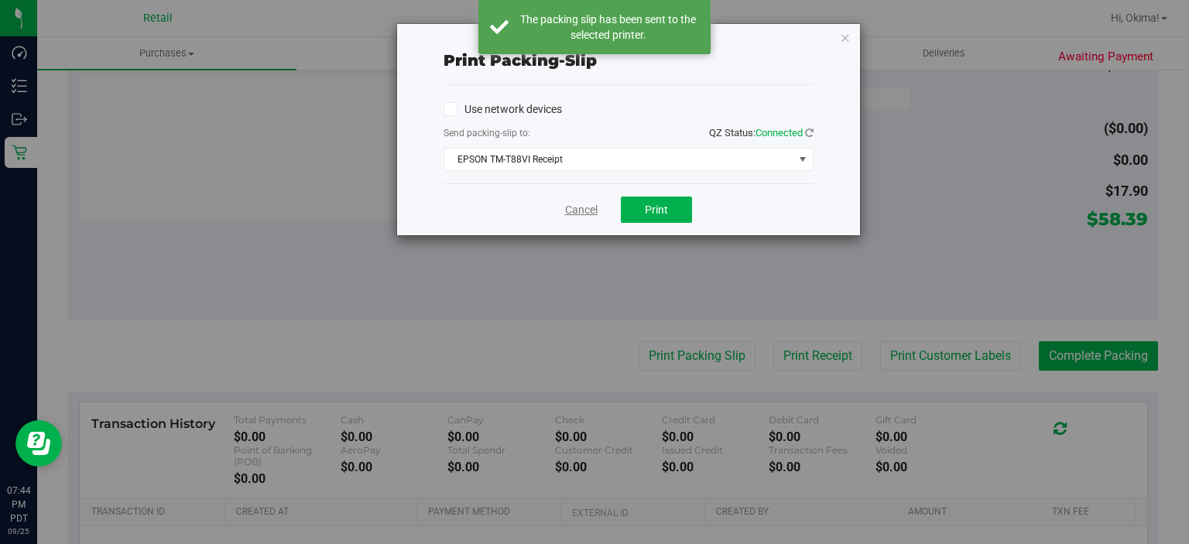
click at [574, 207] on link "Cancel" at bounding box center [581, 210] width 33 height 16
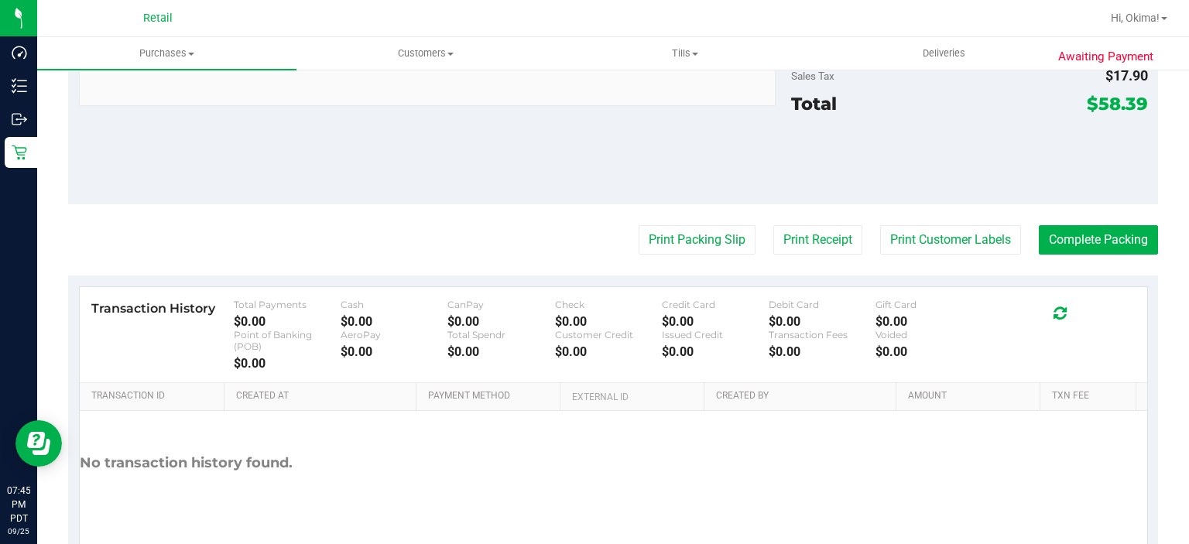
scroll to position [688, 0]
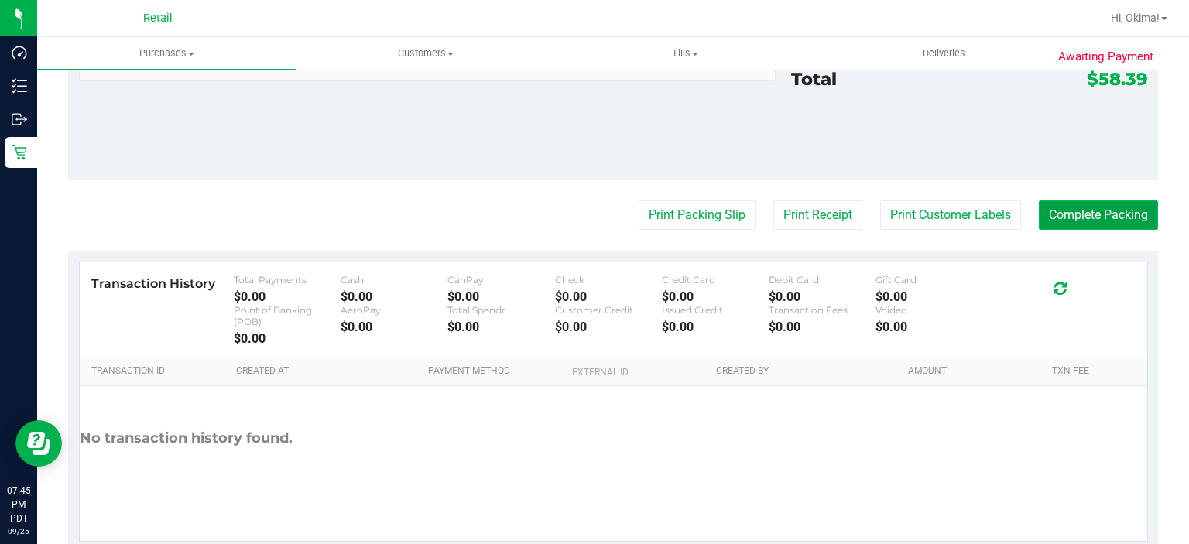
click at [1072, 216] on button "Complete Packing" at bounding box center [1098, 214] width 119 height 29
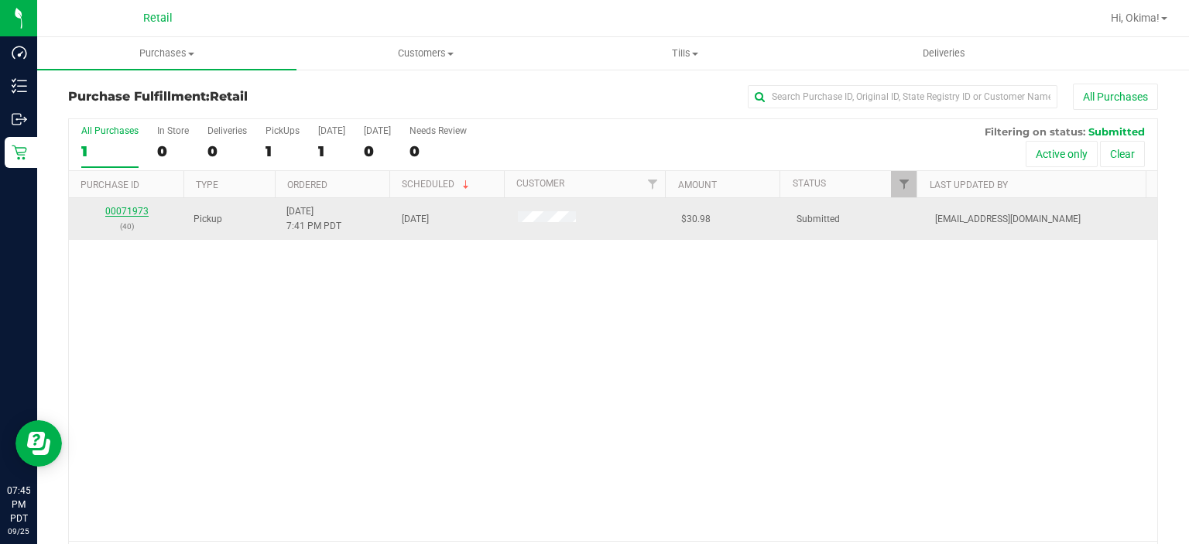
click at [115, 209] on link "00071973" at bounding box center [126, 211] width 43 height 11
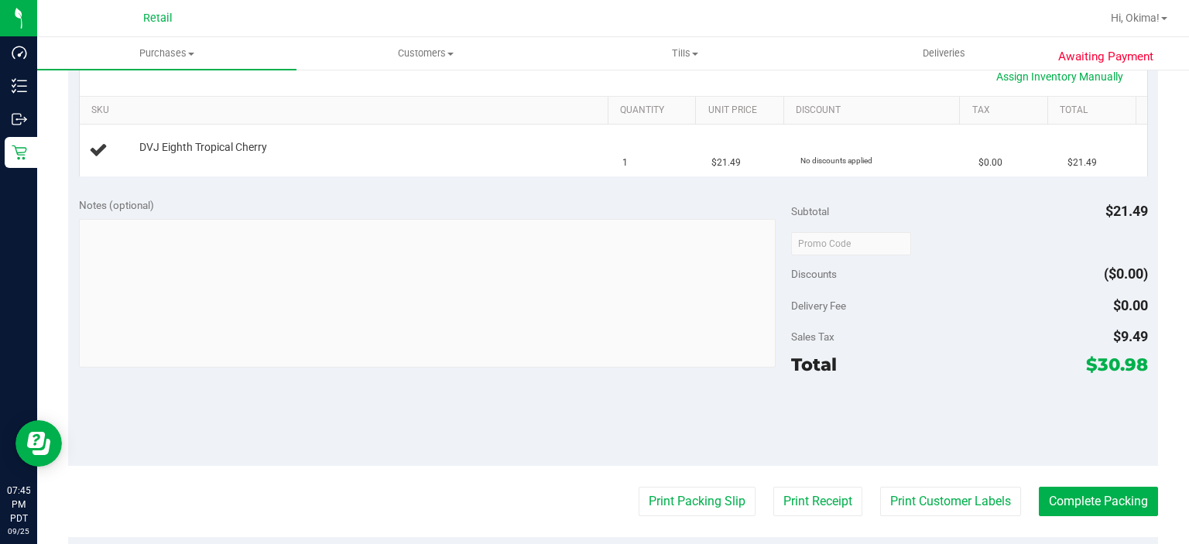
scroll to position [366, 0]
click at [692, 496] on button "Print Packing Slip" at bounding box center [697, 500] width 117 height 29
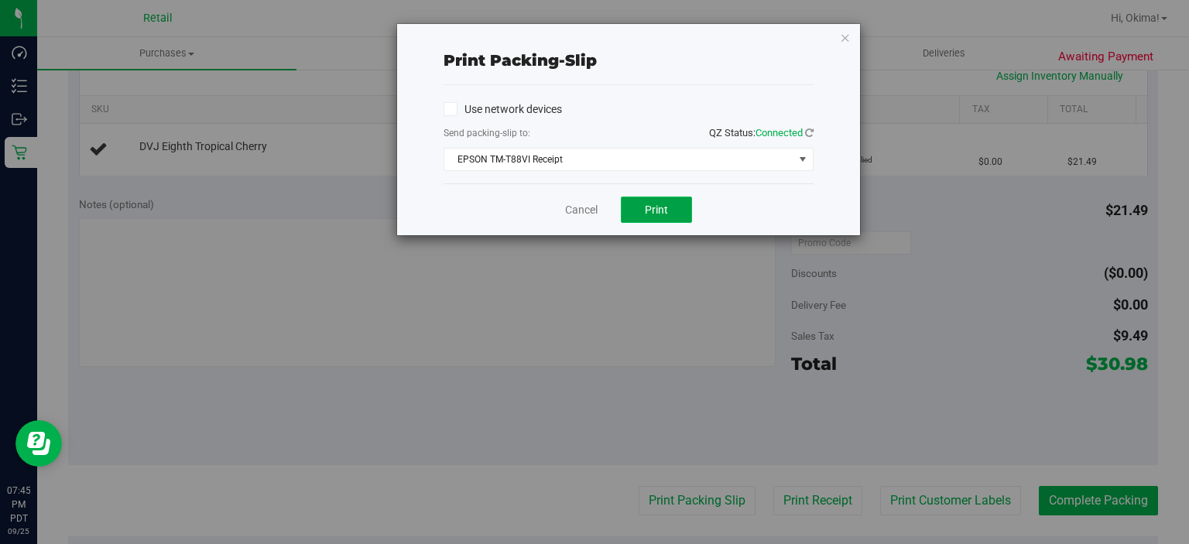
click at [656, 211] on span "Print" at bounding box center [656, 210] width 23 height 12
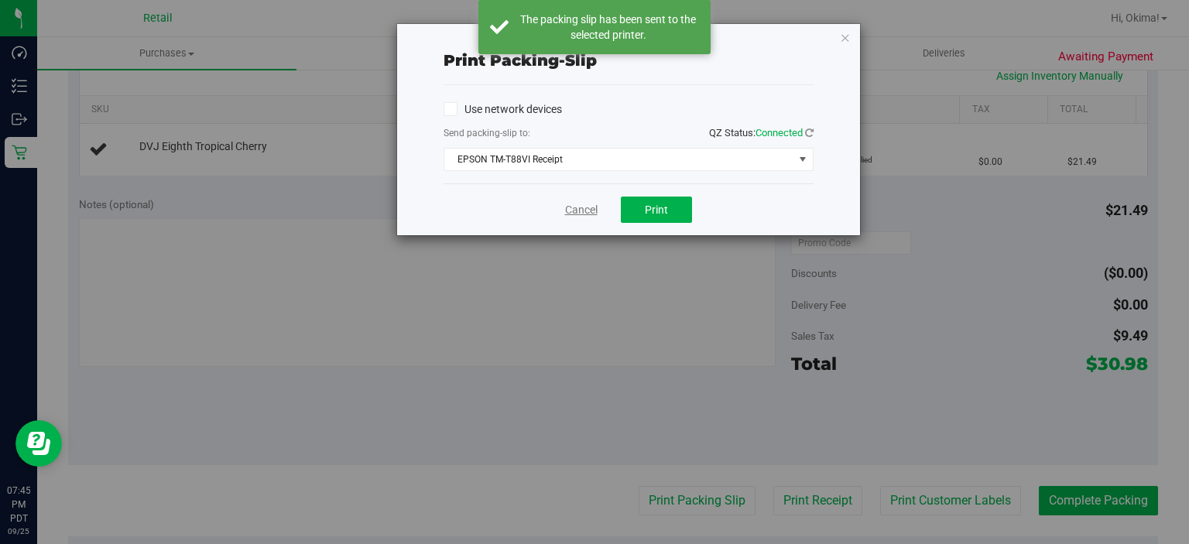
click at [566, 209] on link "Cancel" at bounding box center [581, 210] width 33 height 16
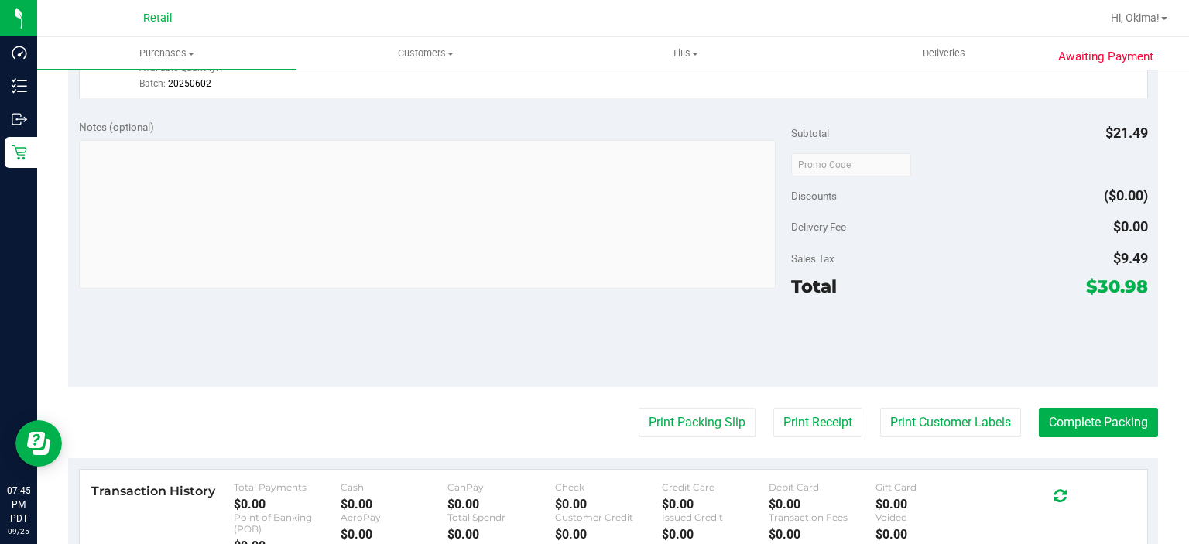
scroll to position [533, 0]
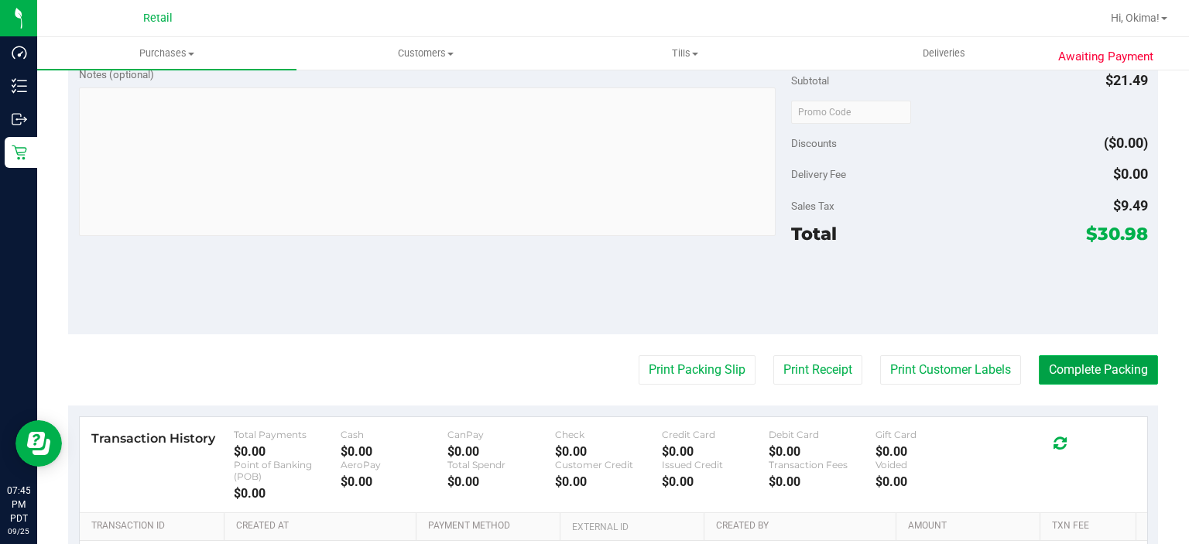
click at [1101, 370] on button "Complete Packing" at bounding box center [1098, 369] width 119 height 29
